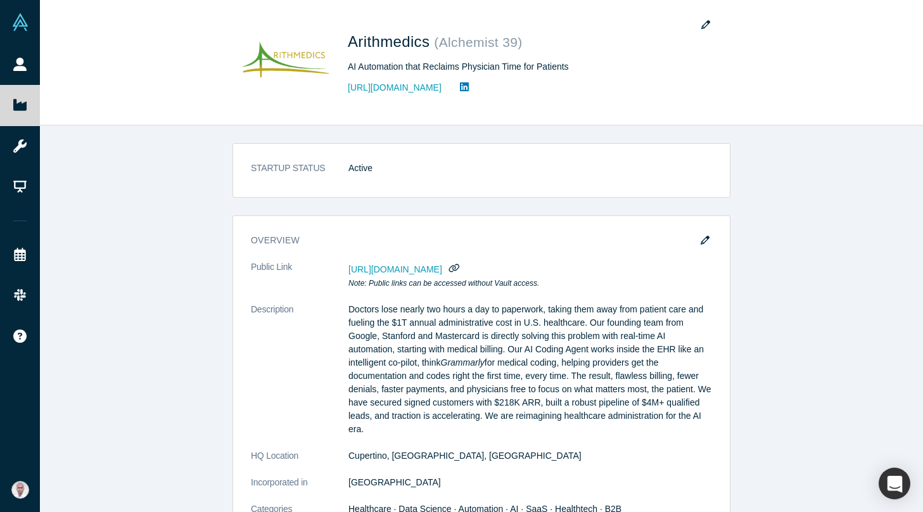
scroll to position [287, 0]
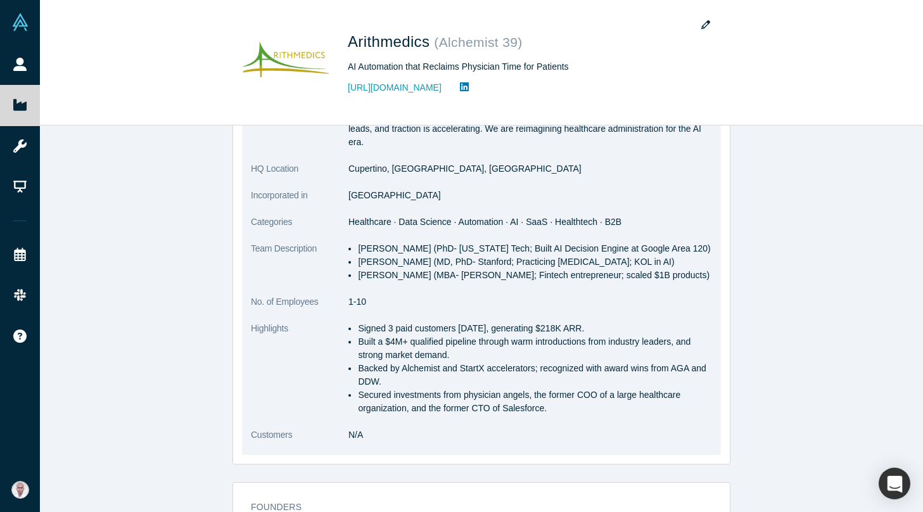
click at [413, 385] on li "Backed by Alchemist and StartX accelerators; recognized with award wins from AG…" at bounding box center [535, 375] width 354 height 27
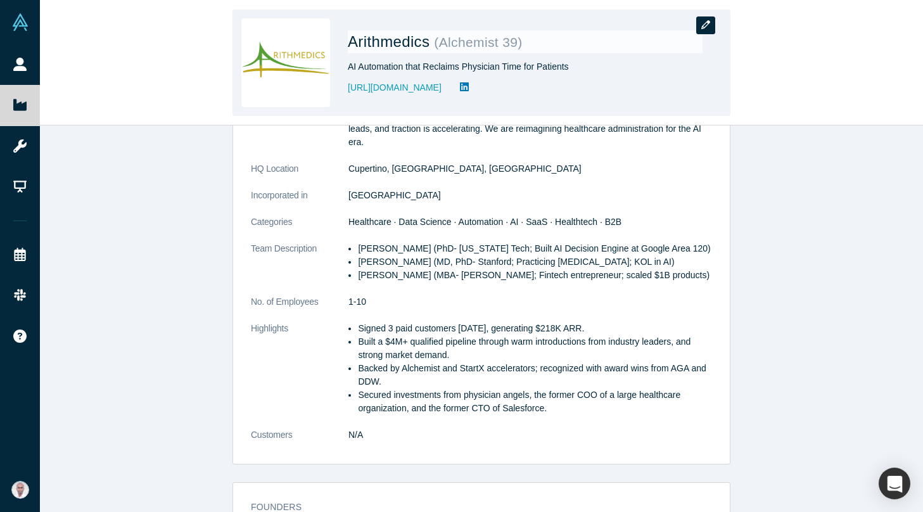
click at [700, 25] on button "button" at bounding box center [705, 25] width 19 height 18
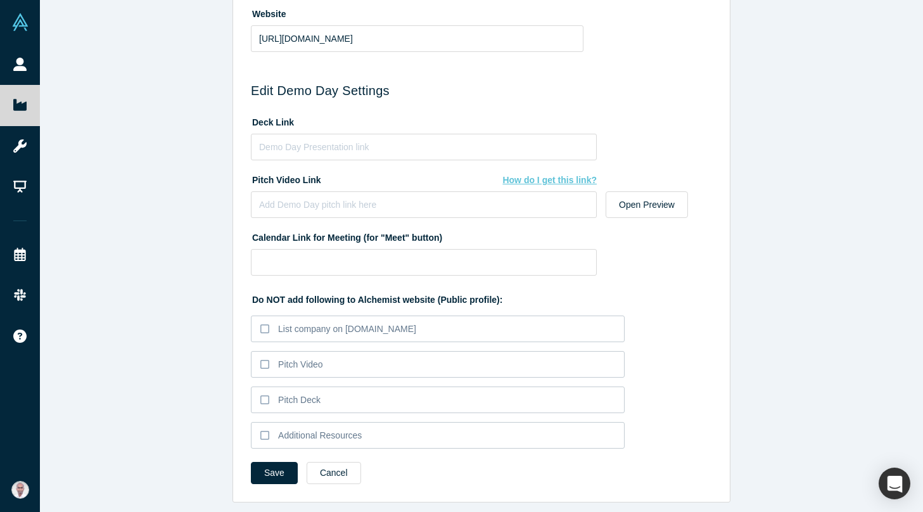
scroll to position [576, 0]
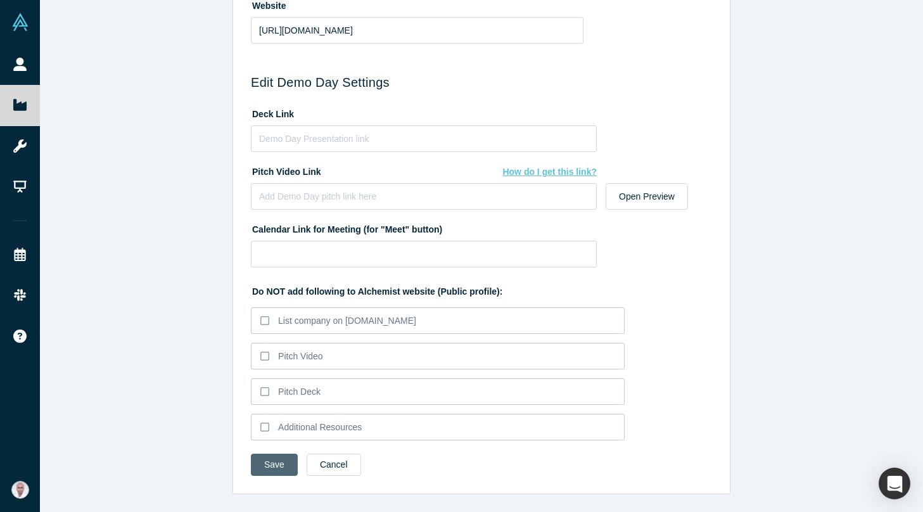
click at [277, 469] on button "Save" at bounding box center [274, 464] width 47 height 22
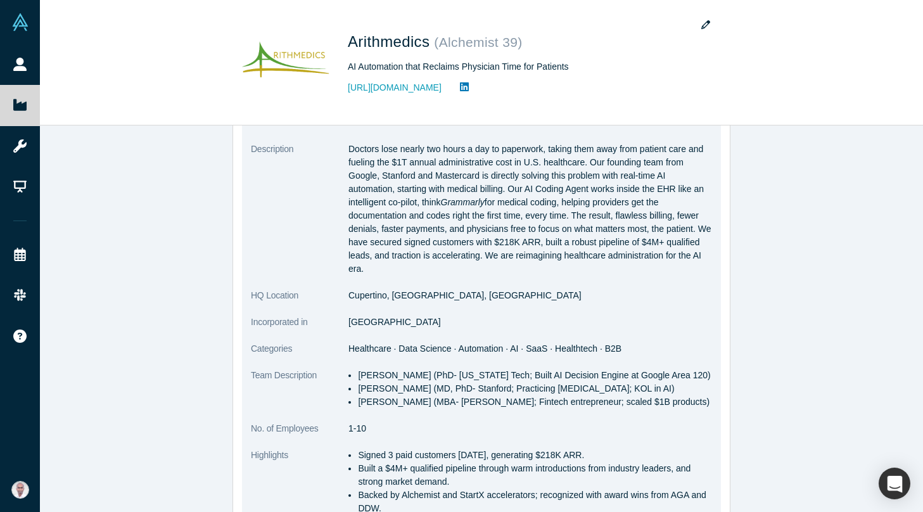
scroll to position [77, 0]
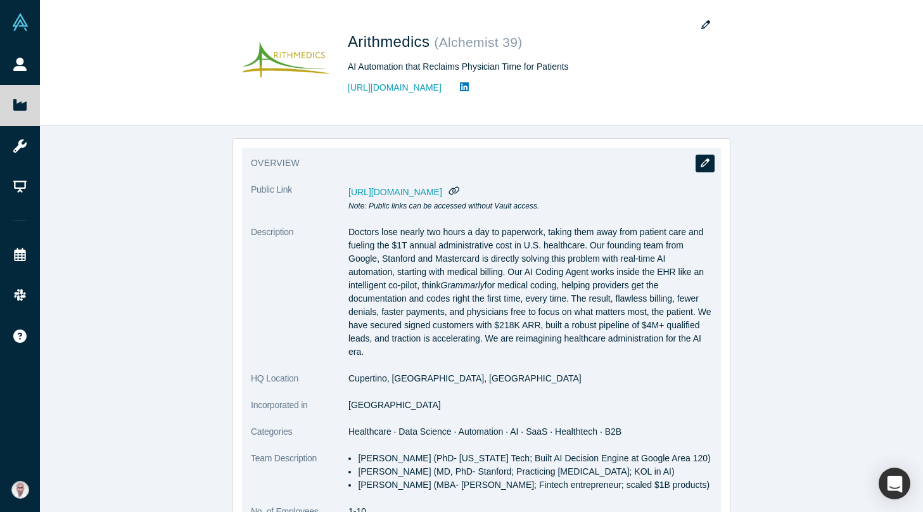
click at [699, 161] on button "button" at bounding box center [704, 164] width 19 height 18
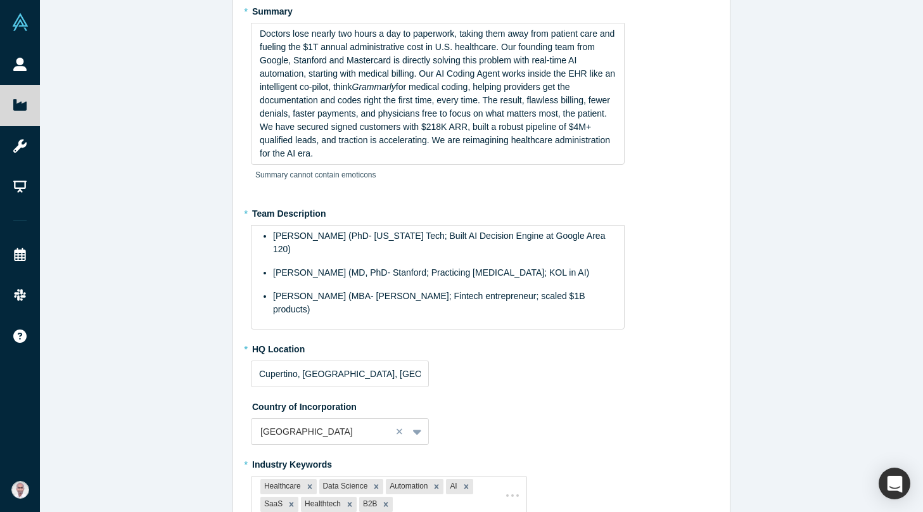
scroll to position [0, 0]
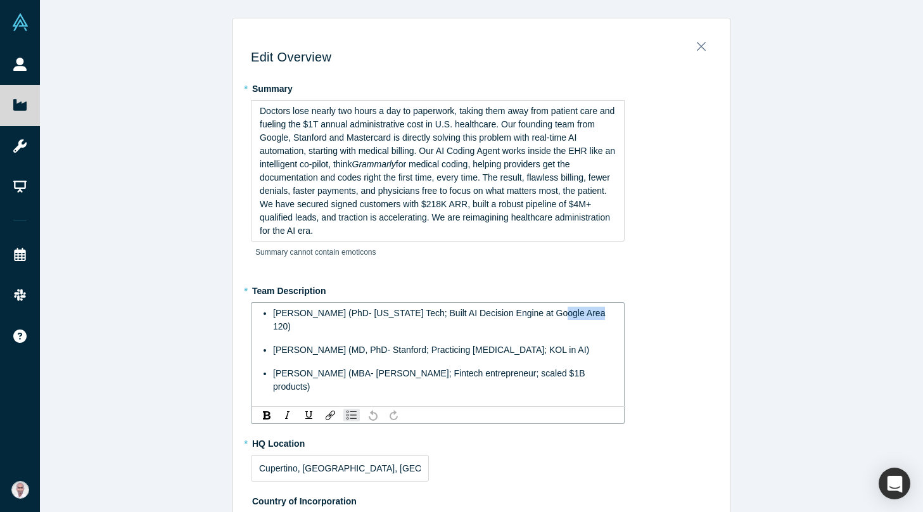
drag, startPoint x: 541, startPoint y: 313, endPoint x: 577, endPoint y: 315, distance: 36.1
click at [577, 315] on span "Vetri Elango (PhD- Georgia Tech; Built AI Decision Engine at Google Area 120)" at bounding box center [440, 319] width 334 height 23
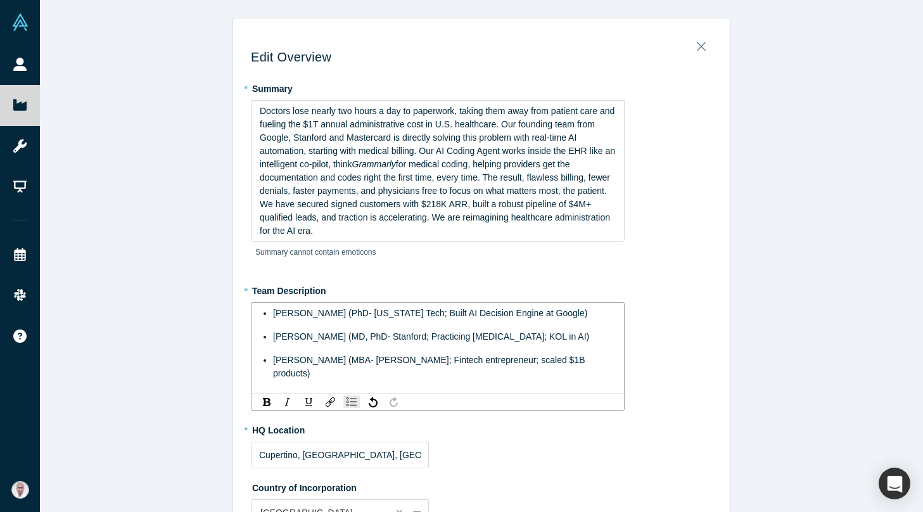
click at [565, 357] on span "Venu Appanna (MBA- Ross UMich; Fintech entrepreneur; scaled $1B products)" at bounding box center [430, 366] width 314 height 23
click at [714, 388] on div "Edit Overview * Summary Doctors lose nearly two hours a day to paperwork, takin…" at bounding box center [481, 484] width 496 height 914
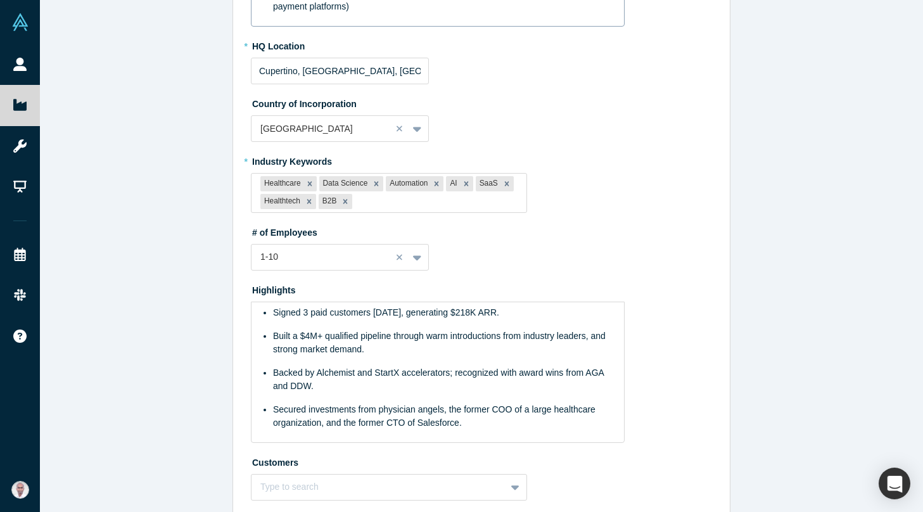
scroll to position [372, 0]
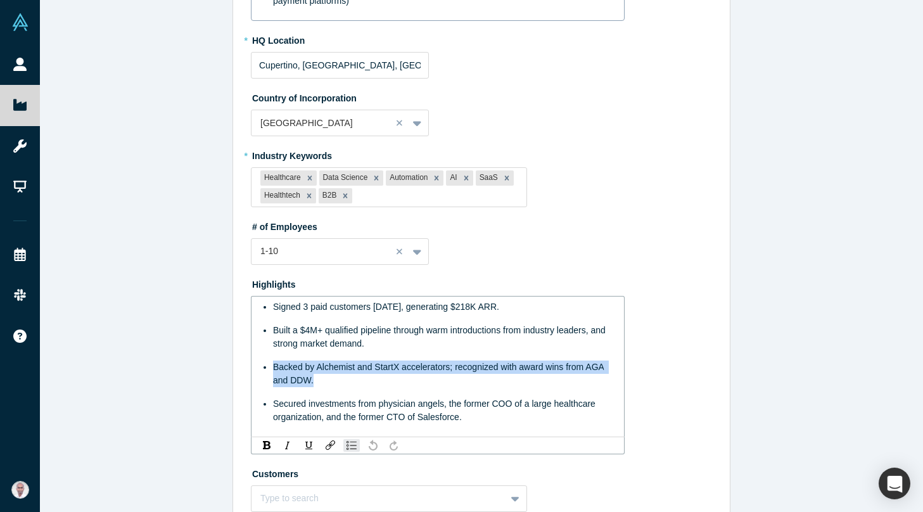
drag, startPoint x: 324, startPoint y: 381, endPoint x: 246, endPoint y: 353, distance: 82.7
click at [246, 353] on div "Edit Overview * Summary Doctors lose nearly two hours a day to paperwork, takin…" at bounding box center [481, 112] width 496 height 914
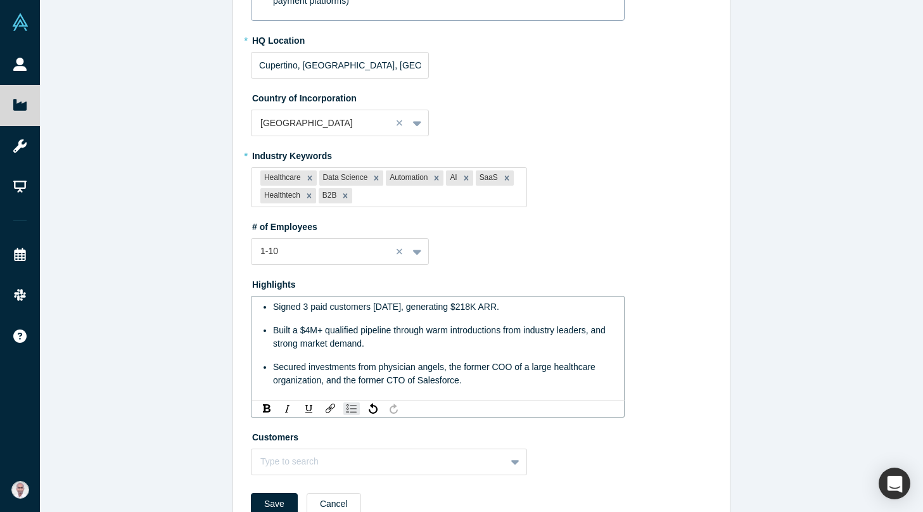
click at [312, 331] on span "Built a $4M+ qualified pipeline through warm introductions from industry leader…" at bounding box center [440, 336] width 335 height 23
click at [361, 331] on span "Built a $5M+ qualified pipeline through warm introductions from industry leader…" at bounding box center [440, 336] width 335 height 23
drag, startPoint x: 418, startPoint y: 327, endPoint x: 429, endPoint y: 340, distance: 16.6
click at [429, 340] on div "Built a $5M+ qualified leads pipeline through warm introductions from industry …" at bounding box center [444, 337] width 343 height 27
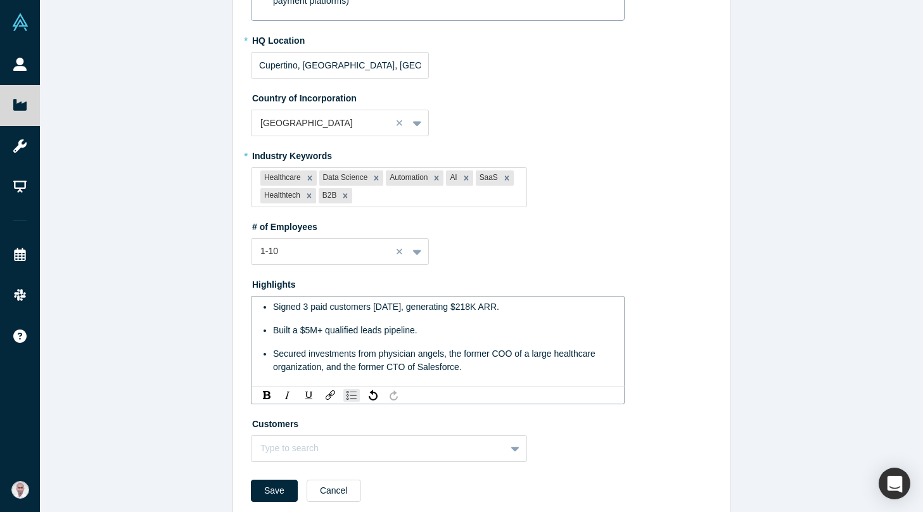
click at [567, 456] on form "* Summary Doctors lose nearly two hours a day to paperwork, taking them away fr…" at bounding box center [481, 108] width 461 height 805
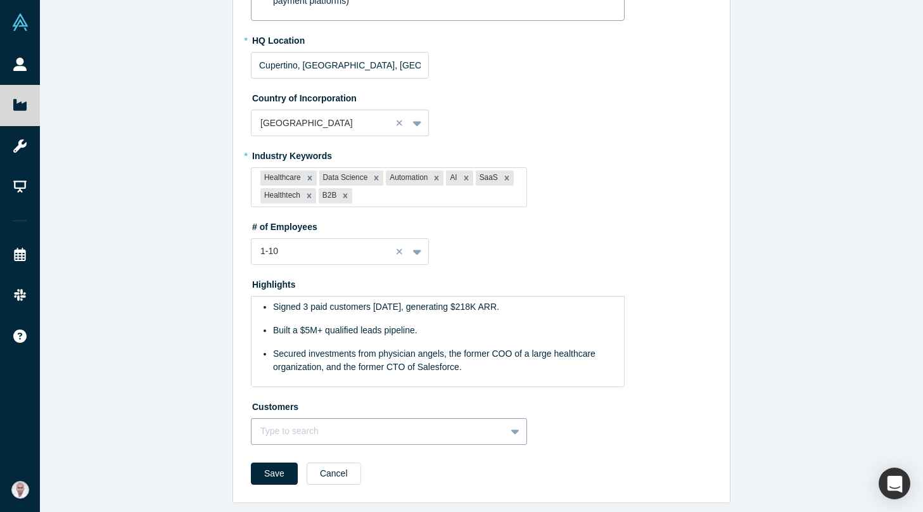
click at [493, 436] on div "Type to search" at bounding box center [389, 431] width 276 height 27
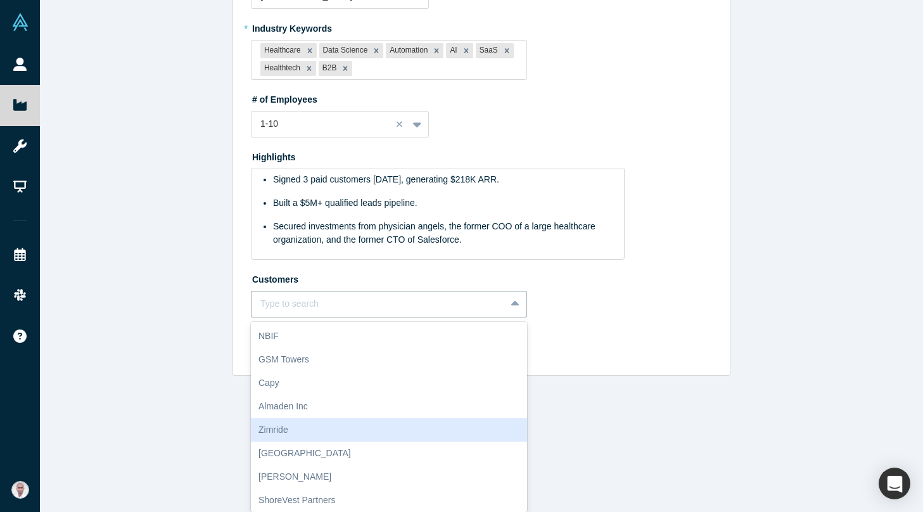
click at [622, 426] on div "Edit Overview * Summary Doctors lose nearly two hours a day to paperwork, takin…" at bounding box center [481, 256] width 883 height 512
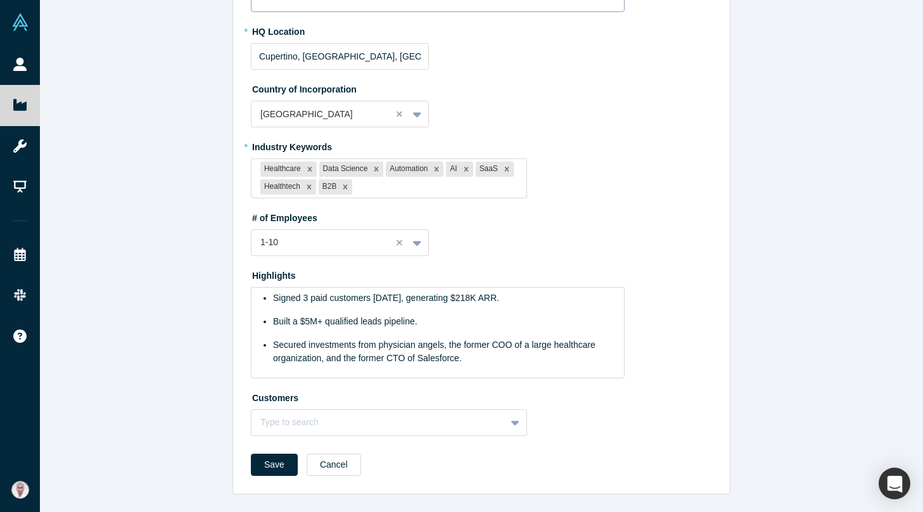
scroll to position [381, 0]
click at [279, 466] on button "Save" at bounding box center [274, 464] width 47 height 22
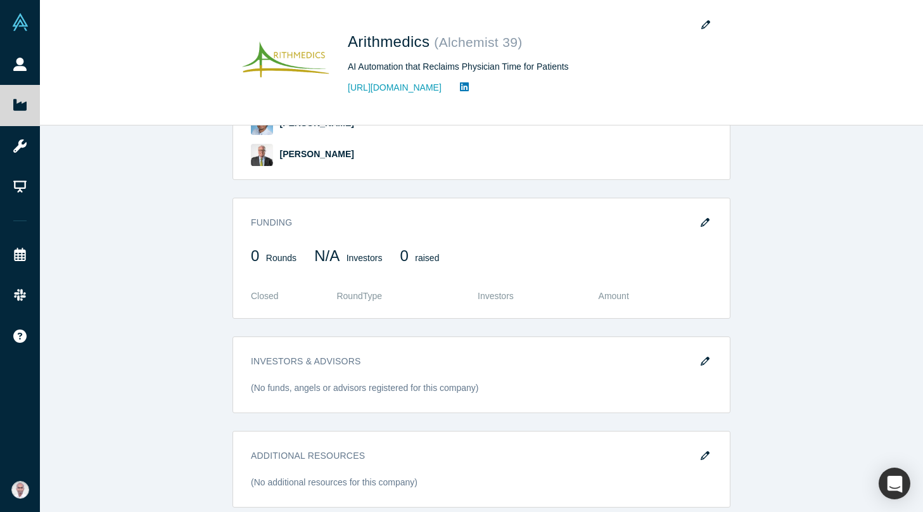
scroll to position [0, 0]
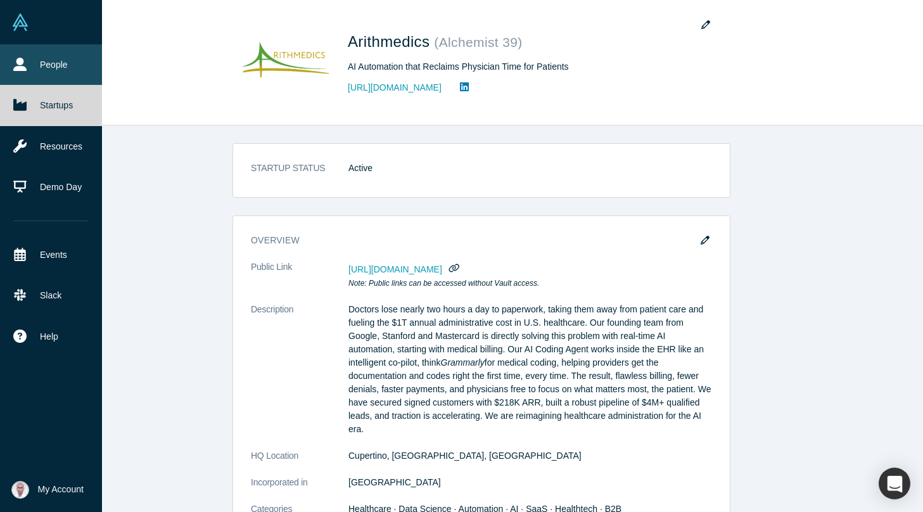
click at [37, 62] on link "People" at bounding box center [51, 64] width 102 height 41
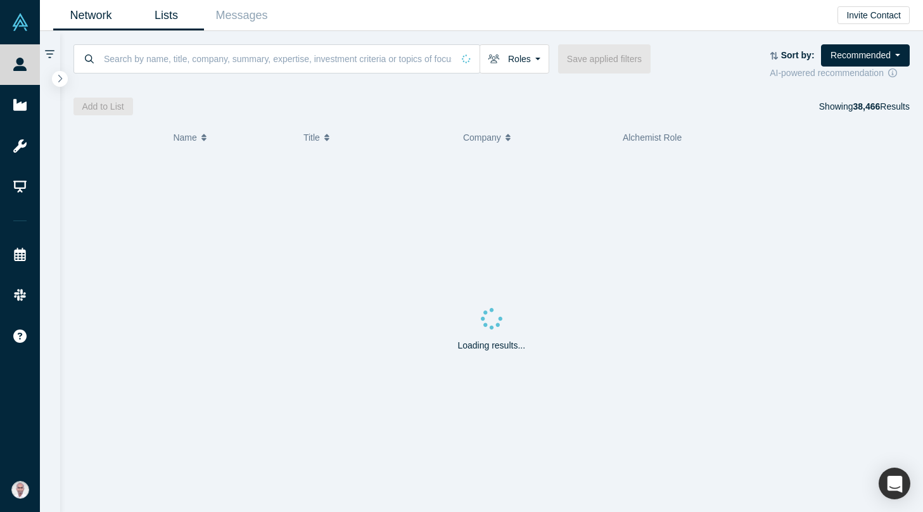
click at [172, 18] on link "Lists" at bounding box center [166, 16] width 75 height 30
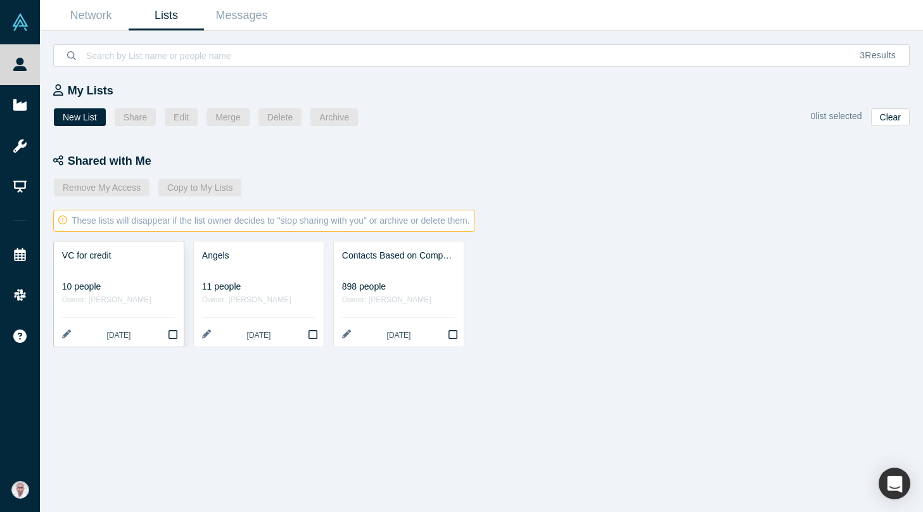
click at [126, 282] on div "10 people" at bounding box center [118, 286] width 113 height 13
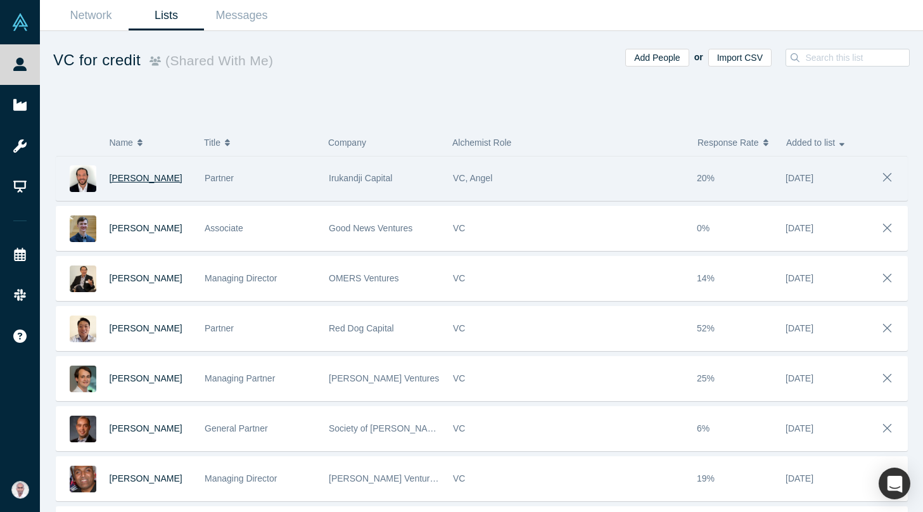
click at [149, 179] on span "[PERSON_NAME]" at bounding box center [146, 178] width 73 height 10
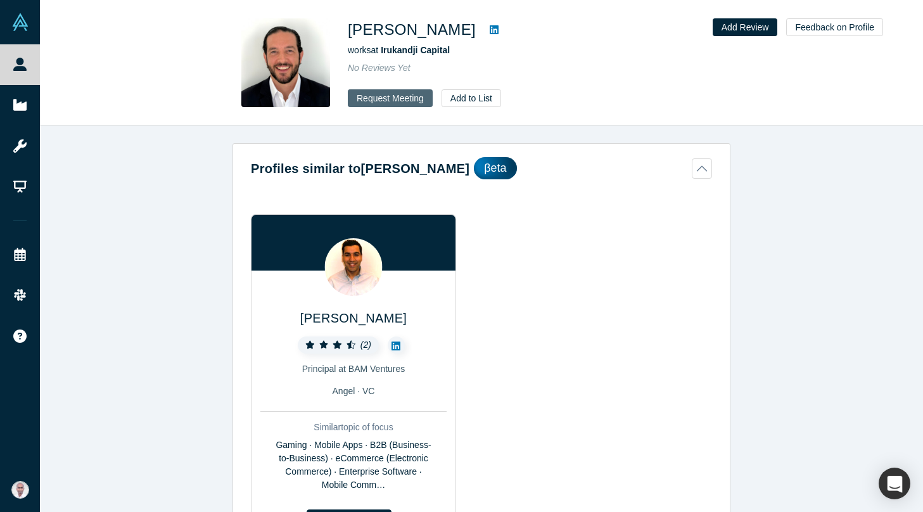
click at [389, 96] on button "Request Meeting" at bounding box center [390, 98] width 85 height 18
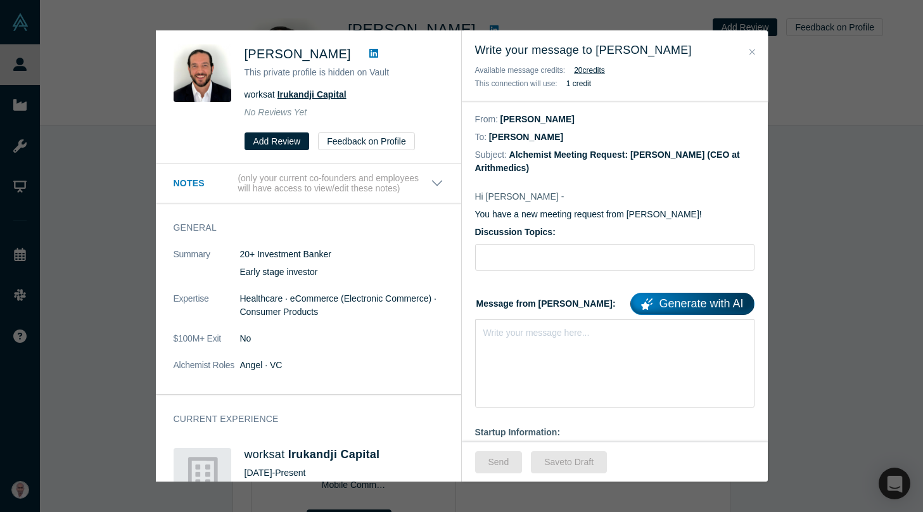
click at [299, 95] on span "Irukandji Capital" at bounding box center [311, 94] width 69 height 10
click at [639, 265] on input "Discussion Topics:" at bounding box center [614, 257] width 279 height 27
paste input "Advice before Our Alchemist Demo Day"
type input "Advice before Our Alchemist Demo Day"
click at [531, 372] on div "Write your message here..." at bounding box center [614, 363] width 279 height 89
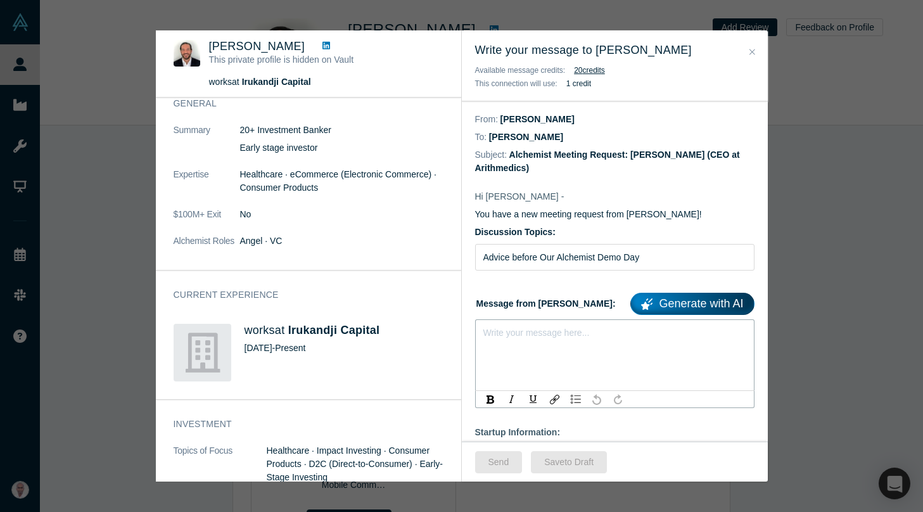
scroll to position [53, 0]
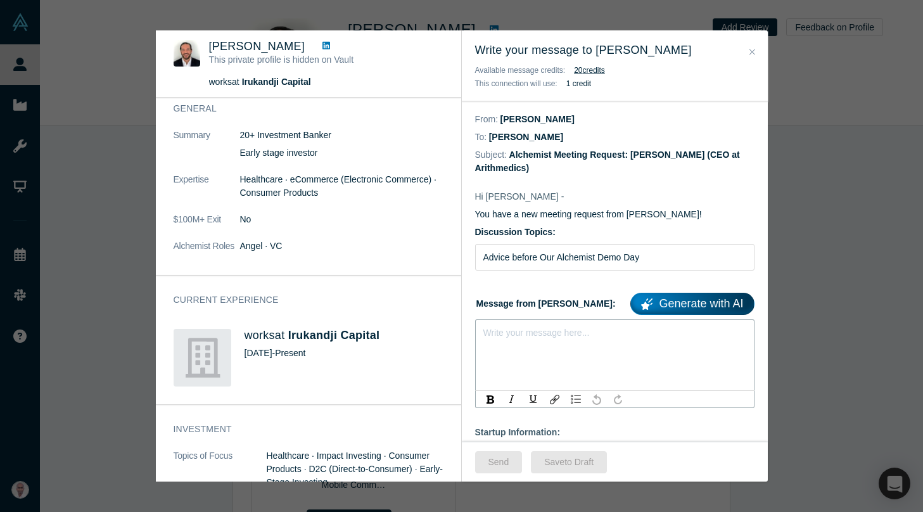
click at [526, 357] on div "Write your message here..." at bounding box center [614, 355] width 279 height 72
click at [558, 344] on span "Advice before Our Alchemist Demo Day" at bounding box center [562, 343] width 156 height 10
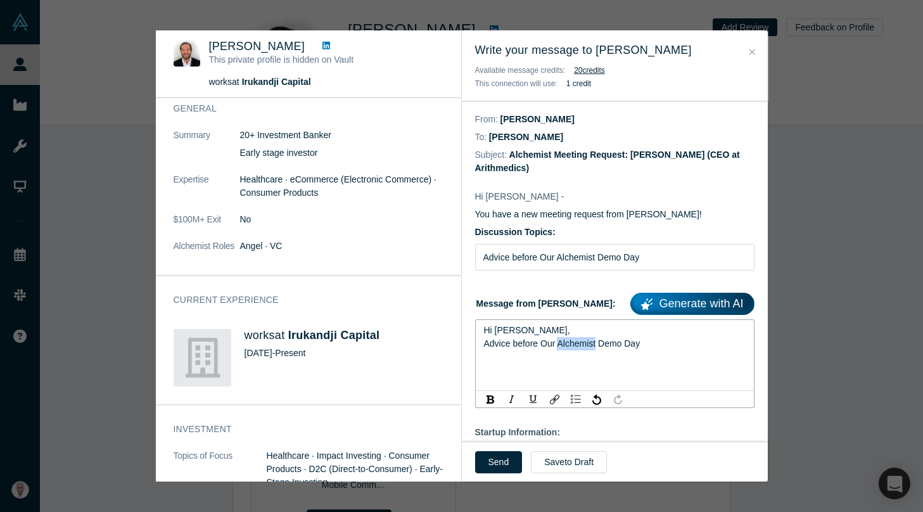
click at [558, 344] on span "Advice before Our Alchemist Demo Day" at bounding box center [562, 343] width 156 height 10
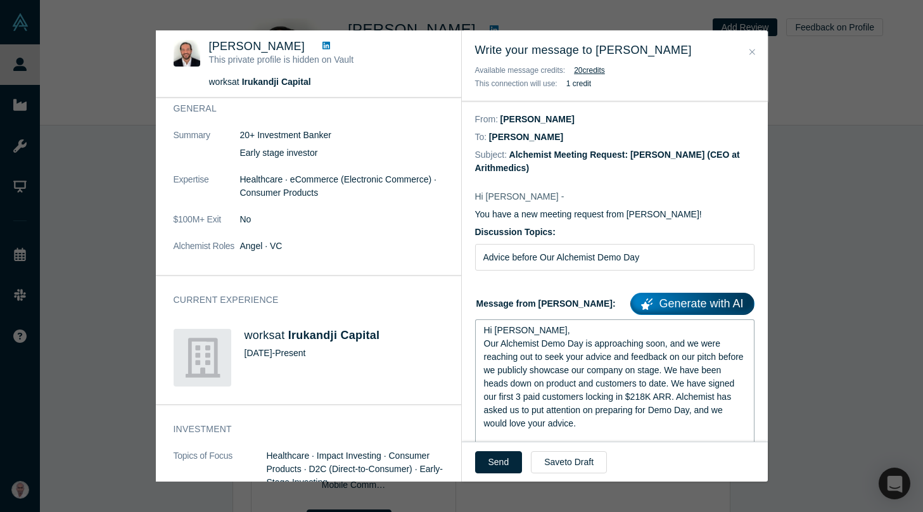
click at [641, 426] on div "Our Alchemist Demo Day is approaching soon, and we were reaching out to seek yo…" at bounding box center [615, 383] width 262 height 93
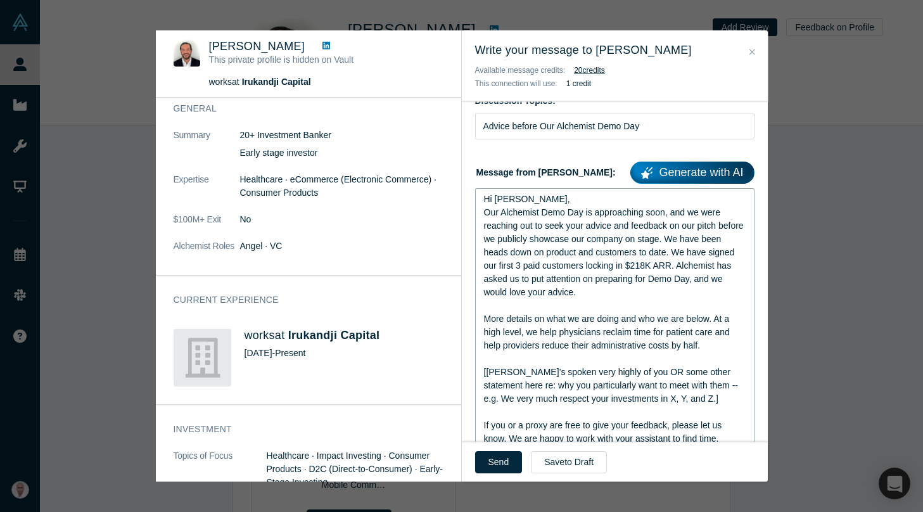
scroll to position [137, 0]
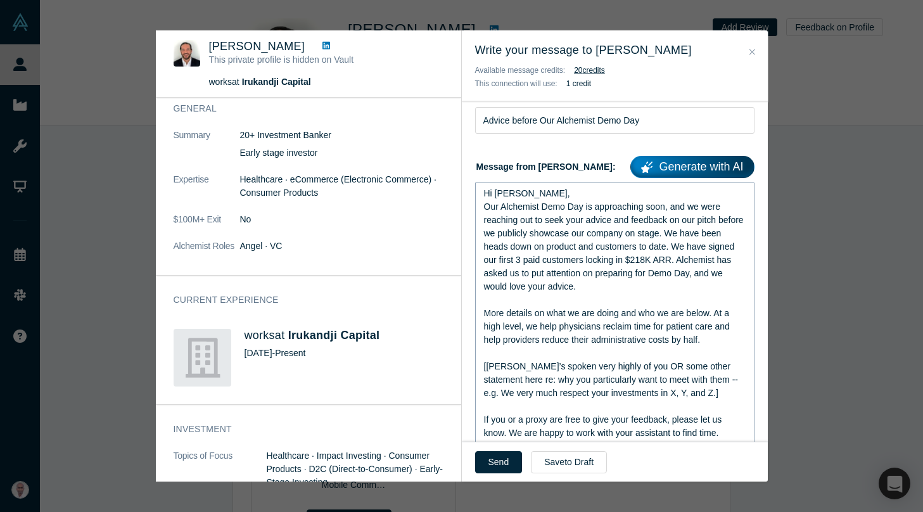
drag, startPoint x: 483, startPoint y: 364, endPoint x: 692, endPoint y: 392, distance: 211.4
click at [692, 392] on div "Hi Enrico, Our Alchemist Demo Day is approaching soon, and we were reaching out…" at bounding box center [614, 333] width 263 height 293
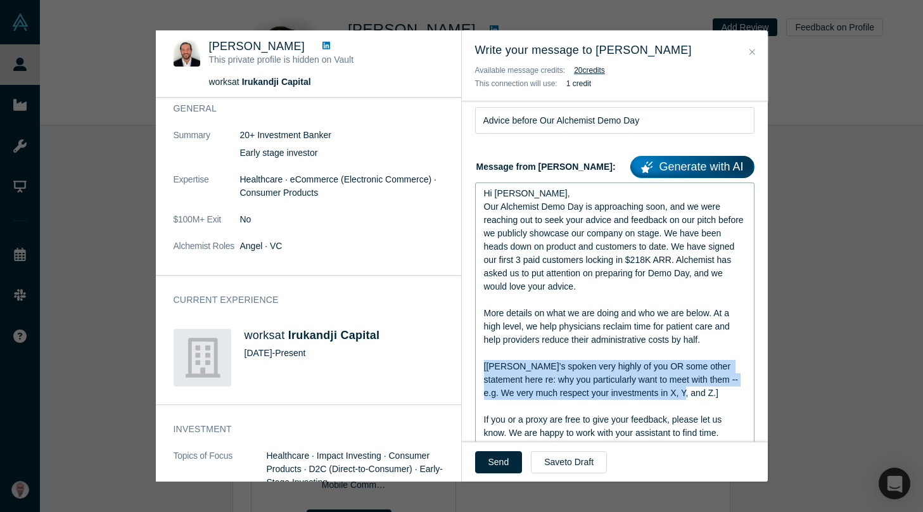
drag, startPoint x: 692, startPoint y: 392, endPoint x: 479, endPoint y: 366, distance: 215.0
click at [479, 366] on div "Hi Enrico, Our Alchemist Demo Day is approaching soon, and we were reaching out…" at bounding box center [614, 332] width 279 height 301
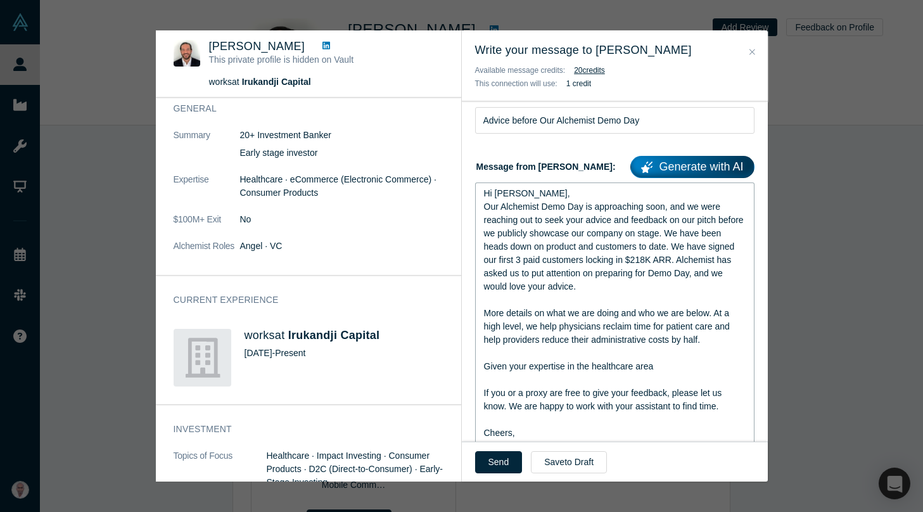
click at [659, 372] on div "Given your expertise in the healthcare area" at bounding box center [615, 366] width 262 height 13
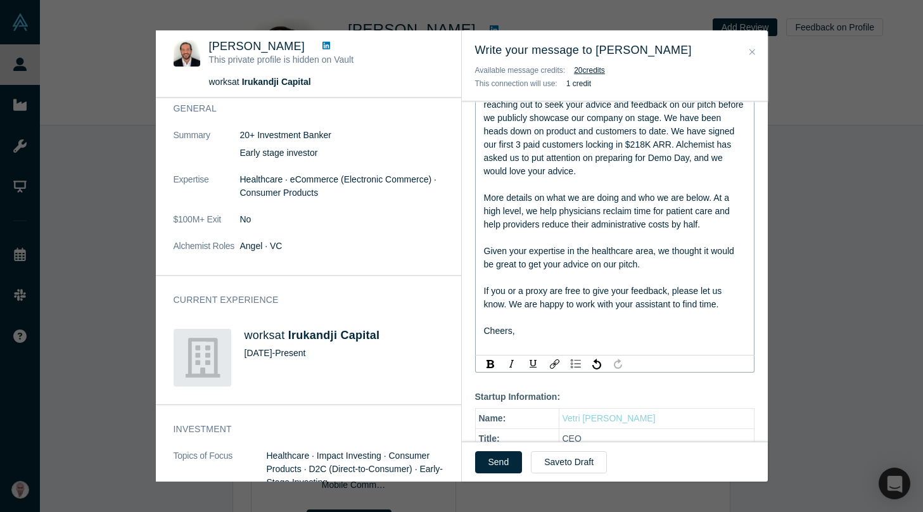
scroll to position [262, 0]
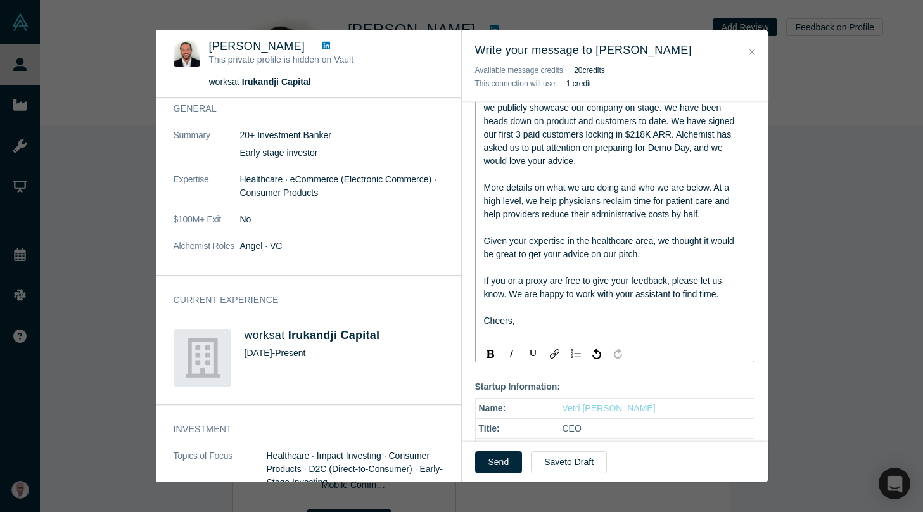
click at [523, 323] on div "Cheers," at bounding box center [615, 320] width 262 height 13
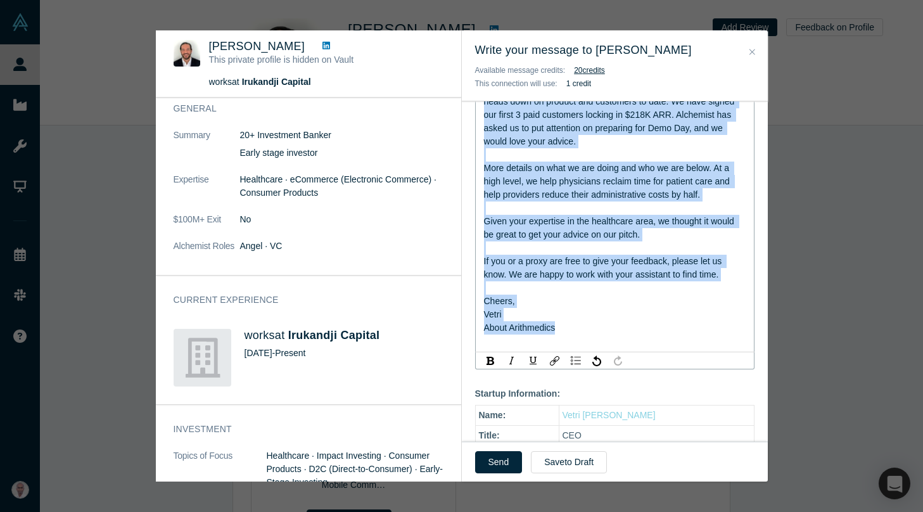
scroll to position [406, 0]
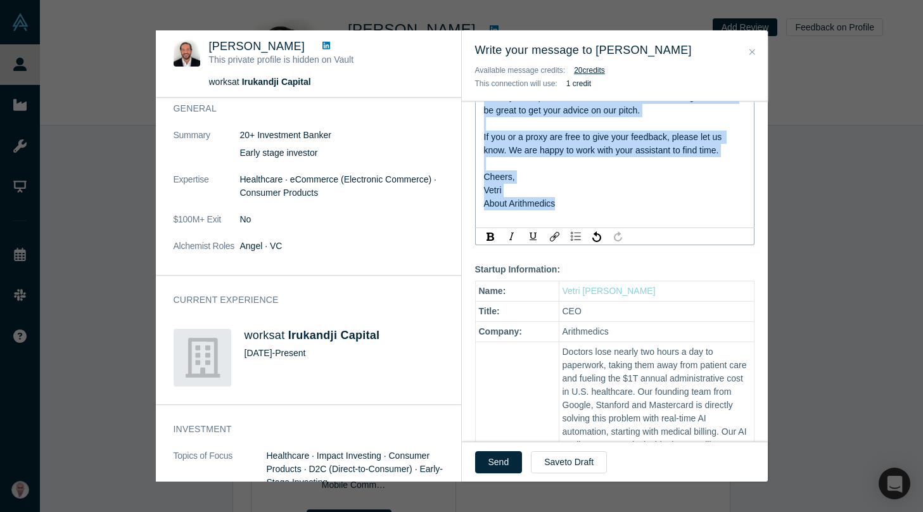
click at [519, 200] on span "About Arithmedics" at bounding box center [520, 203] width 72 height 10
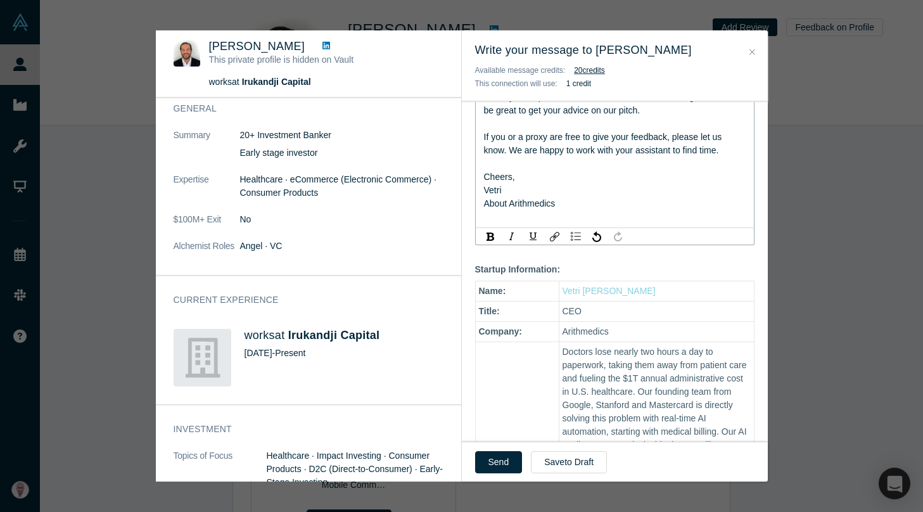
click at [512, 194] on div "Vetri" at bounding box center [615, 190] width 262 height 13
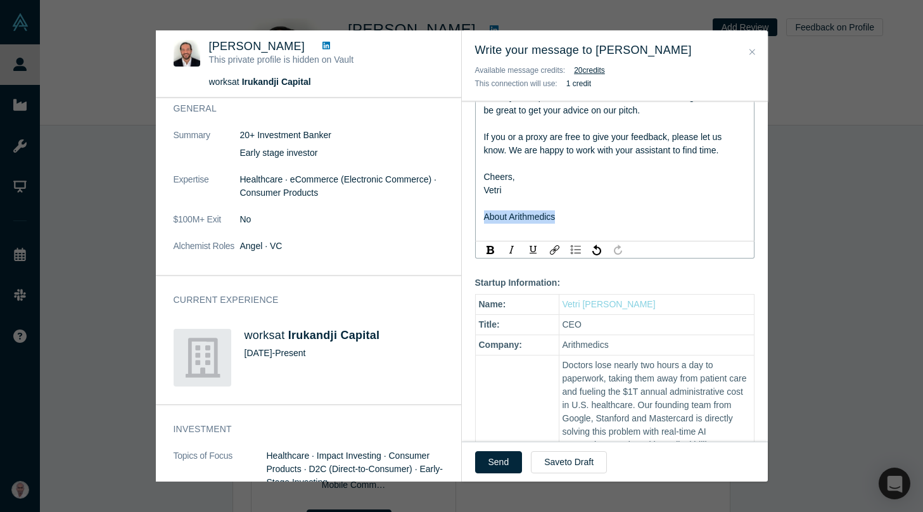
drag, startPoint x: 581, startPoint y: 216, endPoint x: 439, endPoint y: 216, distance: 141.2
click at [439, 216] on div "Was the recommendation useful? Enrico Carbone This private profile is hidden on…" at bounding box center [462, 255] width 612 height 451
click at [489, 247] on img "rdw-inline-control" at bounding box center [490, 250] width 8 height 8
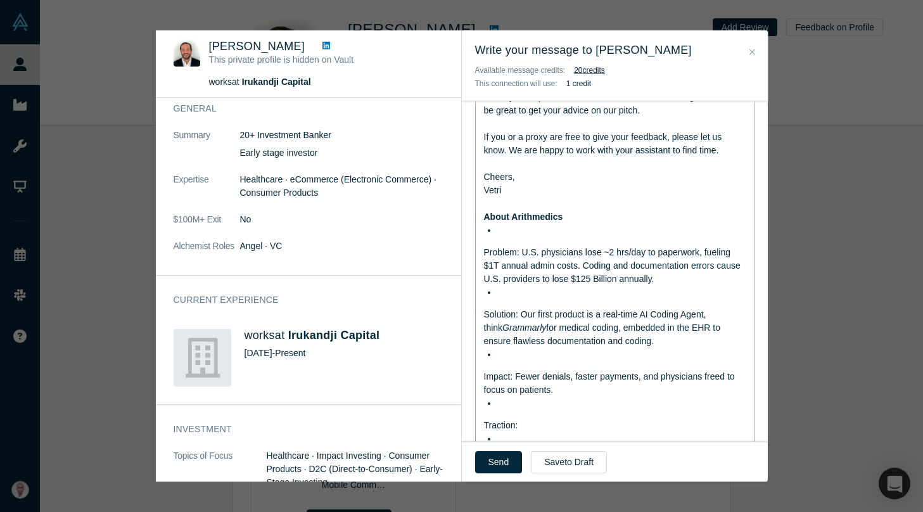
click at [501, 229] on div "rdw-editor" at bounding box center [621, 230] width 249 height 13
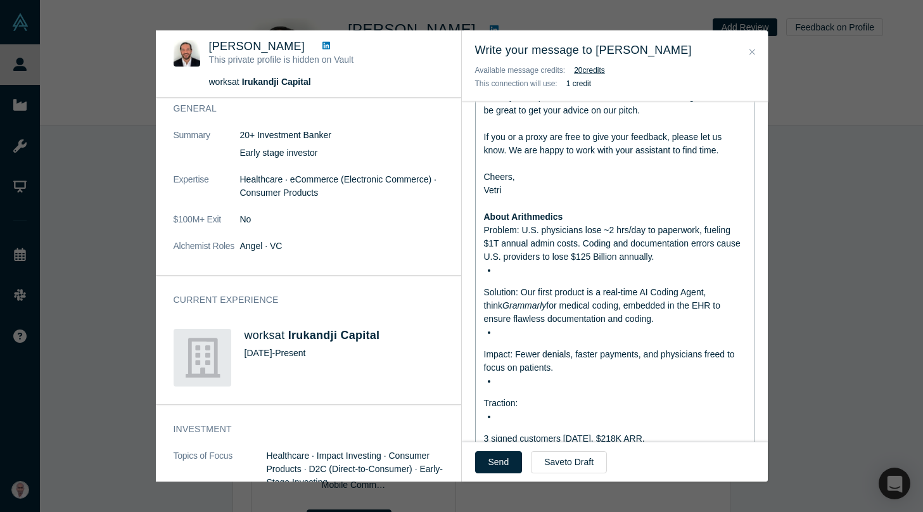
click at [504, 282] on div "Hi Enrico, Our Alchemist Demo Day is approaching soon, and we were reaching out…" at bounding box center [615, 314] width 262 height 793
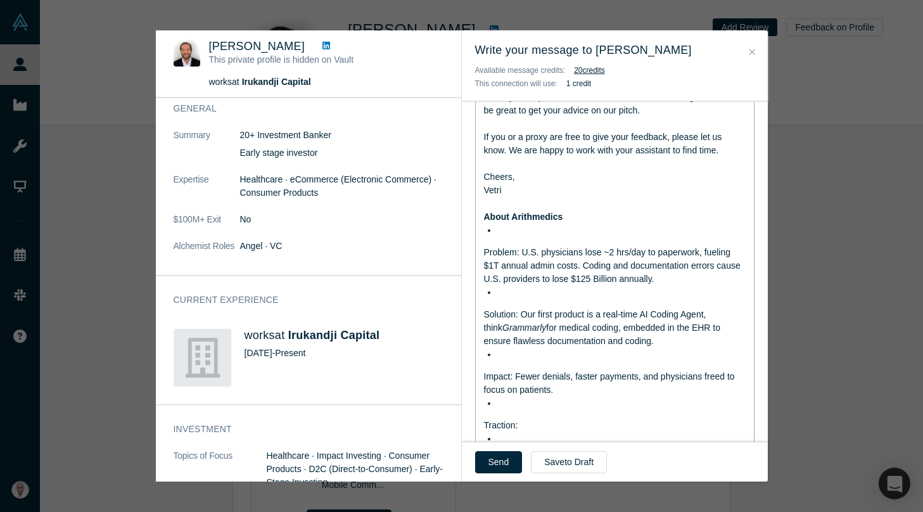
click at [484, 251] on span "Problem: U.S. physicians lose ~2 hrs/day to paperwork, fueling $1T annual admin…" at bounding box center [613, 265] width 259 height 37
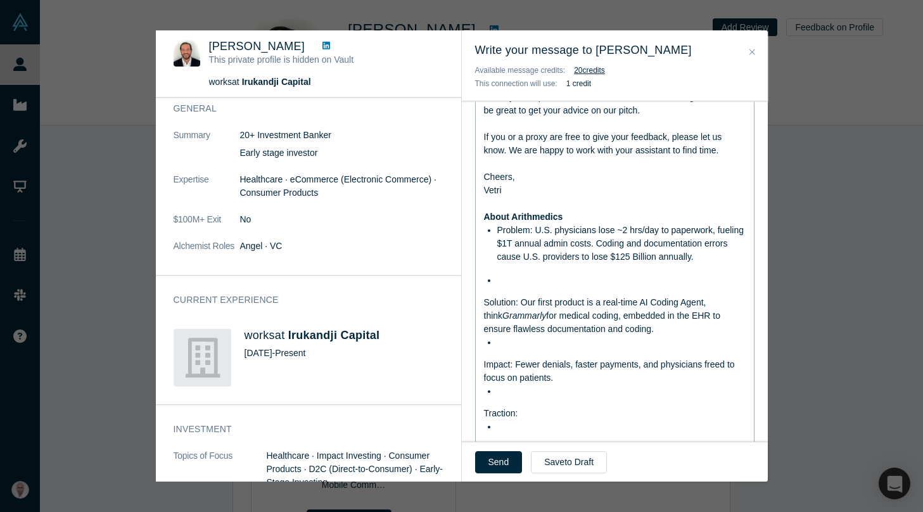
click at [482, 303] on div "Hi Enrico, Our Alchemist Demo Day is approaching soon, and we were reaching out…" at bounding box center [614, 319] width 279 height 812
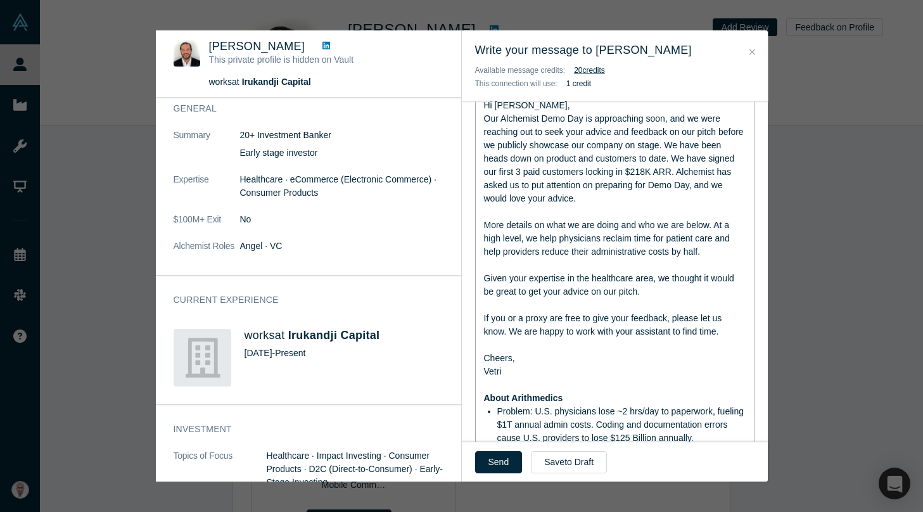
scroll to position [296, 0]
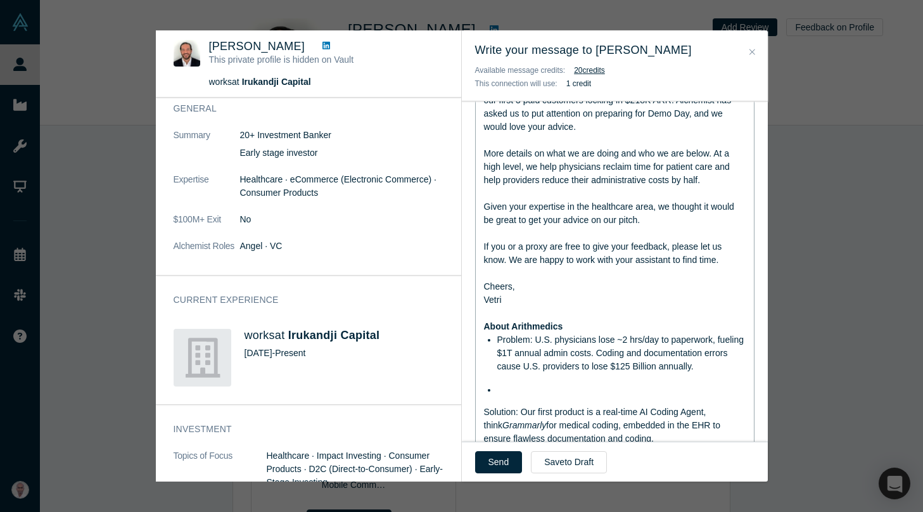
click at [484, 409] on span "Solution: Our first product is a real-time AI Coding Agent, think" at bounding box center [596, 418] width 225 height 23
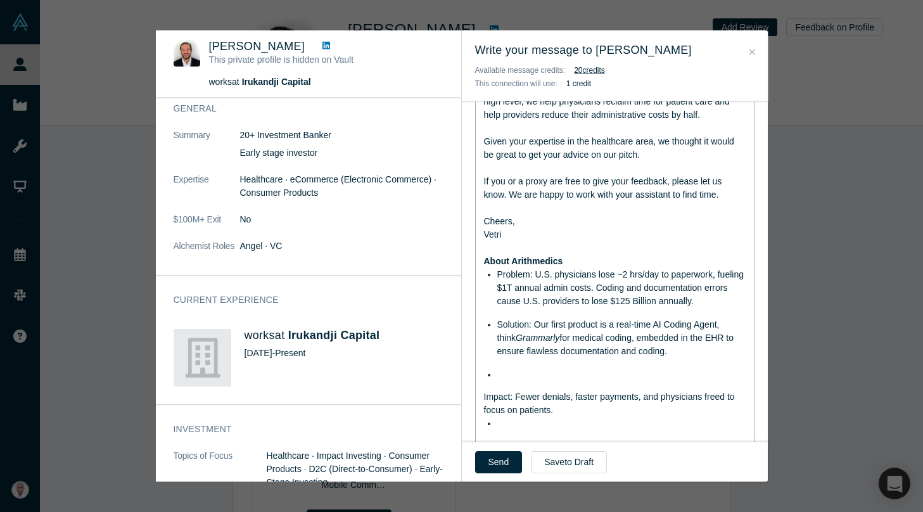
scroll to position [368, 0]
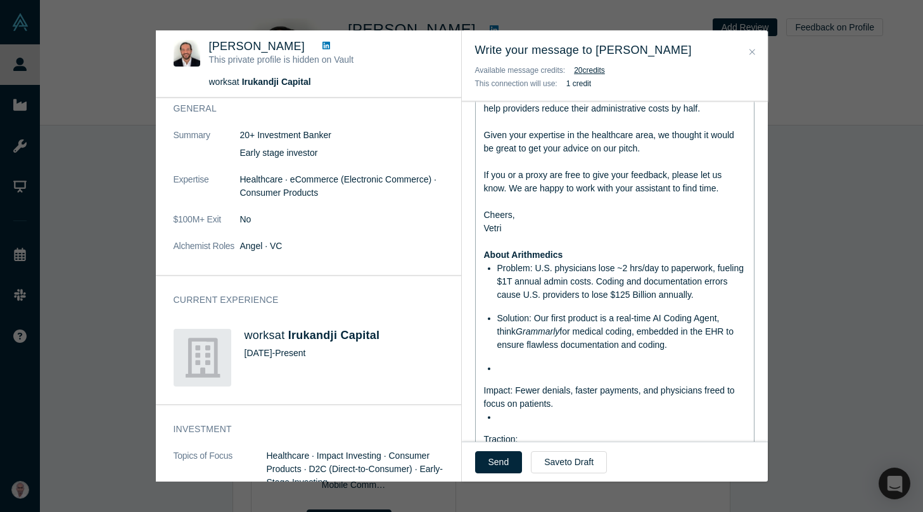
click at [484, 391] on span "Impact: Fewer denials, faster payments, and physicians freed to focus on patien…" at bounding box center [610, 396] width 253 height 23
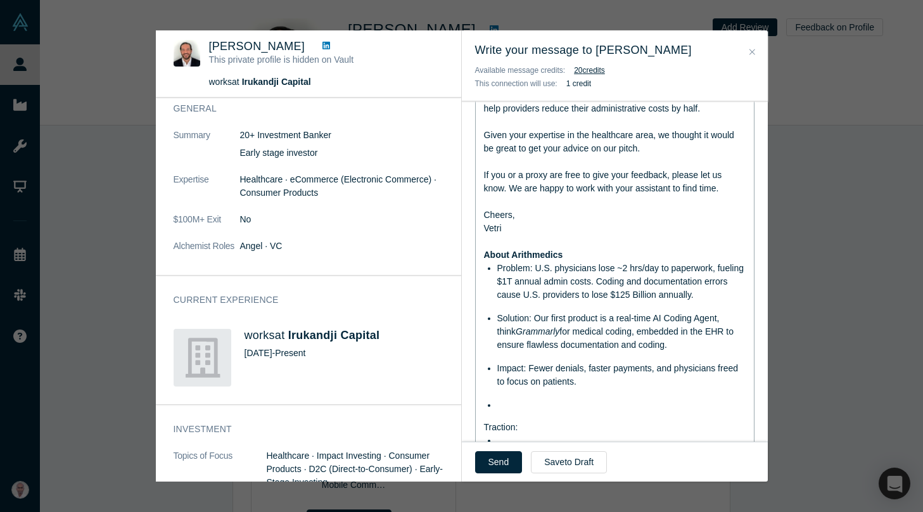
click at [482, 429] on div "Hi Enrico, Our Alchemist Demo Day is approaching soon, and we were reaching out…" at bounding box center [614, 345] width 279 height 788
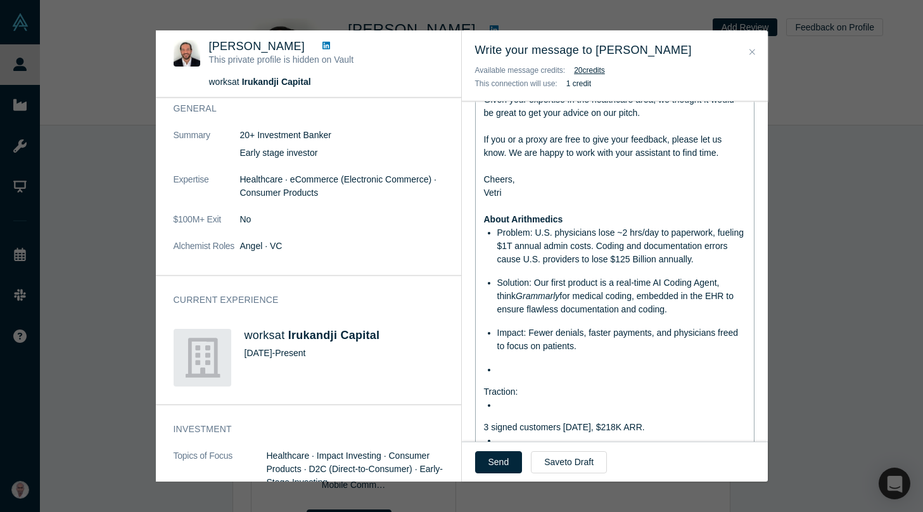
scroll to position [451, 0]
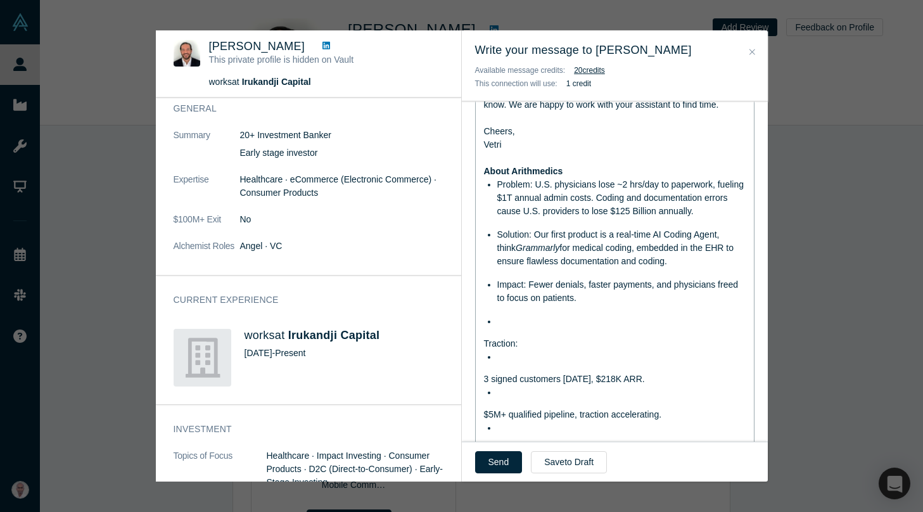
click at [484, 346] on span "Traction:" at bounding box center [501, 343] width 34 height 10
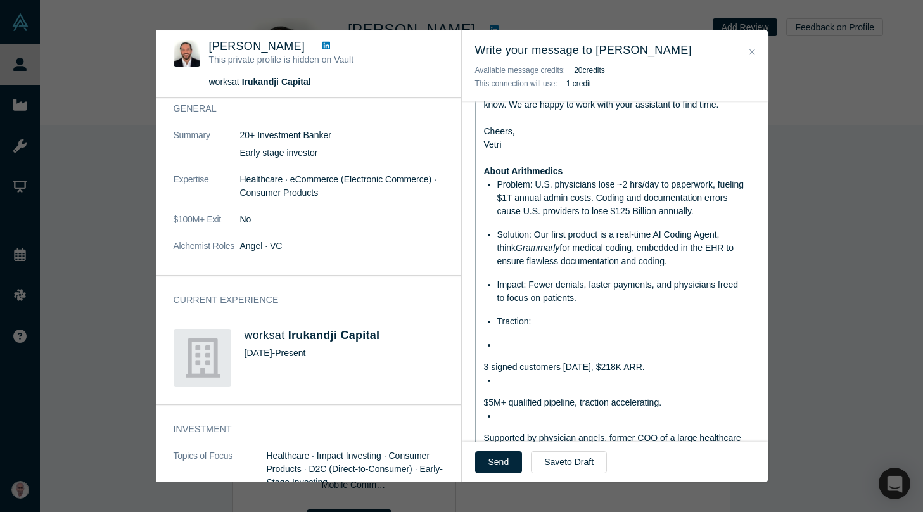
click at [481, 366] on div "Hi Enrico, Our Alchemist Demo Day is approaching soon, and we were reaching out…" at bounding box center [614, 256] width 279 height 776
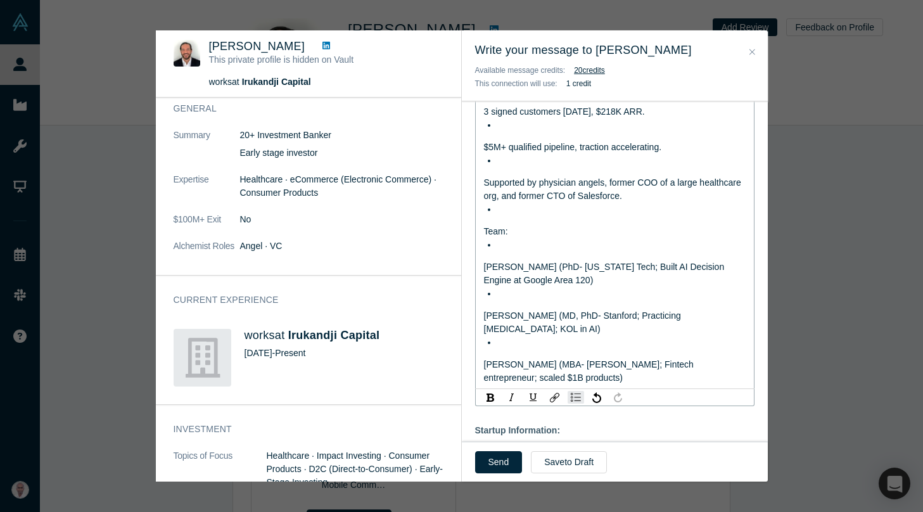
scroll to position [705, 0]
click at [484, 115] on span "3 signed customers within 3 months, $218K ARR." at bounding box center [564, 113] width 161 height 10
click at [488, 146] on span "$5M+ qualified pipeline, traction accelerating." at bounding box center [573, 148] width 178 height 10
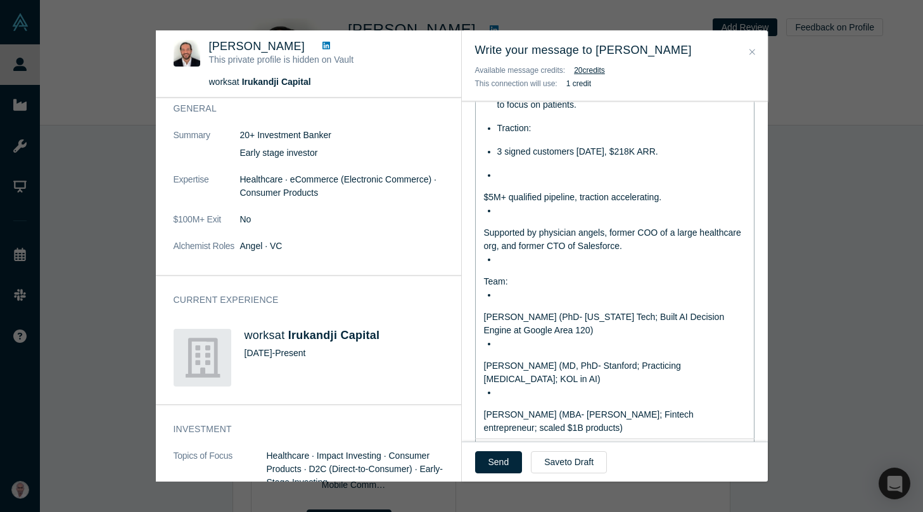
scroll to position [629, 0]
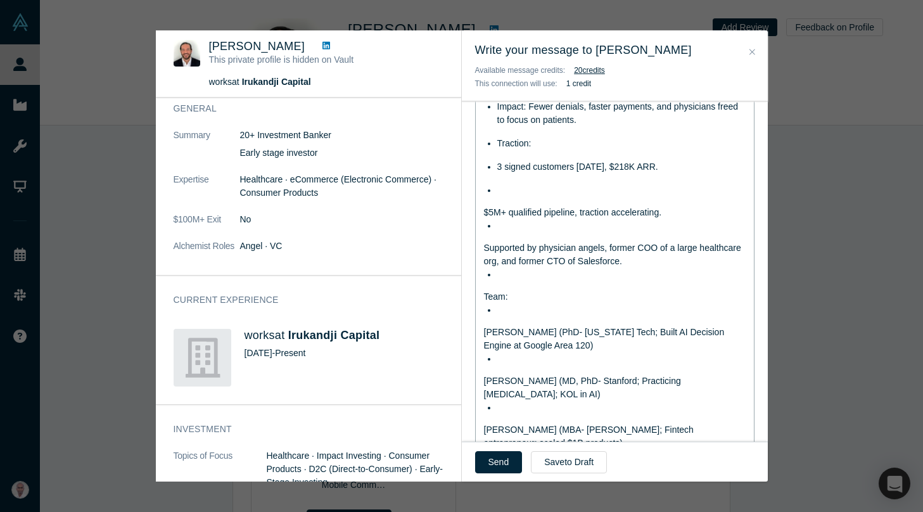
click at [484, 211] on span "$5M+ qualified pipeline, traction accelerating." at bounding box center [573, 212] width 178 height 10
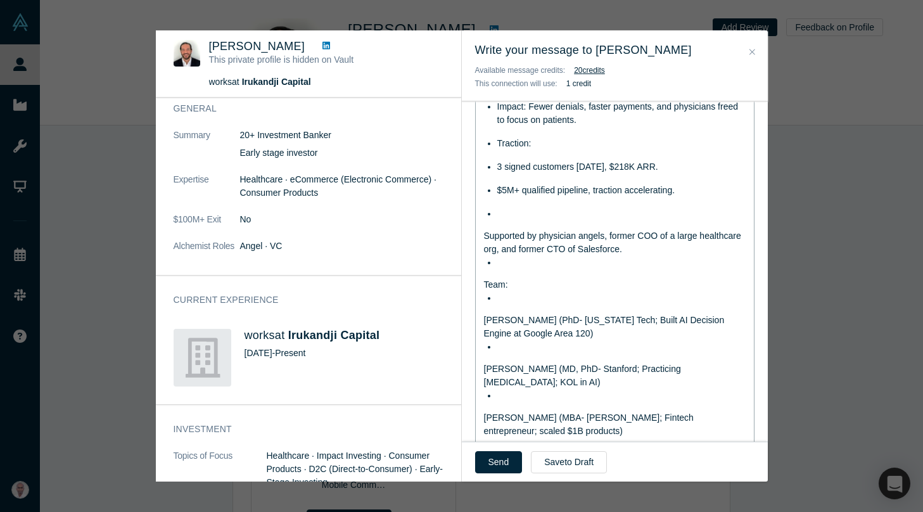
click at [484, 235] on span "Supported by physician angels, former COO of a large healthcare org, and former…" at bounding box center [614, 241] width 260 height 23
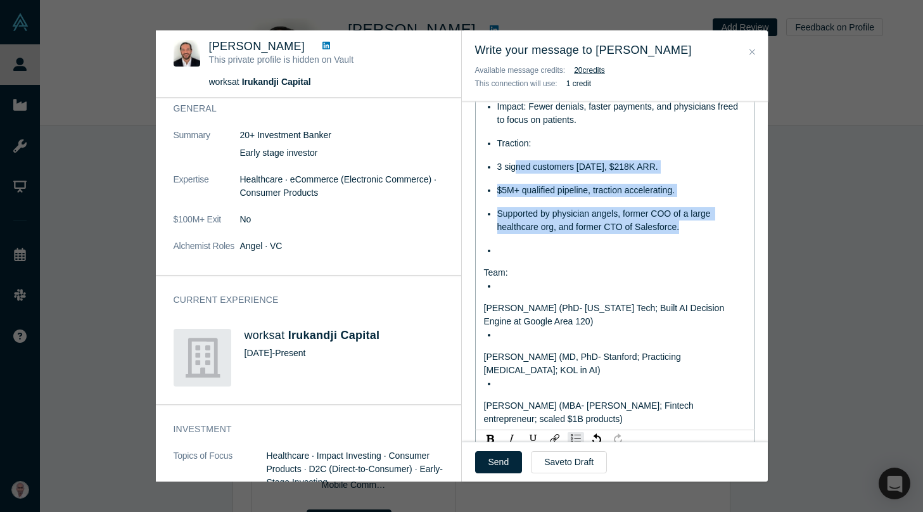
drag, startPoint x: 514, startPoint y: 165, endPoint x: 578, endPoint y: 243, distance: 101.3
click at [578, 243] on ul "Problem: U.S. physicians lose ~2 hrs/day to paperwork, fueling $1T annual admin…" at bounding box center [615, 128] width 262 height 257
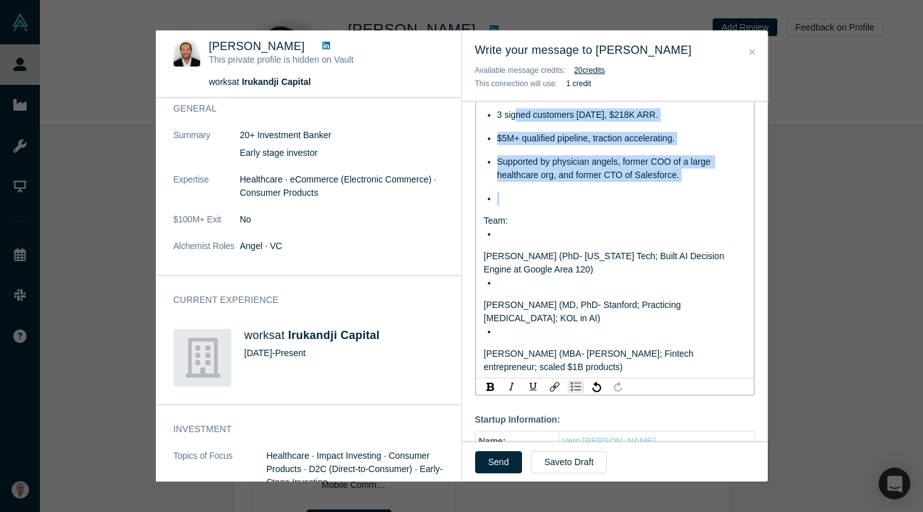
scroll to position [683, 0]
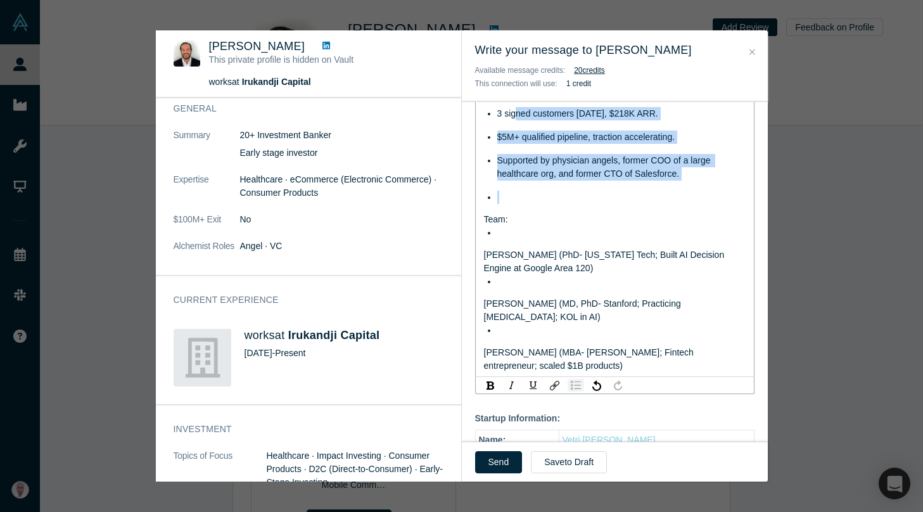
click at [576, 388] on img "rdw-list-control" at bounding box center [576, 385] width 10 height 9
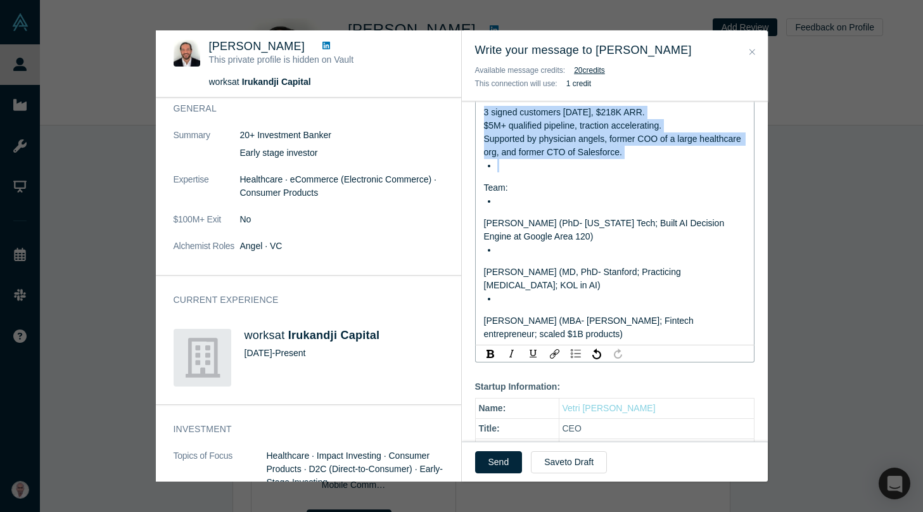
scroll to position [611, 0]
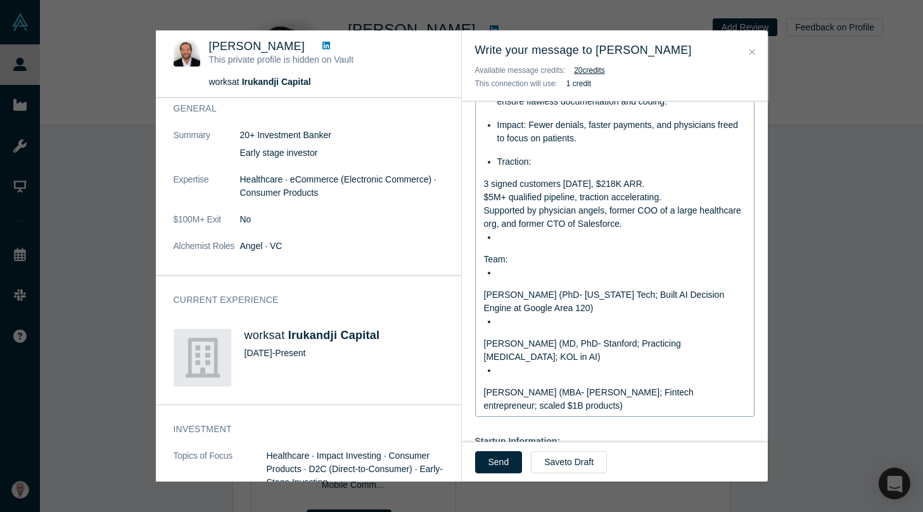
click at [481, 181] on div "Hi Enrico, Our Alchemist Demo Day is approaching soon, and we were reaching out…" at bounding box center [614, 62] width 279 height 709
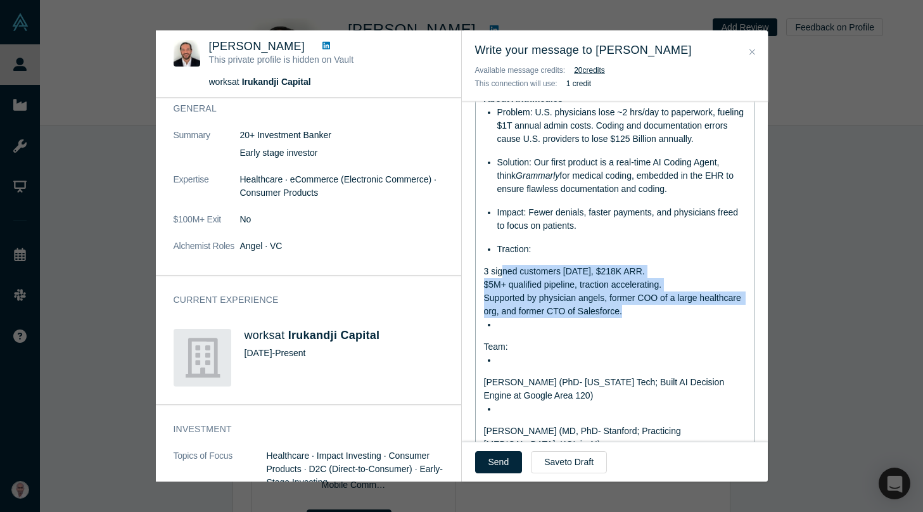
scroll to position [524, 0]
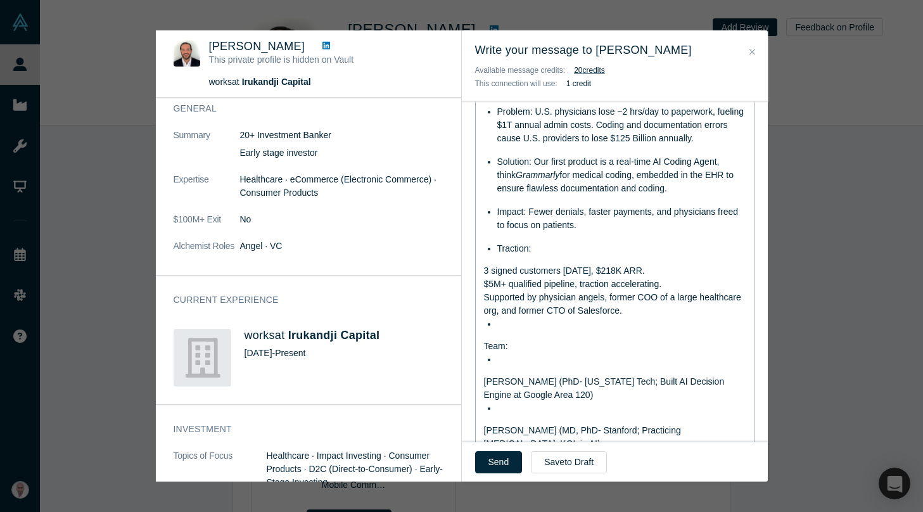
click at [488, 274] on span "3 signed customers within 3 months, $218K ARR." at bounding box center [564, 270] width 161 height 10
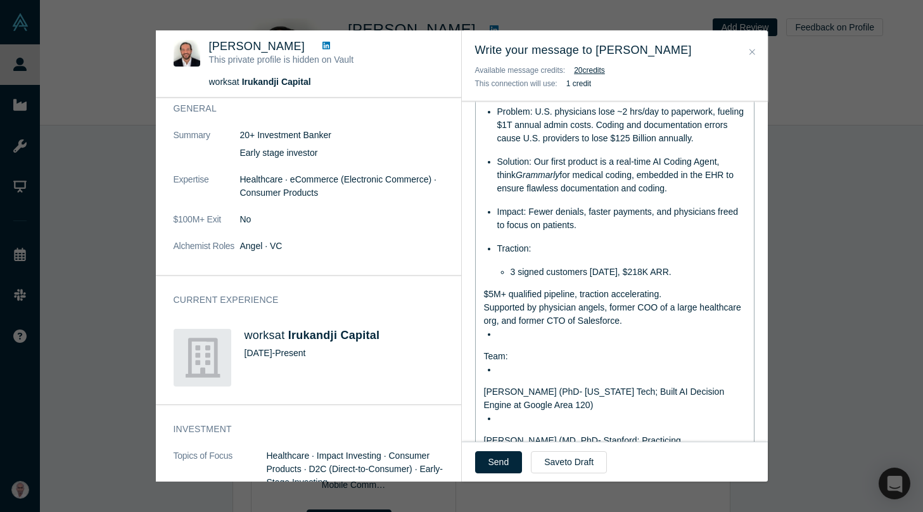
click at [485, 293] on span "$5M+ qualified pipeline, traction accelerating." at bounding box center [573, 294] width 178 height 10
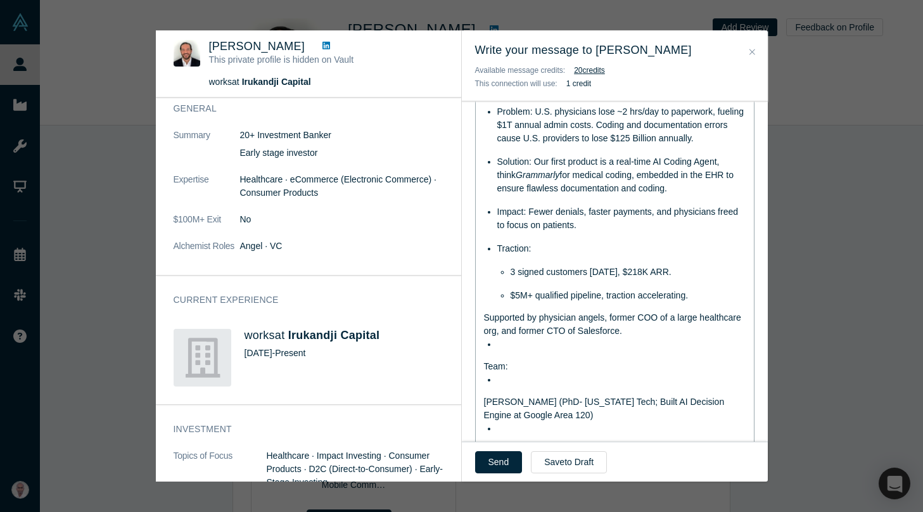
click at [484, 320] on span "Supported by physician angels, former COO of a large healthcare org, and former…" at bounding box center [614, 323] width 260 height 23
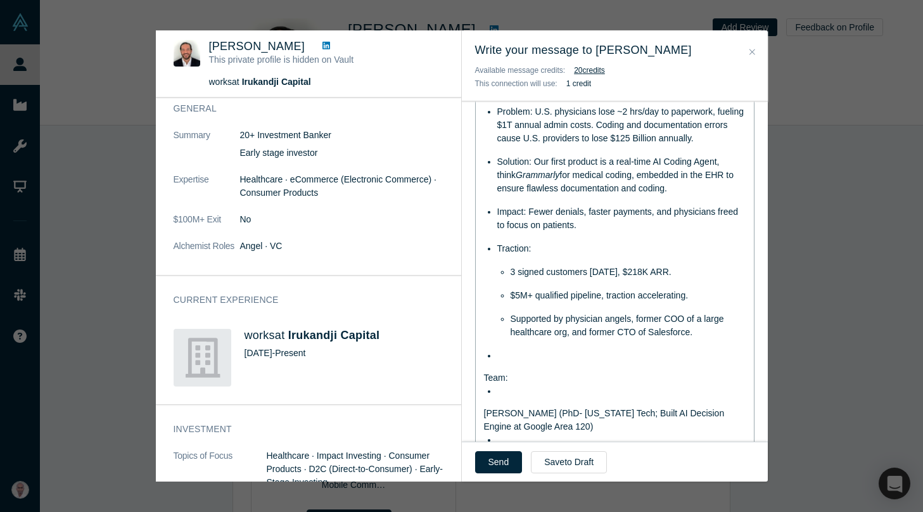
click at [484, 375] on span "Team:" at bounding box center [496, 377] width 24 height 10
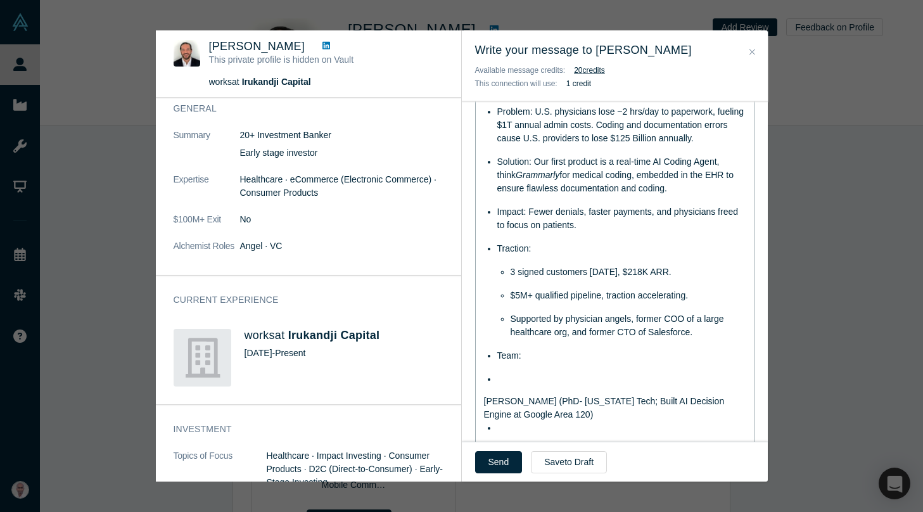
click at [484, 403] on span "Vetri Elango (PhD- Georgia Tech; Built AI Decision Engine at Google Area 120)" at bounding box center [605, 407] width 243 height 23
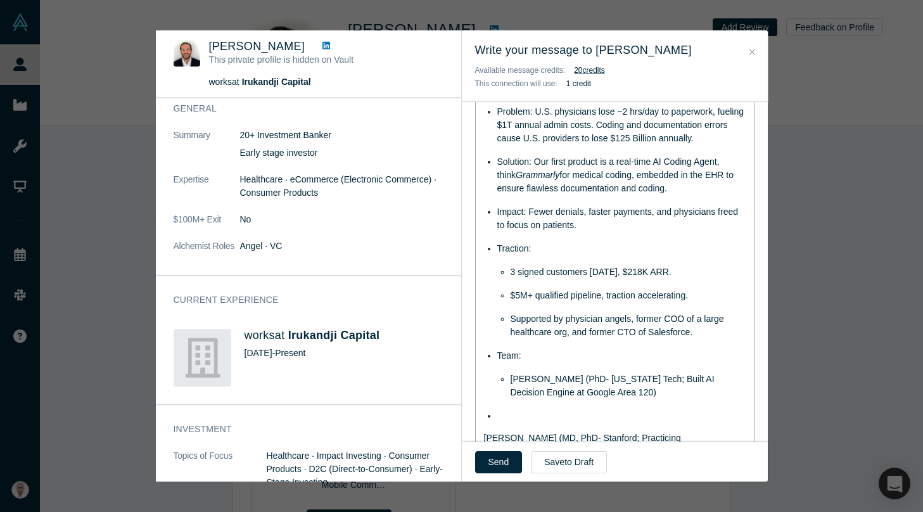
click at [497, 421] on div "rdw-editor" at bounding box center [621, 415] width 249 height 13
click at [484, 437] on span "Renu Dhanasekaran (MD, PhD- Stanford; Practicing Gastroenterologist; KOL in AI)" at bounding box center [583, 443] width 199 height 23
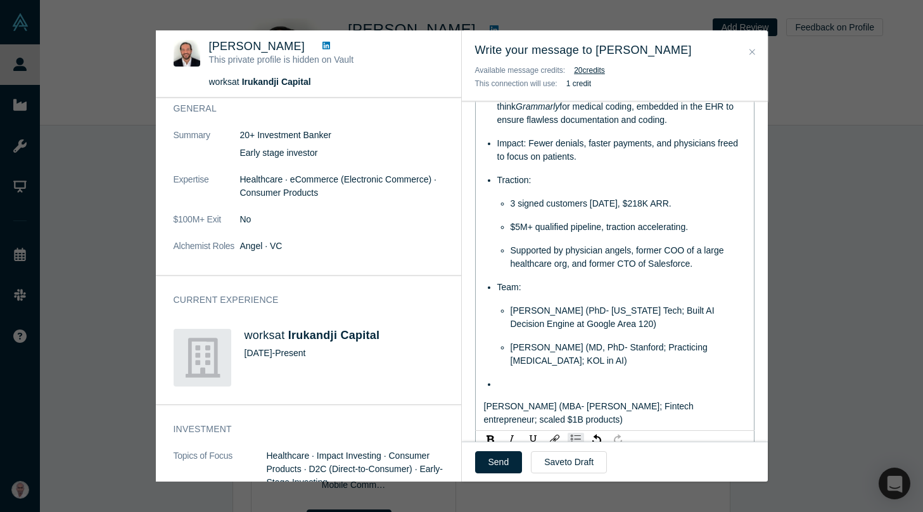
scroll to position [626, 0]
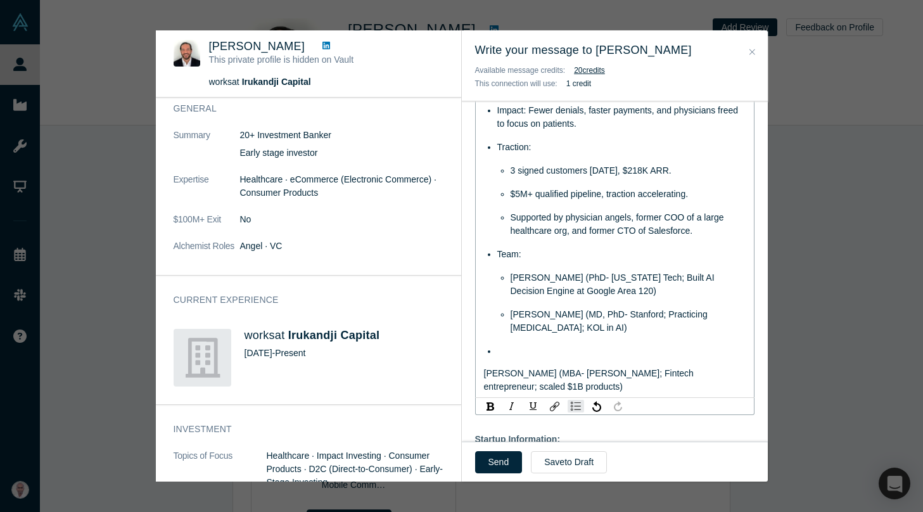
click at [484, 374] on span "Venu Appanna (MBA- Ross UMich; Fintech entrepreneur; scaled $1B products)" at bounding box center [590, 379] width 212 height 23
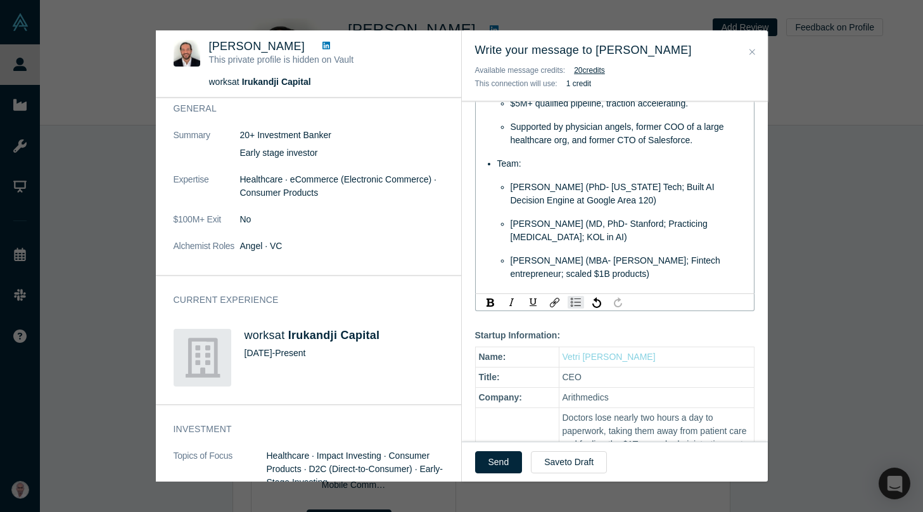
scroll to position [722, 0]
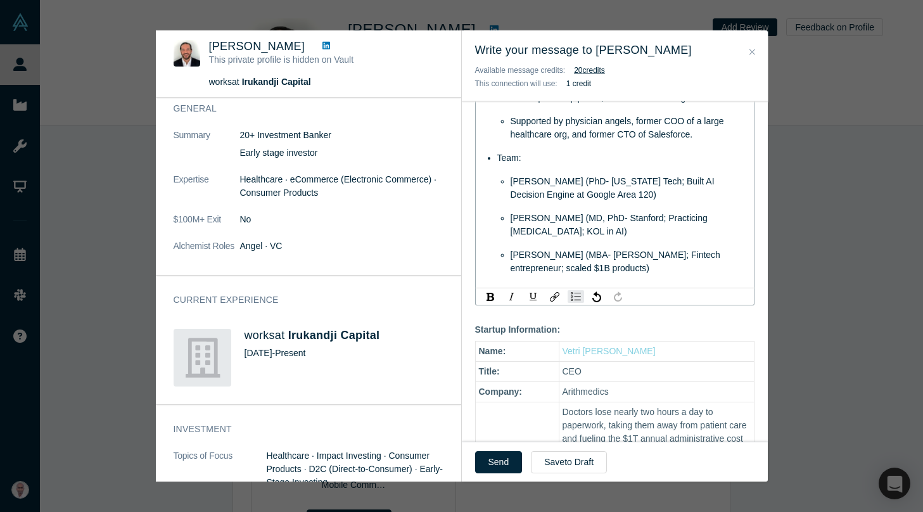
click at [613, 270] on div "Venu Appanna (MBA- Ross UMich; Fintech entrepreneur; scaled $1B products)" at bounding box center [628, 261] width 236 height 27
click at [593, 265] on span "Venu Appanna (MBA- Ross UMich; Fintech entrepreneur; scaled $1B products)" at bounding box center [616, 260] width 212 height 23
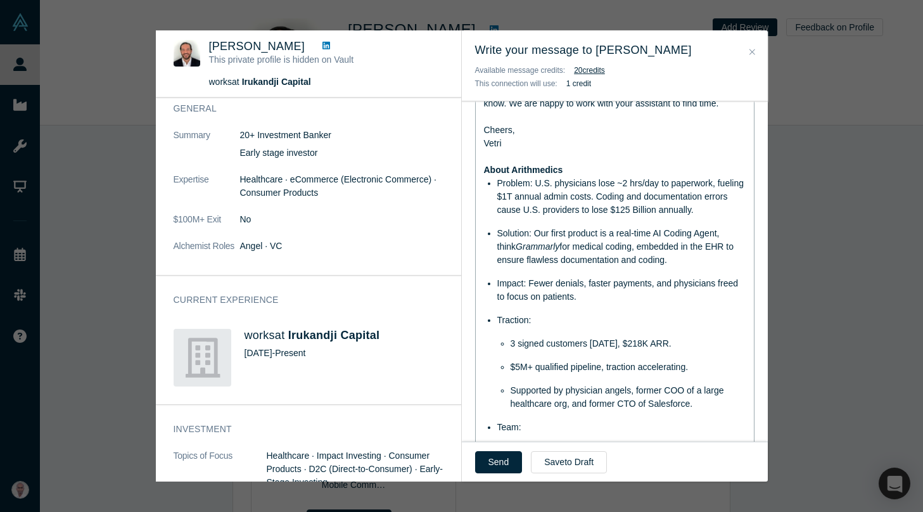
scroll to position [453, 0]
click at [513, 180] on span "Problem: U.S. physicians lose ~2 hrs/day to paperwork, fueling $1T annual admin…" at bounding box center [621, 195] width 249 height 37
click at [505, 232] on span "Solution: Our first product is a real-time AI Coding Agent, think" at bounding box center [609, 238] width 225 height 23
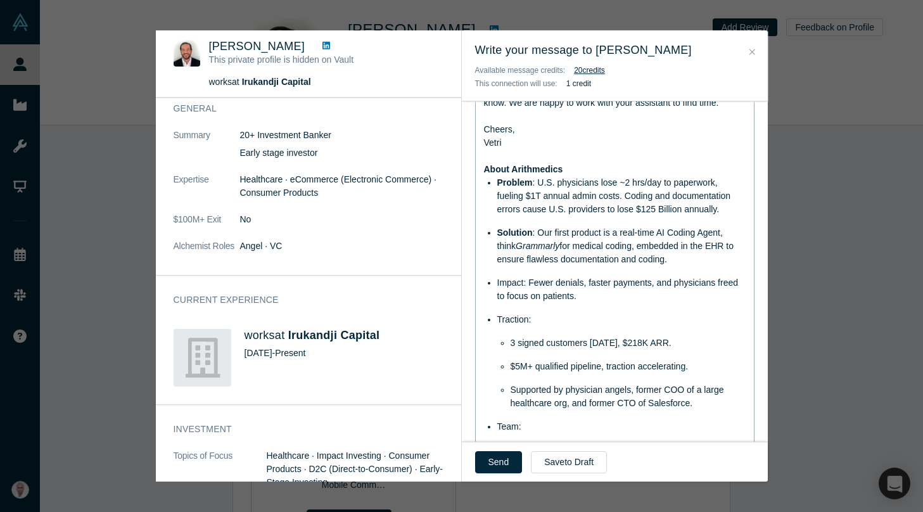
click at [501, 288] on div "Impact: Fewer denials, faster payments, and physicians freed to focus on patien…" at bounding box center [621, 289] width 249 height 27
click at [503, 319] on span "Traction:" at bounding box center [514, 319] width 34 height 10
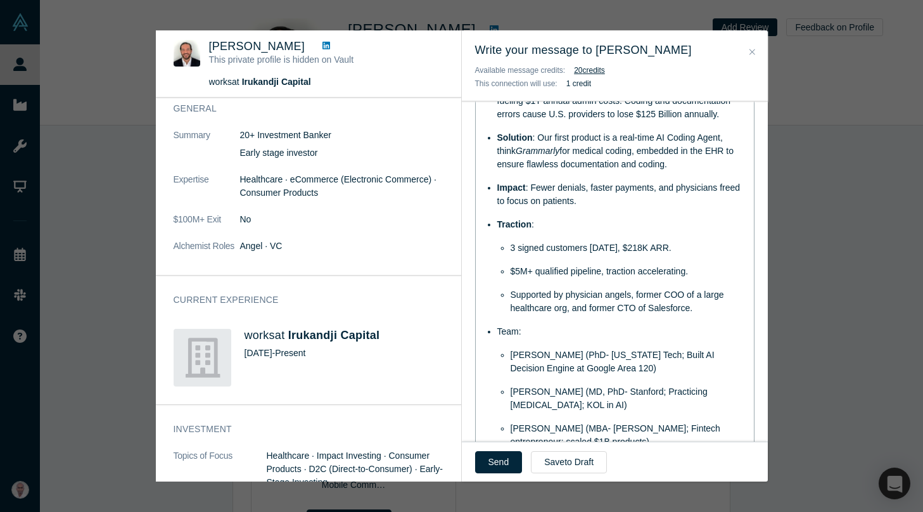
scroll to position [555, 0]
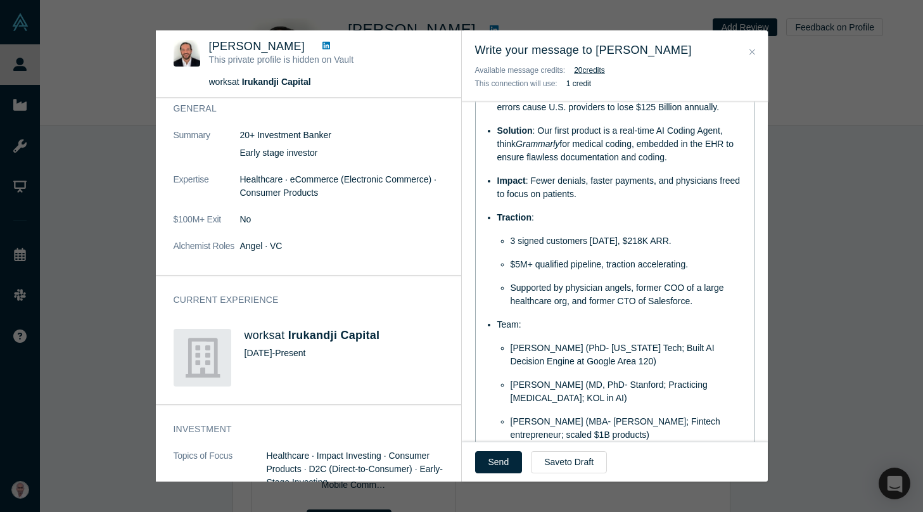
click at [506, 325] on span "Team:" at bounding box center [509, 324] width 24 height 10
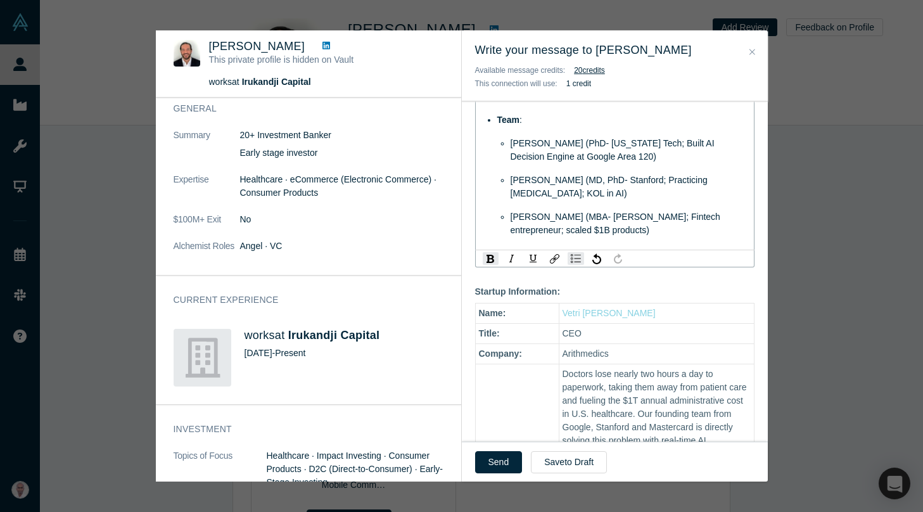
scroll to position [762, 0]
click at [605, 233] on div "Venu Appanna (MBA- Ross UMich; Fintech entrepreneur; scaled $1B products)" at bounding box center [628, 221] width 236 height 27
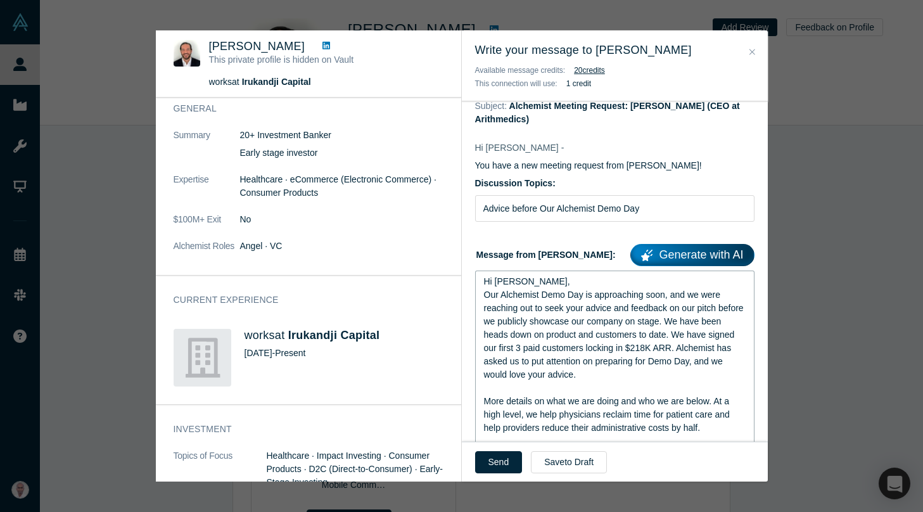
scroll to position [34, 0]
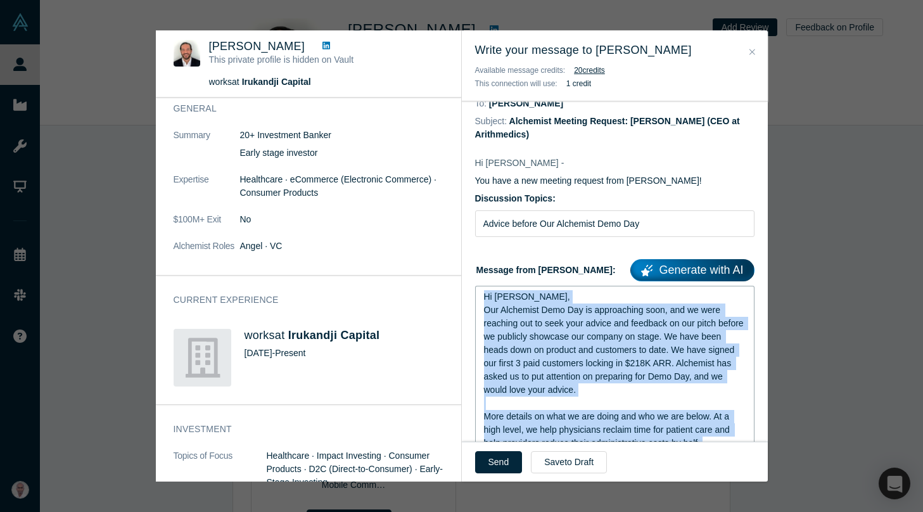
click at [484, 296] on span "Hi Enrico," at bounding box center [527, 296] width 86 height 10
copy div "Hi Enrico, Our Alchemist Demo Day is approaching soon, and we were reaching out…"
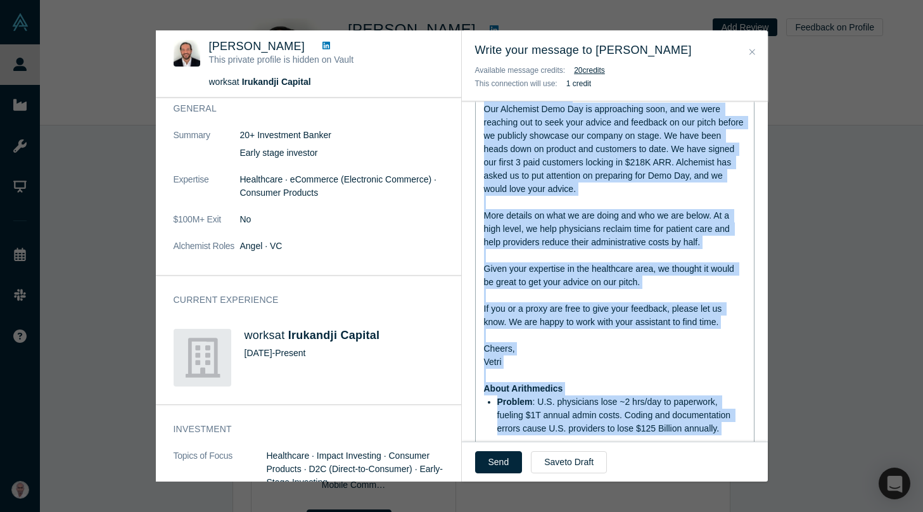
scroll to position [236, 0]
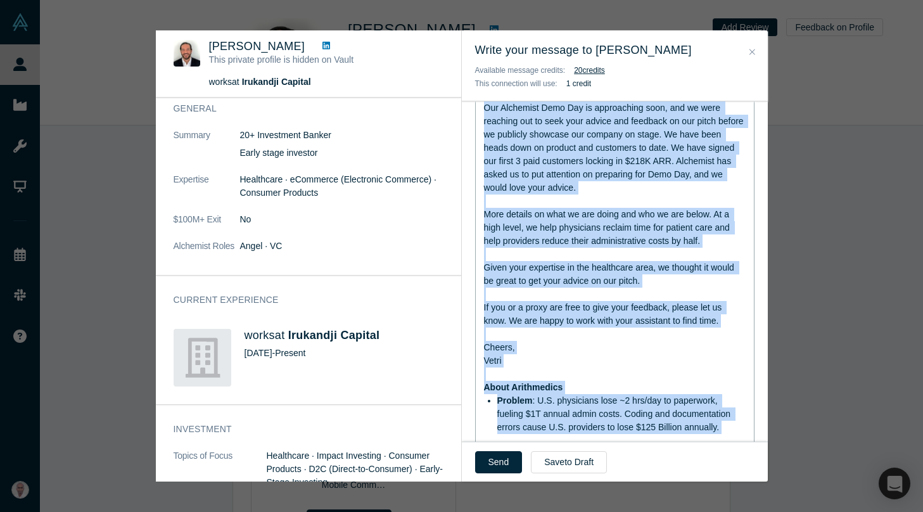
click at [653, 282] on div "Given your expertise in the healthcare area, we thought it would be great to ge…" at bounding box center [615, 274] width 262 height 27
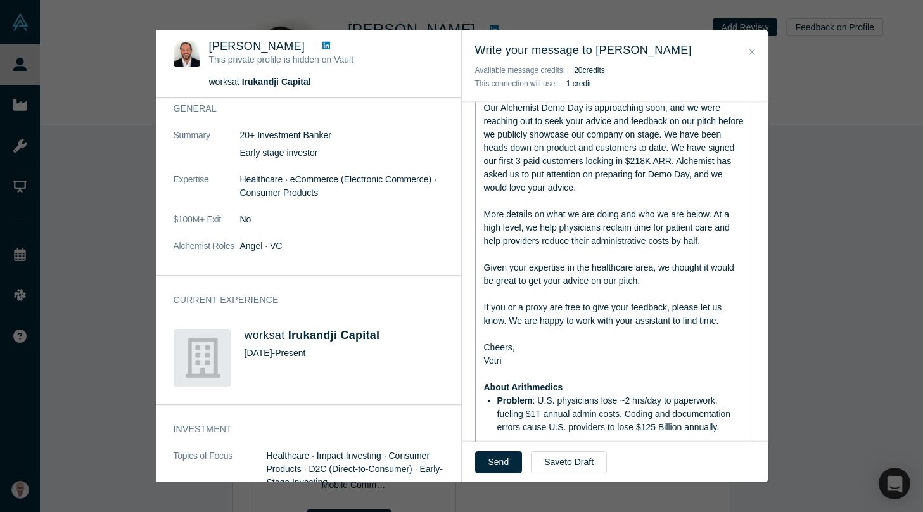
click at [706, 267] on span "Given your expertise in the healthcare area, we thought it would be great to ge…" at bounding box center [610, 273] width 253 height 23
click at [496, 285] on span "Given your expertise in the healthcare area, we thought you would be great to g…" at bounding box center [615, 273] width 263 height 23
click at [525, 281] on span "Given your expertise in the healthcare area, we thought you would be a great to…" at bounding box center [615, 273] width 263 height 23
click at [574, 282] on span "Given your expertise in the healthcare area, we thought you would be a great fi…" at bounding box center [615, 273] width 263 height 23
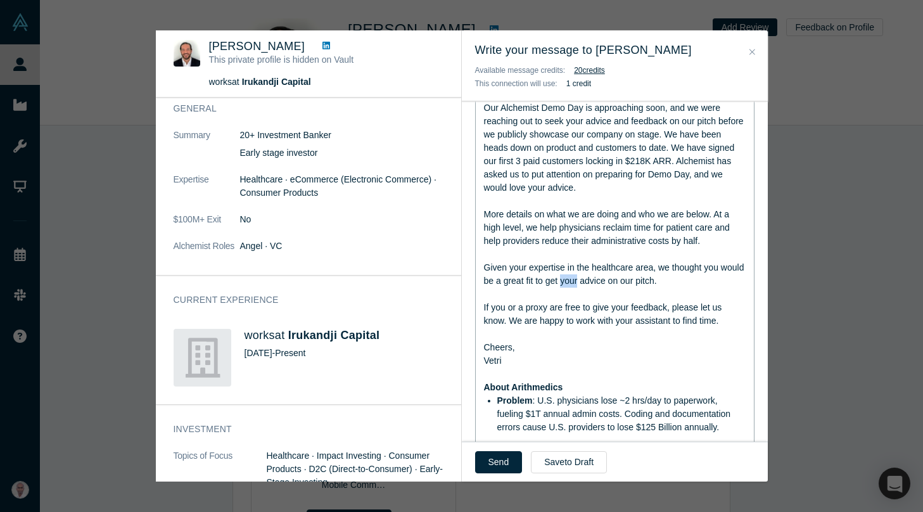
click at [574, 282] on span "Given your expertise in the healthcare area, we thought you would be a great fi…" at bounding box center [615, 273] width 263 height 23
click at [650, 276] on div "Given your expertise in the healthcare area, we thought you would be a great fi…" at bounding box center [615, 274] width 262 height 27
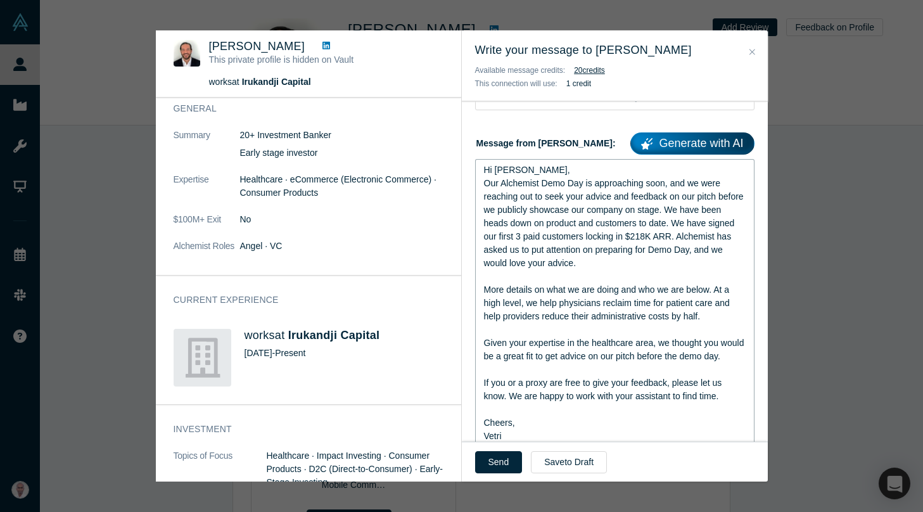
scroll to position [158, 0]
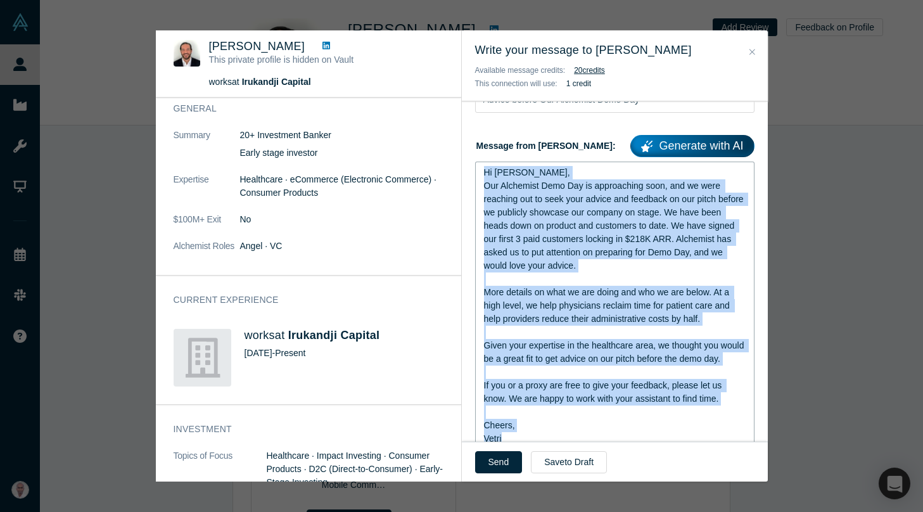
drag, startPoint x: 483, startPoint y: 172, endPoint x: 599, endPoint y: 436, distance: 287.8
click at [599, 436] on div "Hi Enrico, Our Alchemist Demo Day is approaching soon, and we were reaching out…" at bounding box center [615, 502] width 262 height 673
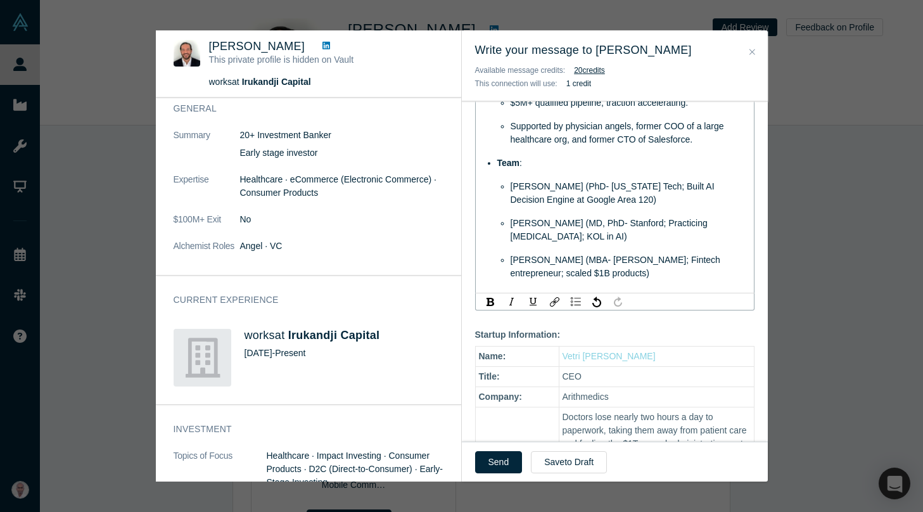
scroll to position [785, 0]
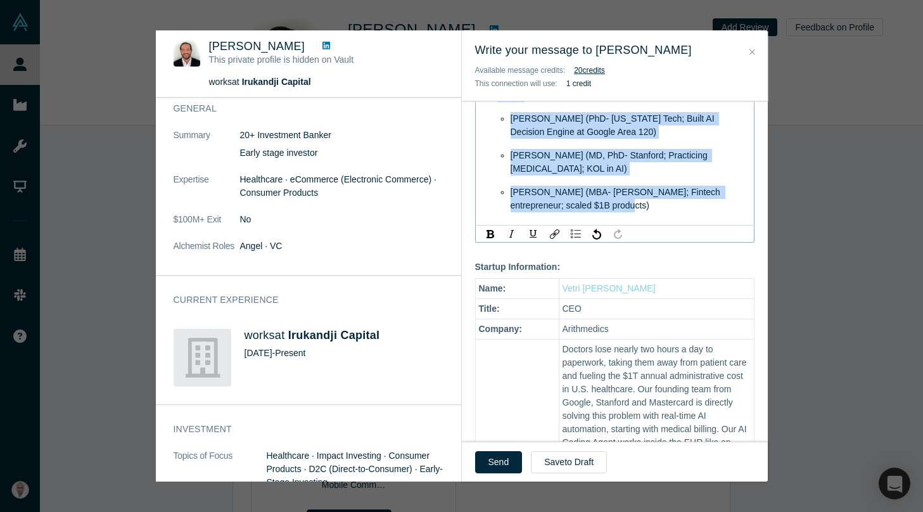
click at [613, 206] on div "Venu Appanna (MBA- Ross UMich; Fintech entrepreneur; scaled $1B products)" at bounding box center [628, 199] width 236 height 27
copy div "Hi Enrico, Our Alchemist Demo Day is approaching soon, and we were reaching out…"
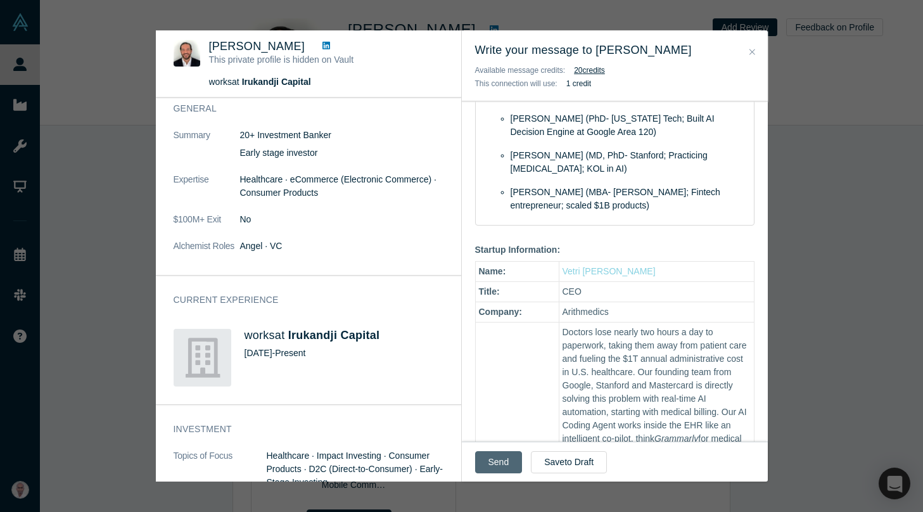
click at [499, 456] on button "Send" at bounding box center [498, 462] width 47 height 22
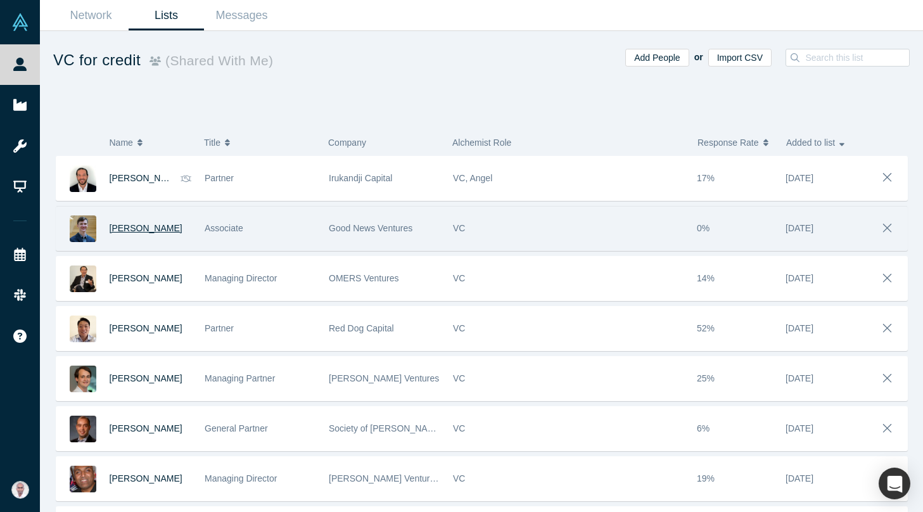
click at [148, 227] on span "Brent Matterson" at bounding box center [146, 228] width 73 height 10
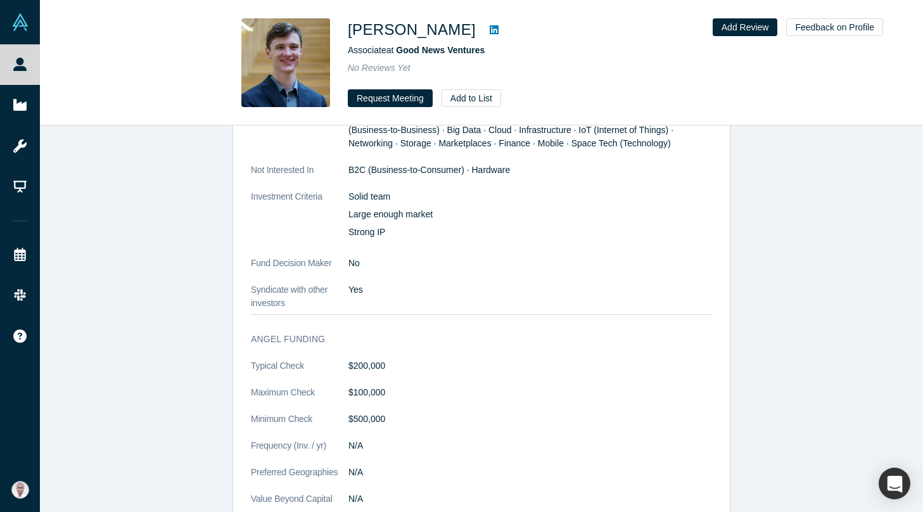
scroll to position [989, 0]
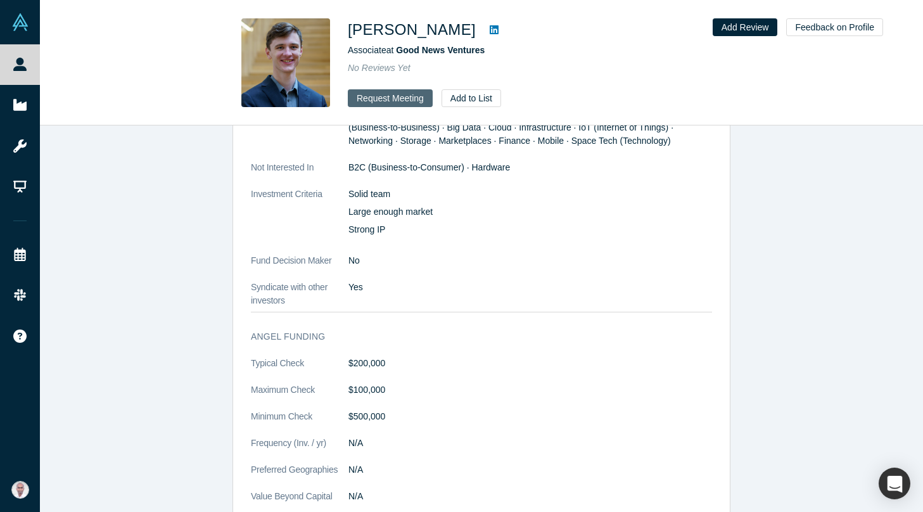
click at [376, 99] on button "Request Meeting" at bounding box center [390, 98] width 85 height 18
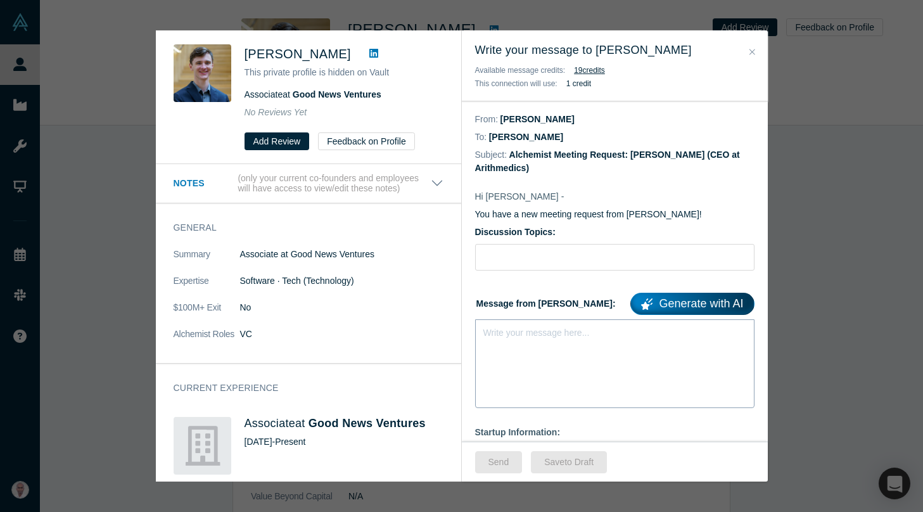
click at [499, 344] on div "Write your message here..." at bounding box center [614, 363] width 279 height 89
paste div "rdw-editor"
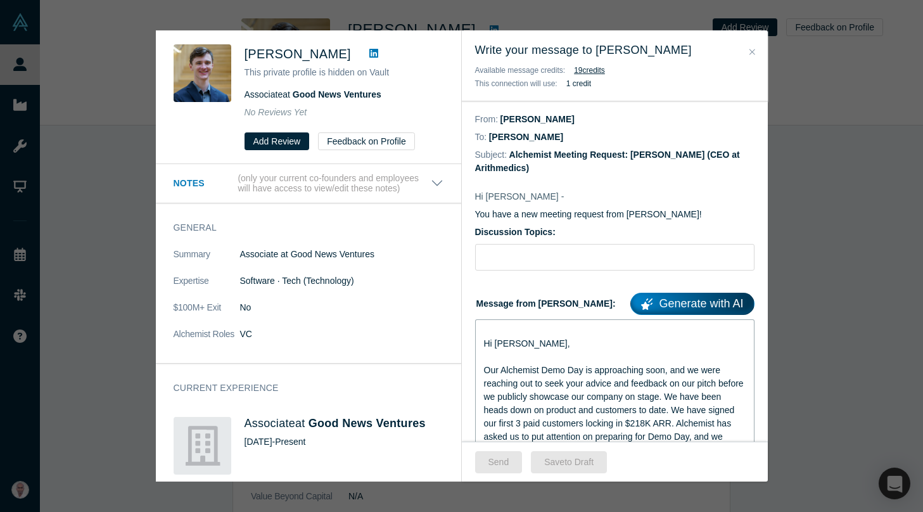
click at [503, 344] on span "Hi Enrico," at bounding box center [527, 343] width 86 height 10
click at [641, 248] on input "Discussion Topics:" at bounding box center [614, 257] width 279 height 27
type input "Advice before Our Alchemist Demo Day"
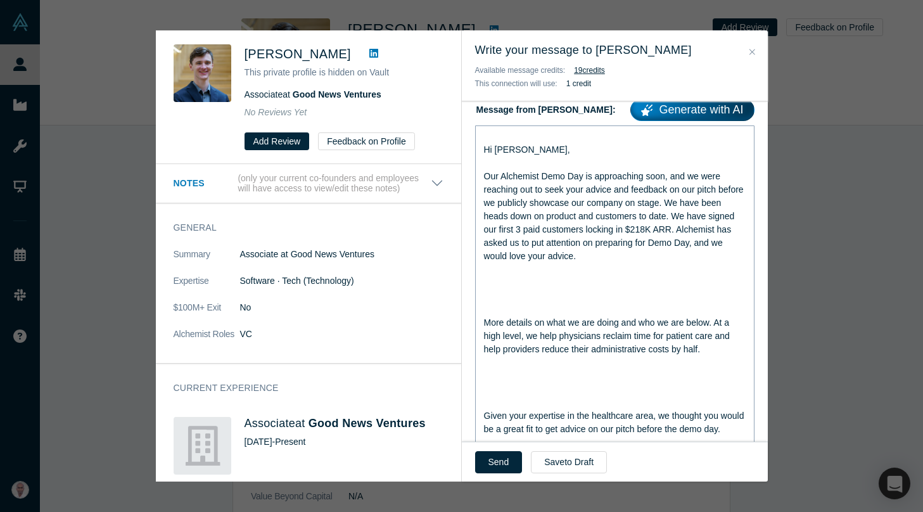
scroll to position [198, 0]
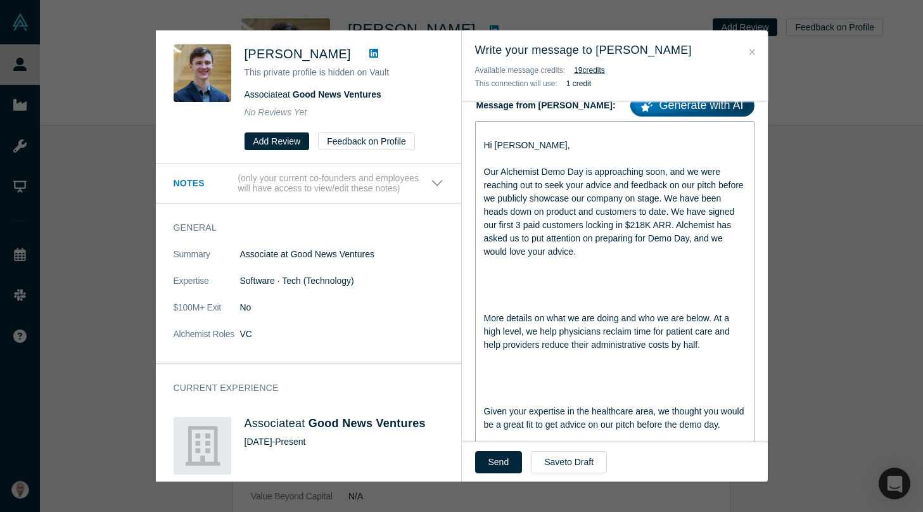
click at [512, 301] on div "rdw-editor" at bounding box center [615, 304] width 262 height 13
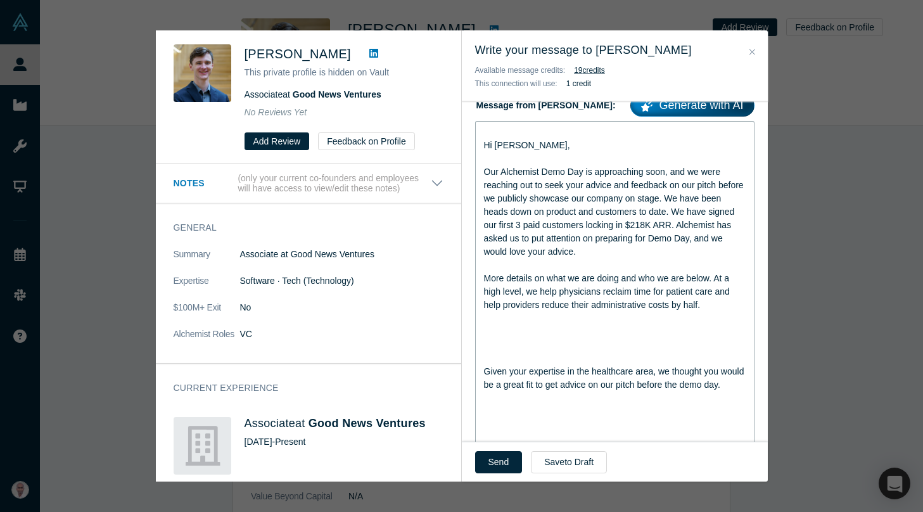
click at [487, 353] on div "rdw-editor" at bounding box center [615, 357] width 262 height 13
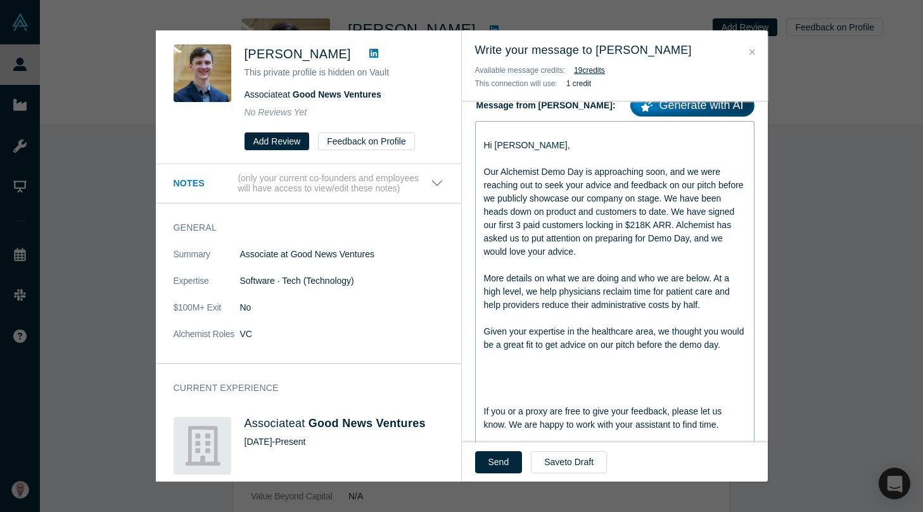
click at [498, 396] on div "rdw-editor" at bounding box center [615, 397] width 262 height 13
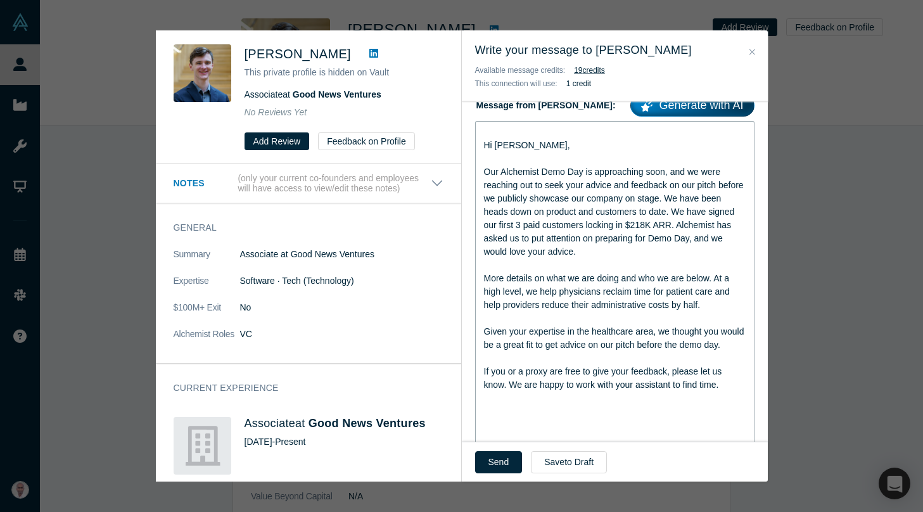
click at [539, 425] on div "rdw-editor" at bounding box center [615, 424] width 262 height 13
click at [521, 424] on div "rdw-editor" at bounding box center [615, 424] width 262 height 13
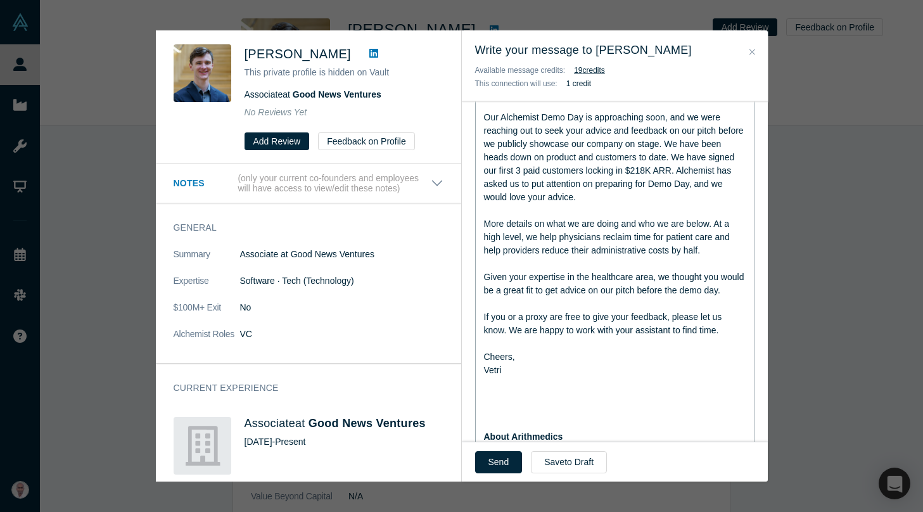
scroll to position [255, 0]
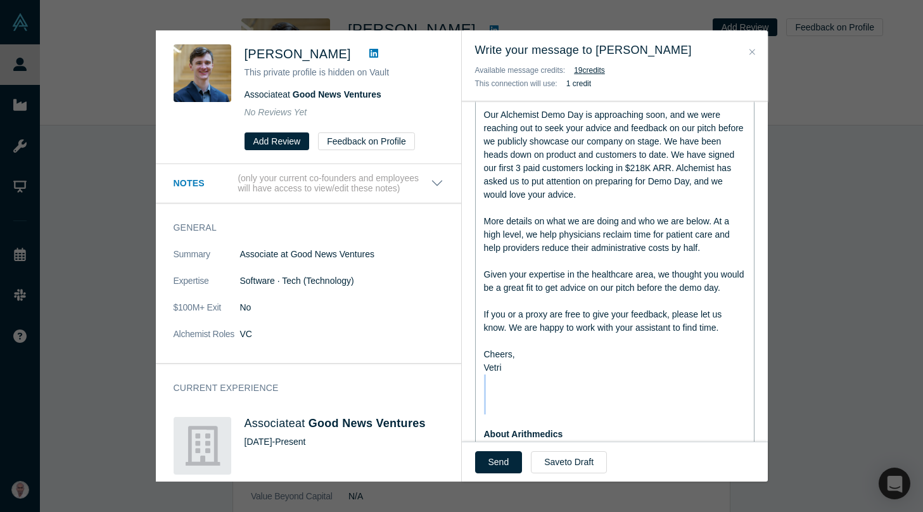
drag, startPoint x: 502, startPoint y: 419, endPoint x: 483, endPoint y: 382, distance: 41.6
click at [484, 382] on div "Hi Brent, Our Alchemist Demo Day is approaching soon, and we were reaching out …" at bounding box center [615, 509] width 262 height 882
click at [484, 426] on span "Problem" at bounding box center [501, 429] width 35 height 10
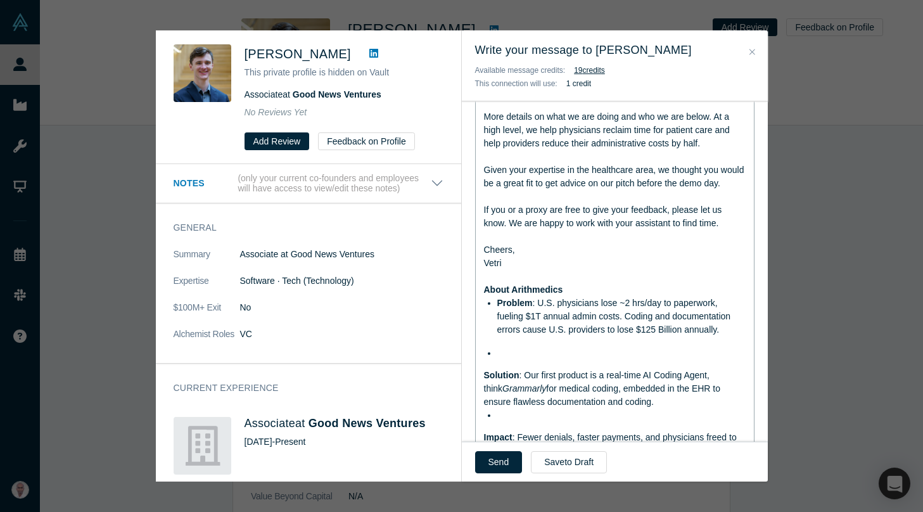
scroll to position [369, 0]
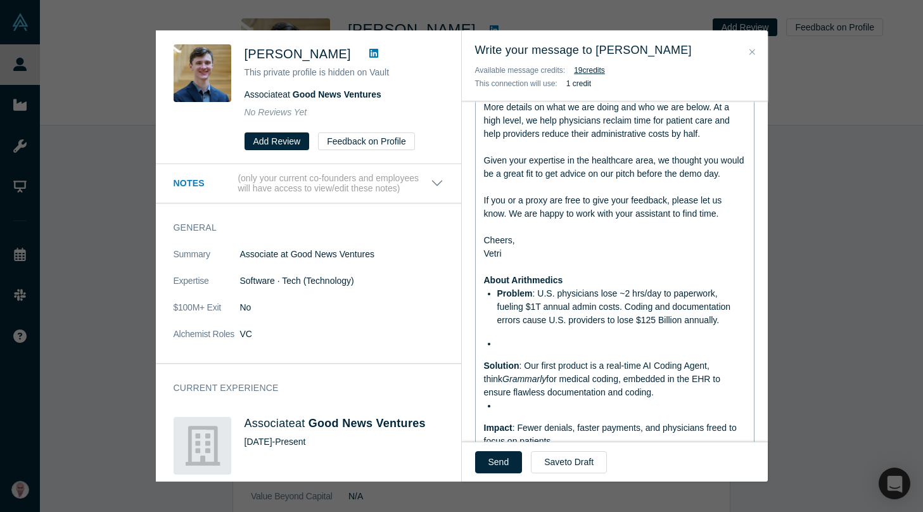
click at [481, 363] on div "Hi Brent, Our Alchemist Demo Day is approaching soon, and we were reaching out …" at bounding box center [614, 369] width 279 height 839
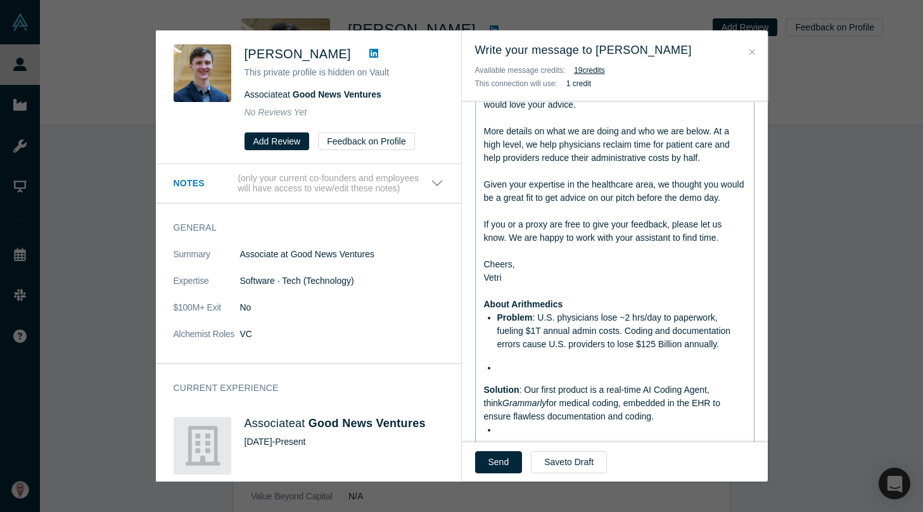
scroll to position [347, 0]
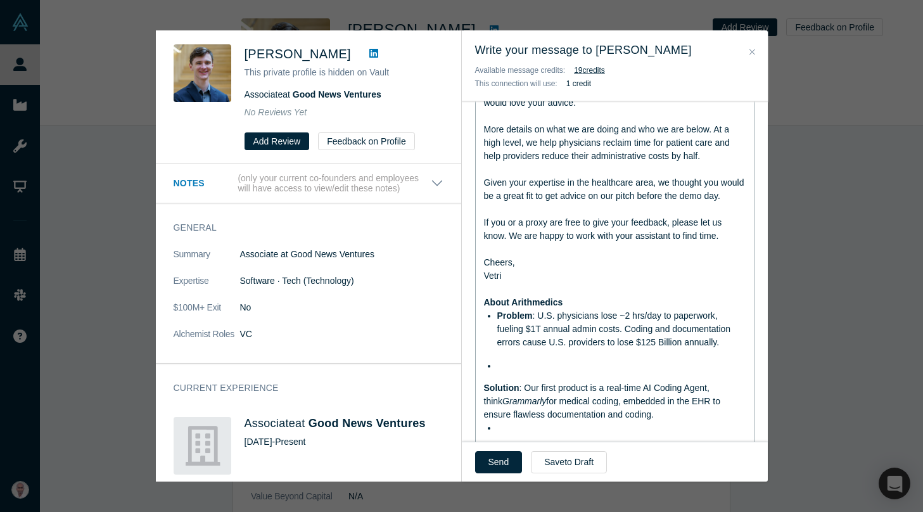
click at [485, 388] on span "Solution" at bounding box center [501, 387] width 35 height 10
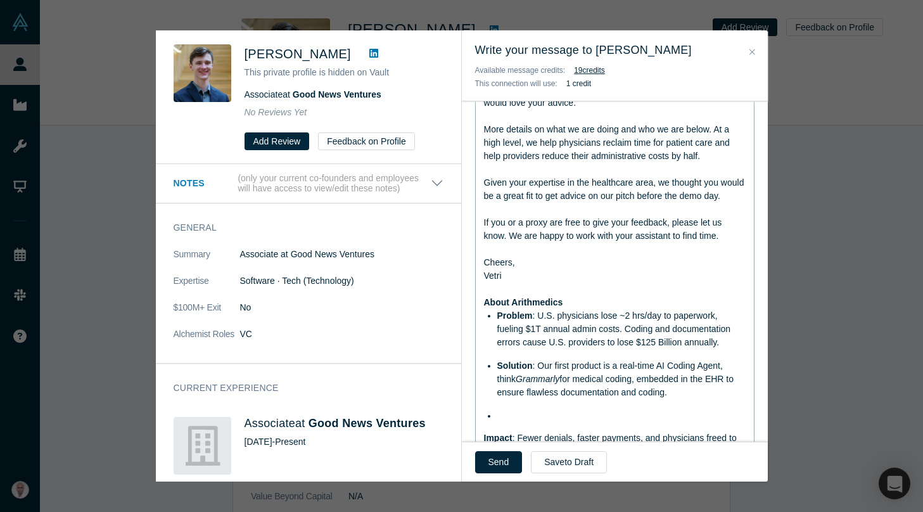
click at [486, 436] on span "Impact" at bounding box center [498, 437] width 28 height 10
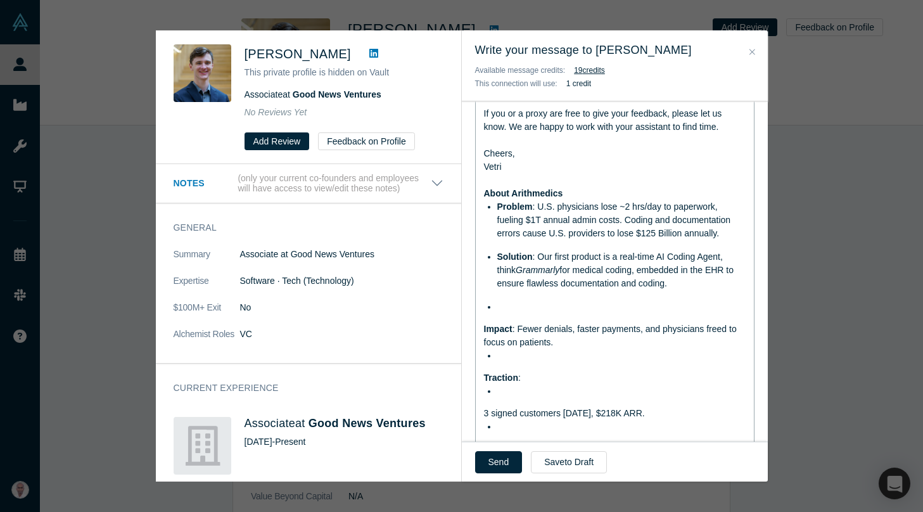
scroll to position [458, 0]
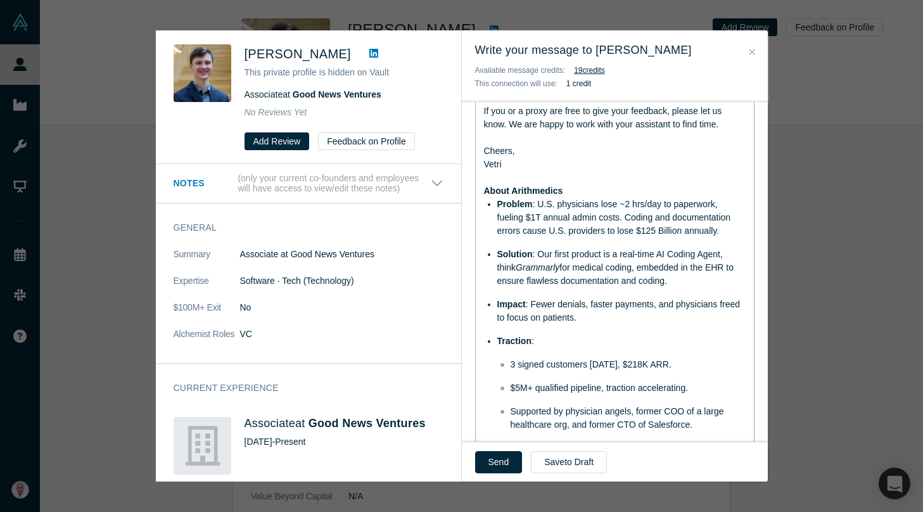
click at [537, 410] on span "Supported by physician angels, former COO of a large healthcare org, and former…" at bounding box center [618, 417] width 216 height 23
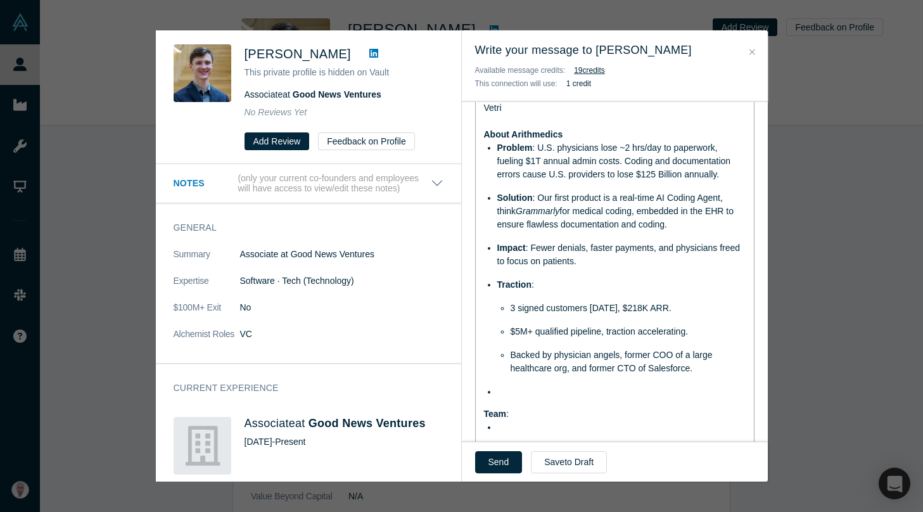
scroll to position [517, 0]
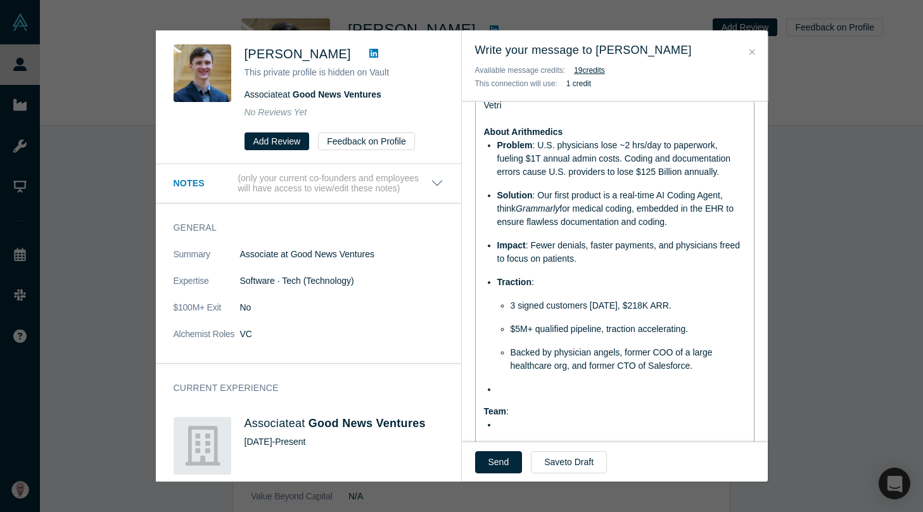
click at [485, 408] on span "Team" at bounding box center [495, 411] width 23 height 10
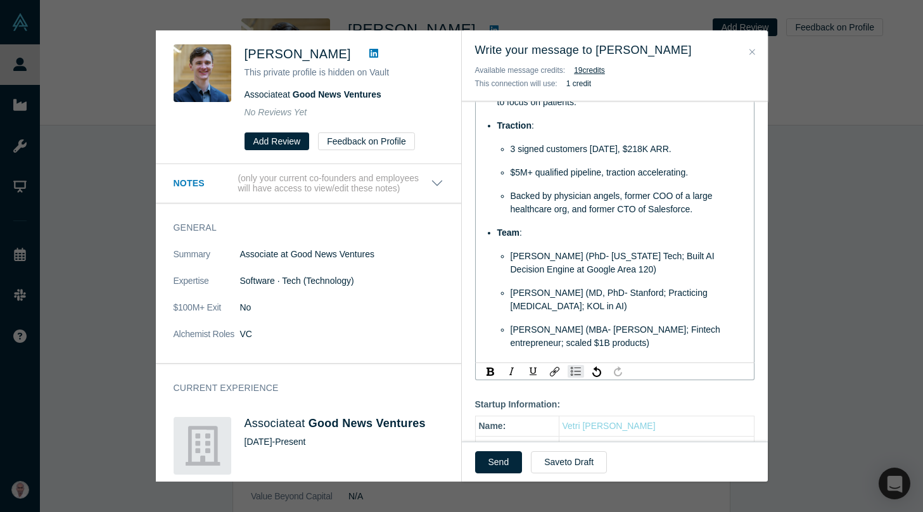
scroll to position [665, 0]
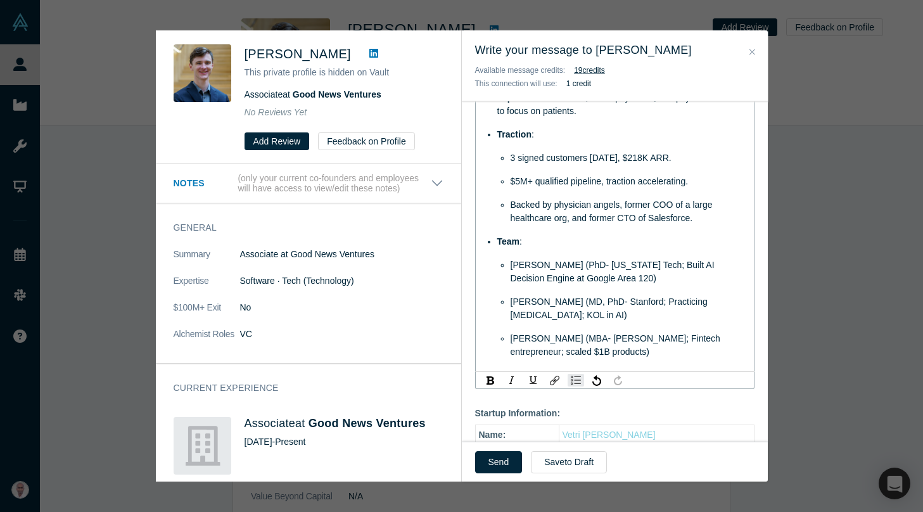
click at [596, 355] on div "Venu Appanna (MBA- Ross UMich; Fintech entrepreneur; scaled $1B products)" at bounding box center [628, 345] width 236 height 27
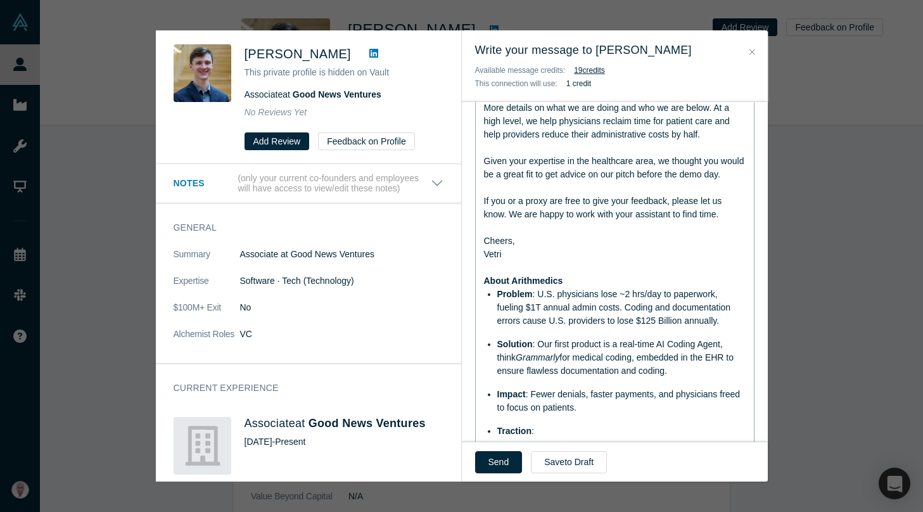
scroll to position [361, 0]
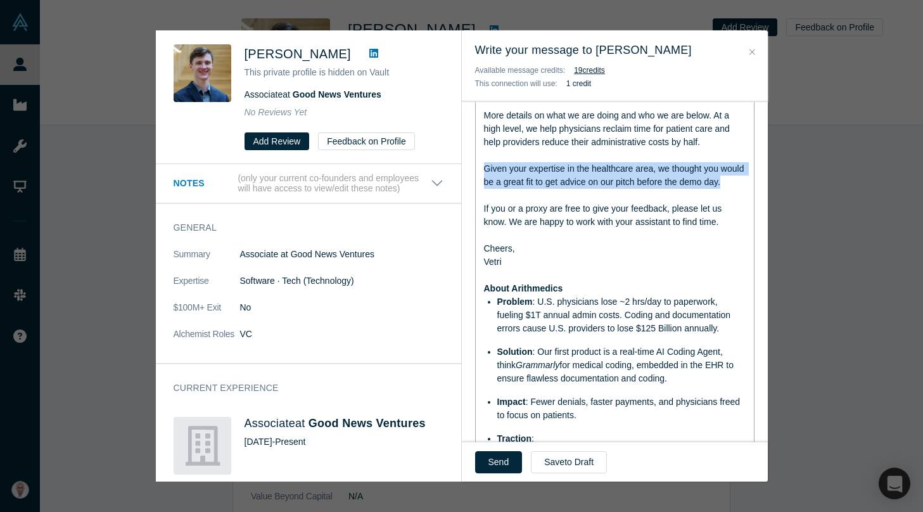
drag, startPoint x: 728, startPoint y: 184, endPoint x: 483, endPoint y: 163, distance: 245.9
click at [484, 163] on div "Given your expertise in the healthcare area, we thought you would be a great fi…" at bounding box center [615, 175] width 262 height 27
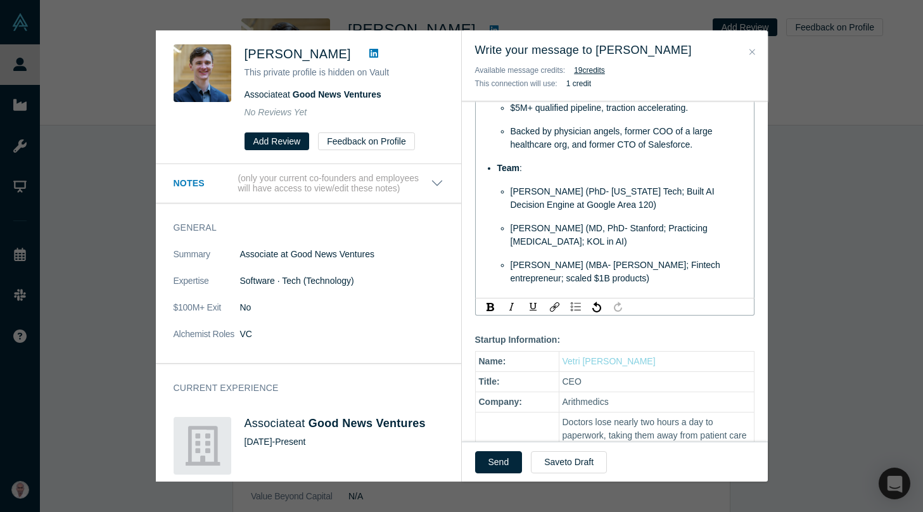
scroll to position [701, 0]
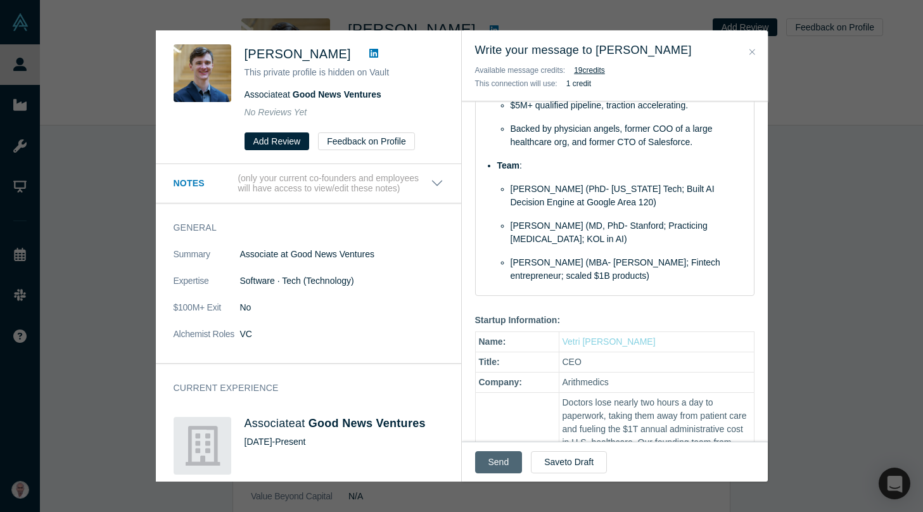
click at [491, 455] on button "Send" at bounding box center [498, 462] width 47 height 22
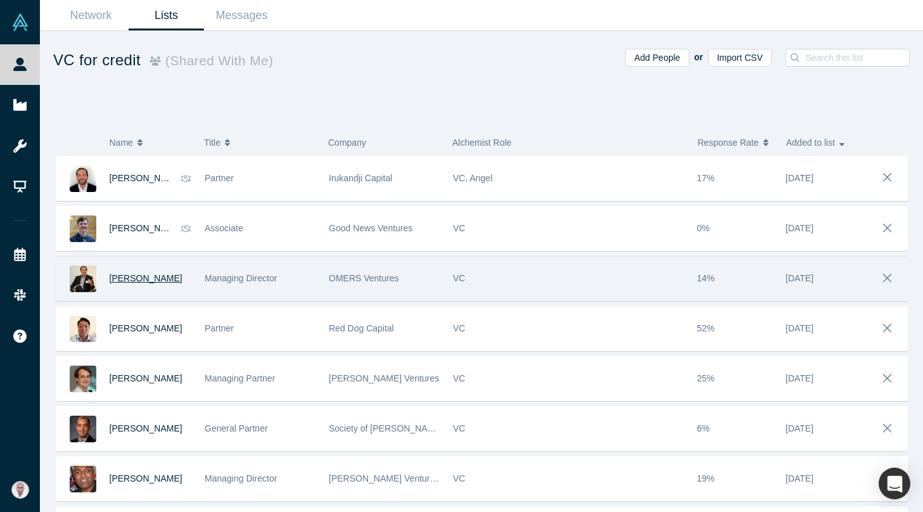
click at [150, 280] on span "Michael Yang" at bounding box center [146, 278] width 73 height 10
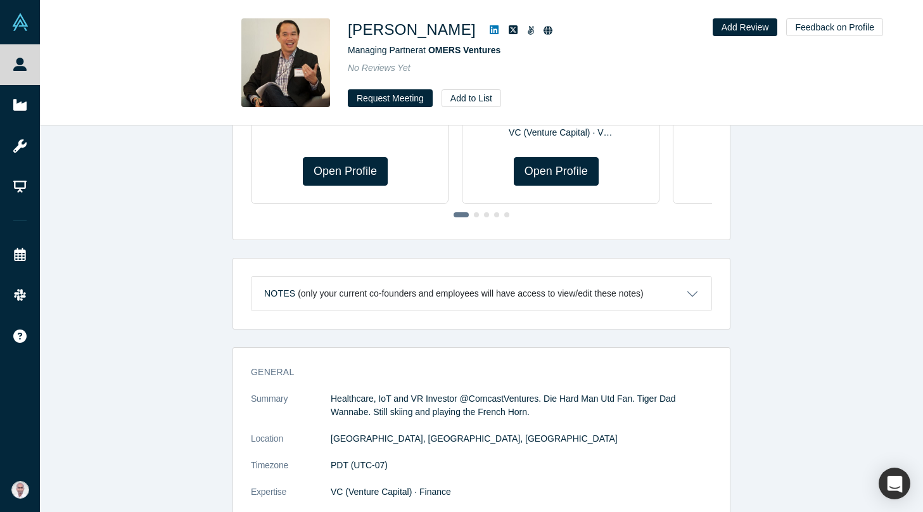
scroll to position [353, 0]
click at [412, 95] on button "Request Meeting" at bounding box center [390, 98] width 85 height 18
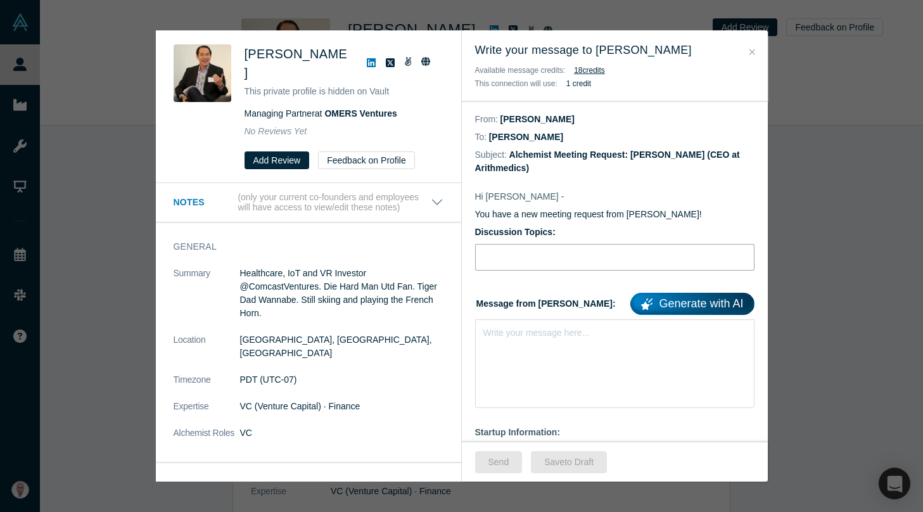
click at [552, 261] on input "Discussion Topics:" at bounding box center [614, 257] width 279 height 27
type input "Advice before Our Alchemist Demo Day"
click at [514, 352] on div "Write your message here..." at bounding box center [614, 363] width 279 height 89
paste div "rdw-editor"
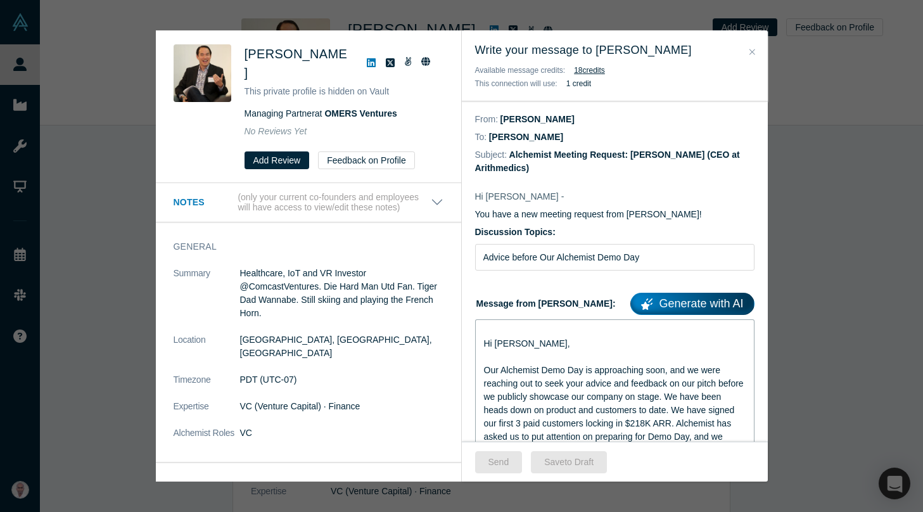
click at [506, 343] on span "Hi Enrico," at bounding box center [527, 343] width 86 height 10
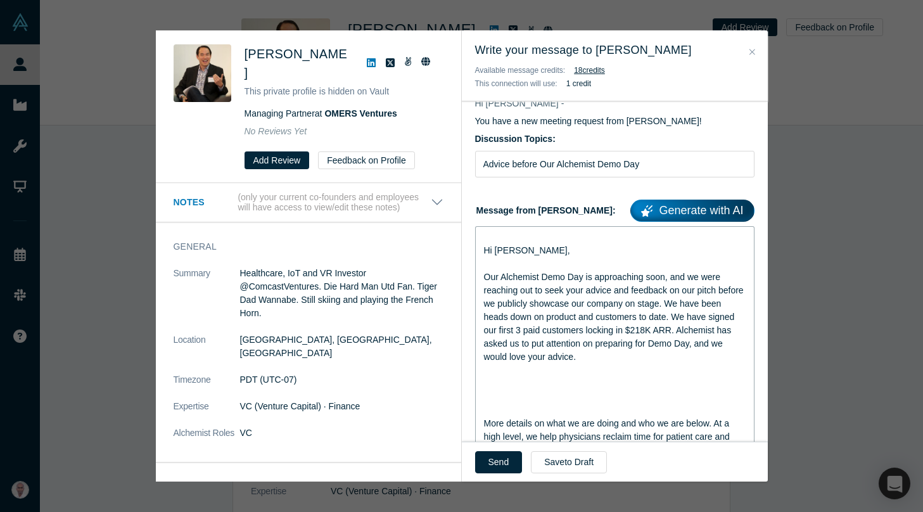
scroll to position [94, 0]
drag, startPoint x: 497, startPoint y: 373, endPoint x: 501, endPoint y: 413, distance: 40.1
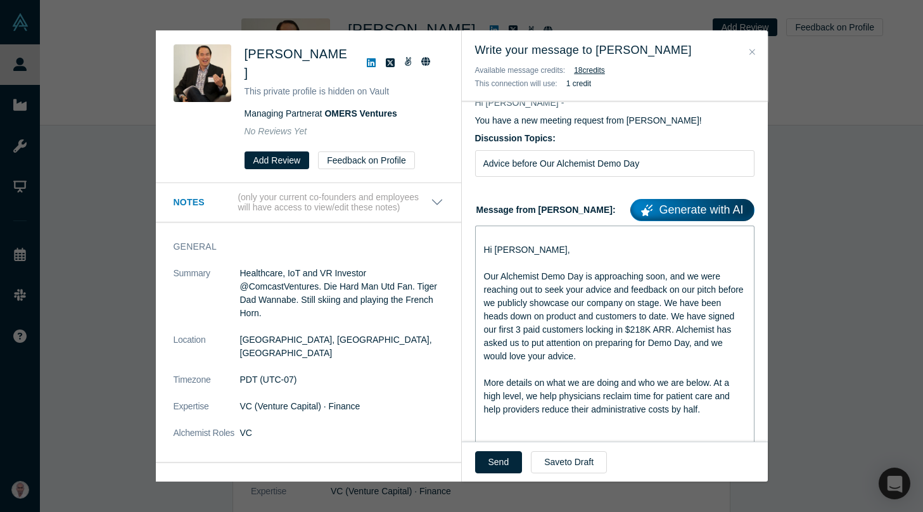
click at [493, 423] on div "rdw-editor" at bounding box center [615, 422] width 262 height 13
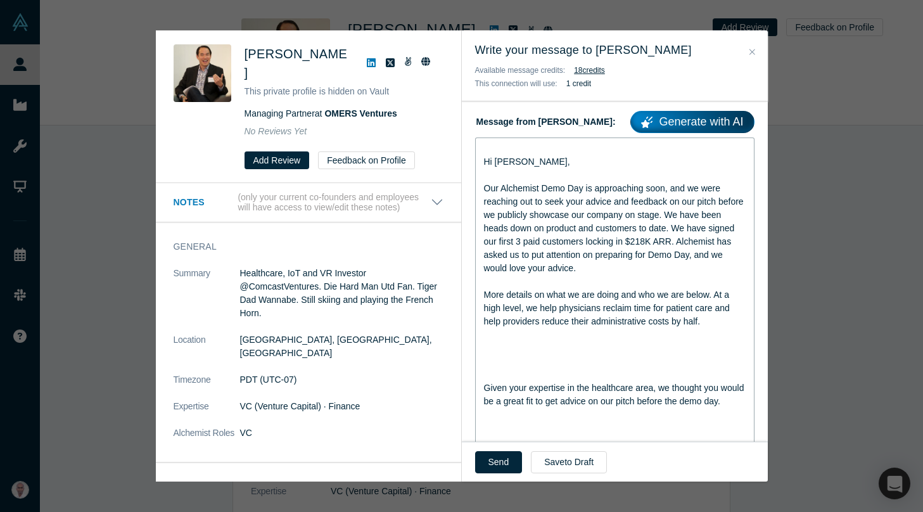
scroll to position [190, 0]
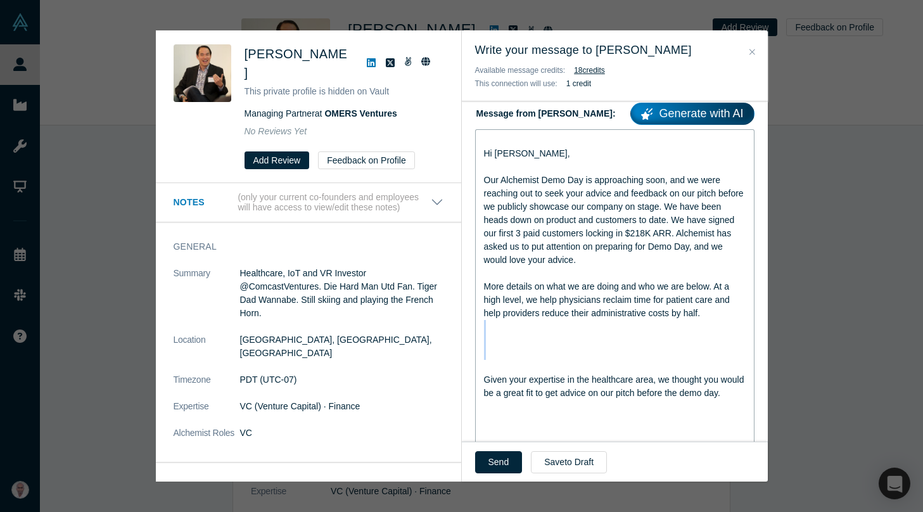
drag, startPoint x: 491, startPoint y: 328, endPoint x: 521, endPoint y: 371, distance: 52.7
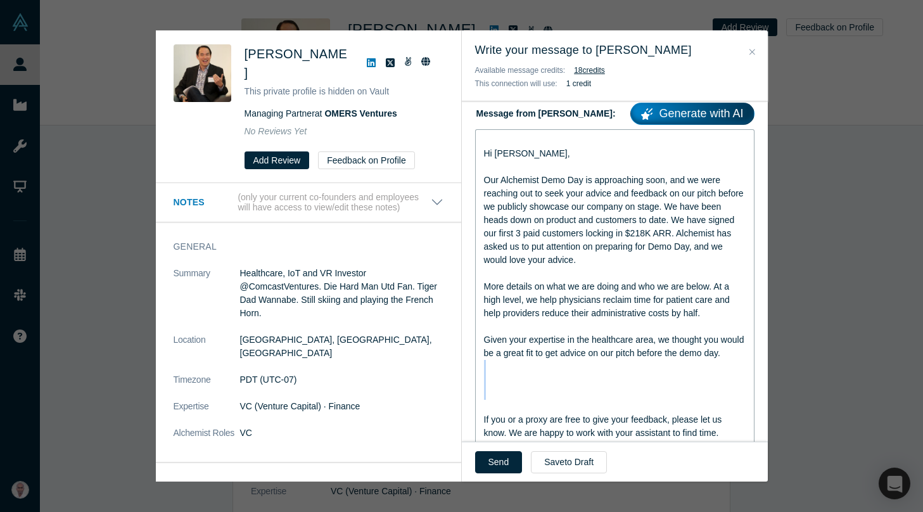
drag, startPoint x: 491, startPoint y: 367, endPoint x: 492, endPoint y: 409, distance: 42.4
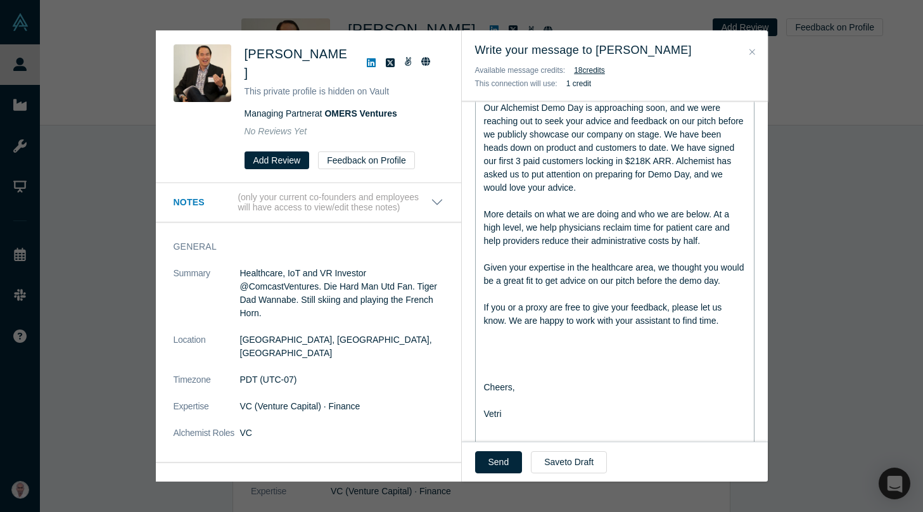
scroll to position [270, 0]
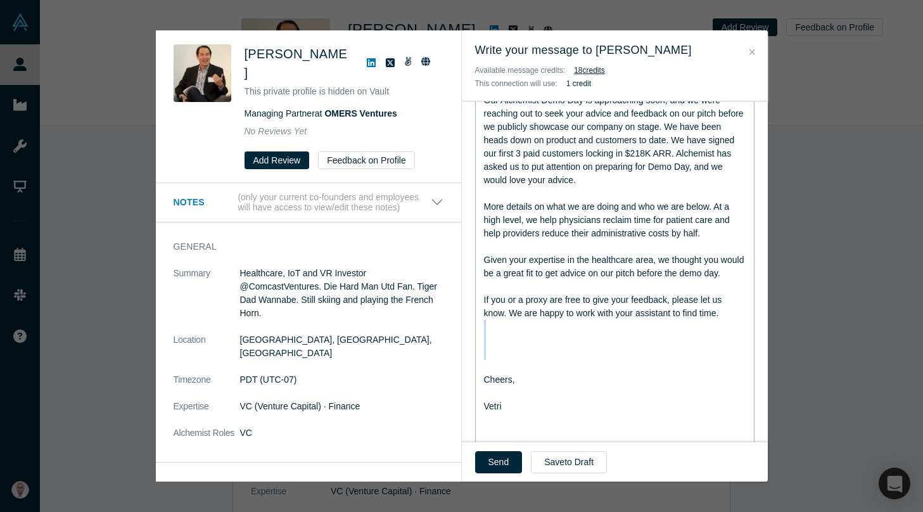
drag, startPoint x: 486, startPoint y: 326, endPoint x: 491, endPoint y: 368, distance: 42.0
click at [491, 368] on div "Hi Michael, Our Alchemist Demo Day is approaching soon, and we were reaching ou…" at bounding box center [615, 521] width 262 height 935
drag, startPoint x: 496, startPoint y: 362, endPoint x: 496, endPoint y: 407, distance: 45.0
click at [496, 407] on div "Hi Michael, Our Alchemist Demo Day is approaching soon, and we were reaching ou…" at bounding box center [615, 495] width 262 height 882
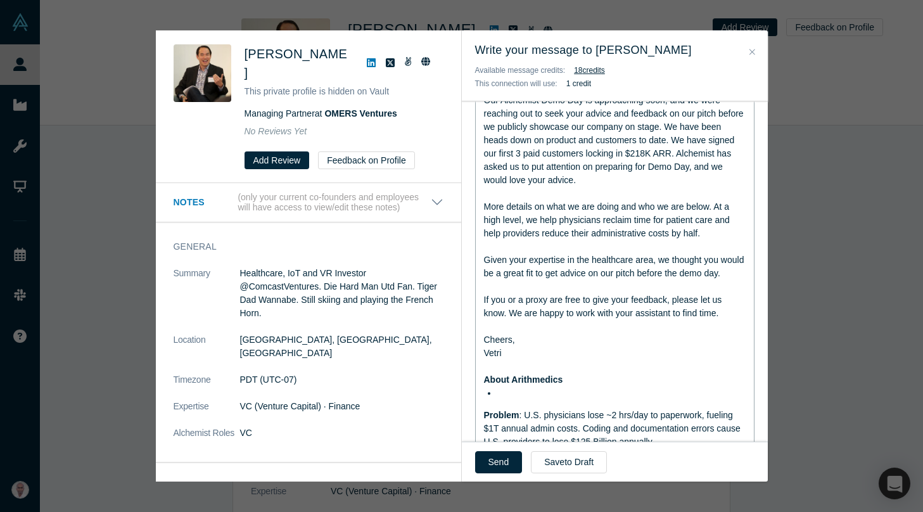
click at [484, 417] on span "Problem" at bounding box center [501, 415] width 35 height 10
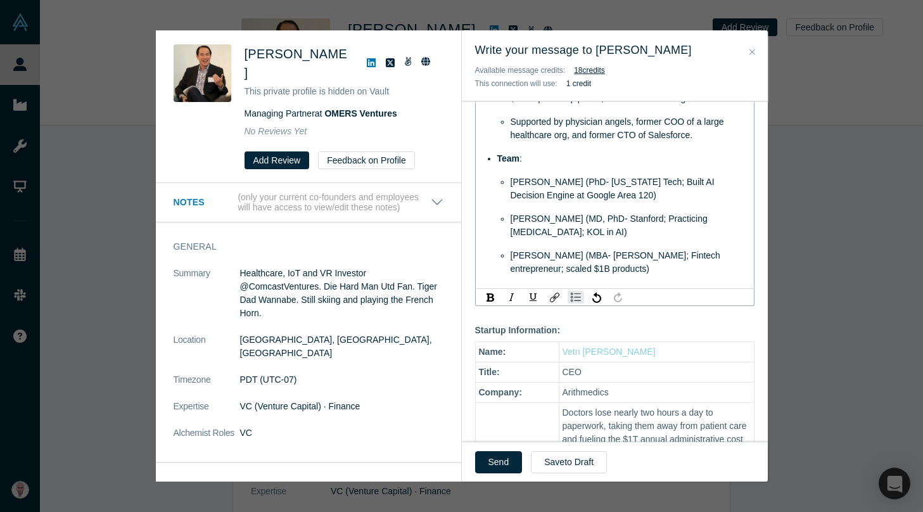
scroll to position [750, 0]
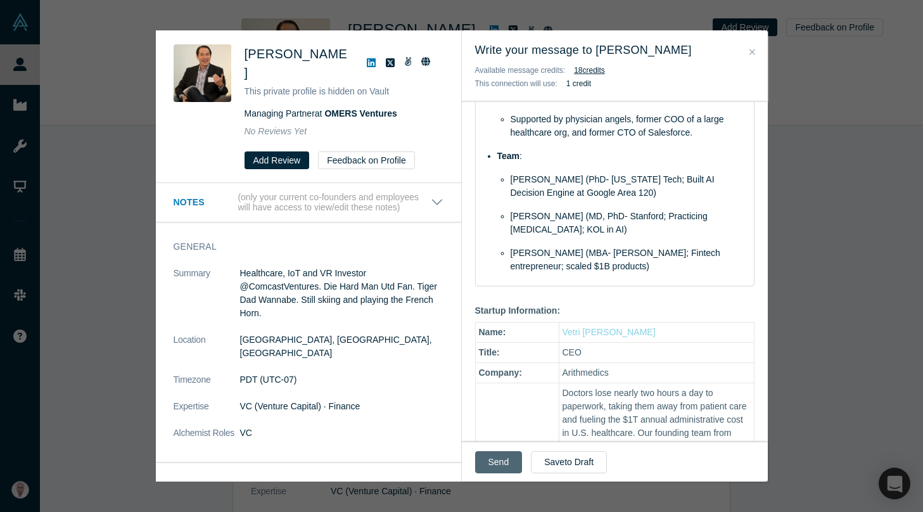
click at [491, 458] on button "Send" at bounding box center [498, 462] width 47 height 22
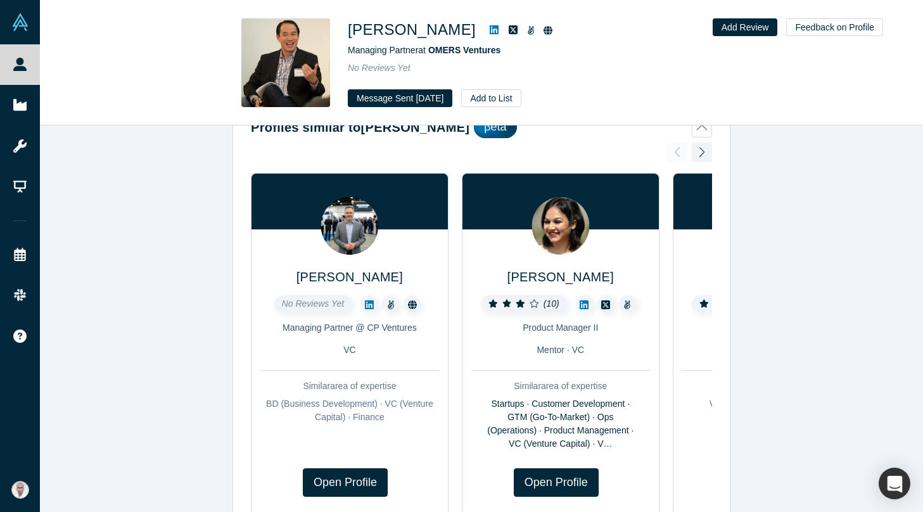
scroll to position [0, 0]
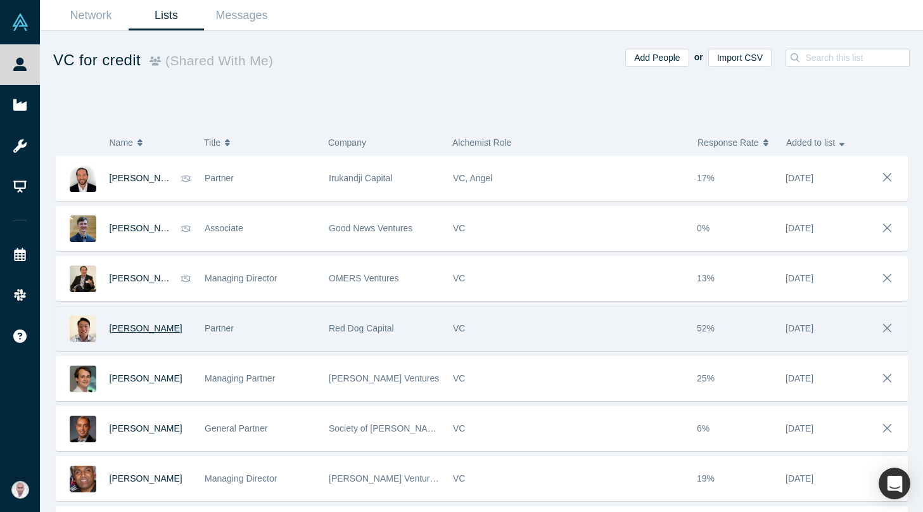
click at [125, 329] on span "Ed Kim" at bounding box center [146, 328] width 73 height 10
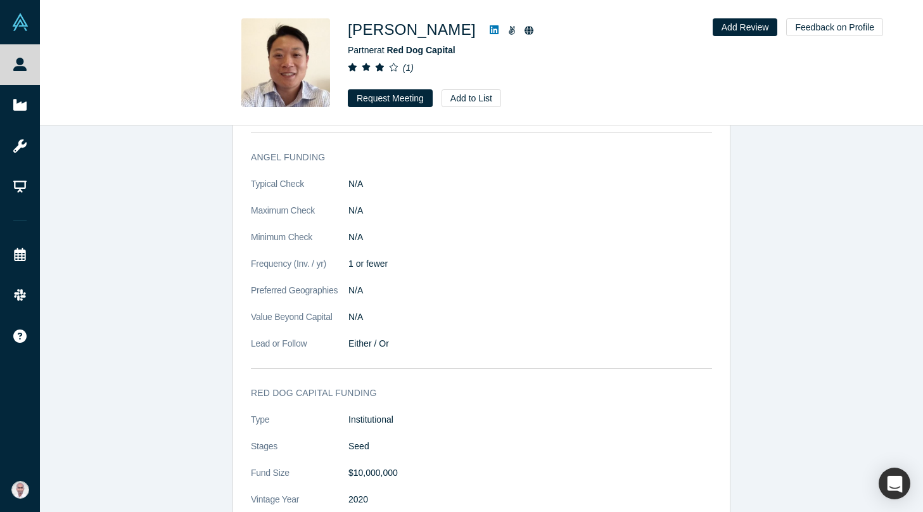
scroll to position [1239, 0]
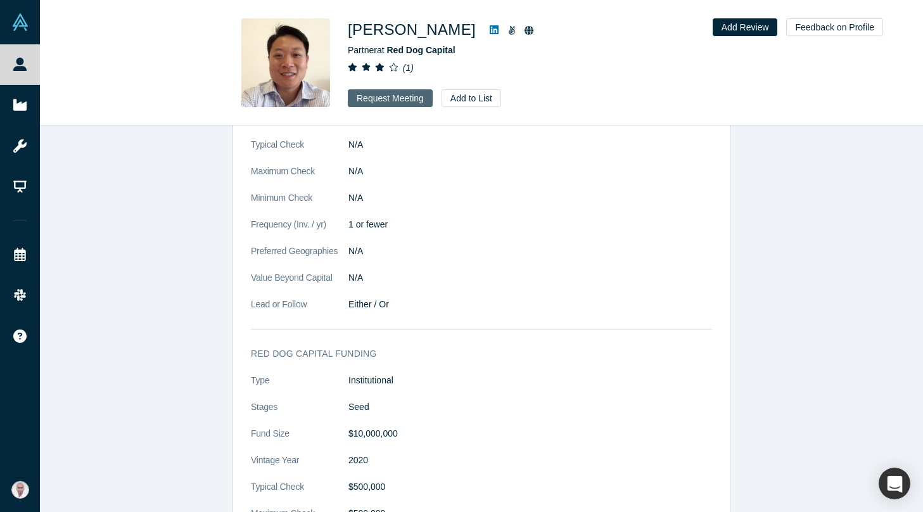
click at [403, 99] on button "Request Meeting" at bounding box center [390, 98] width 85 height 18
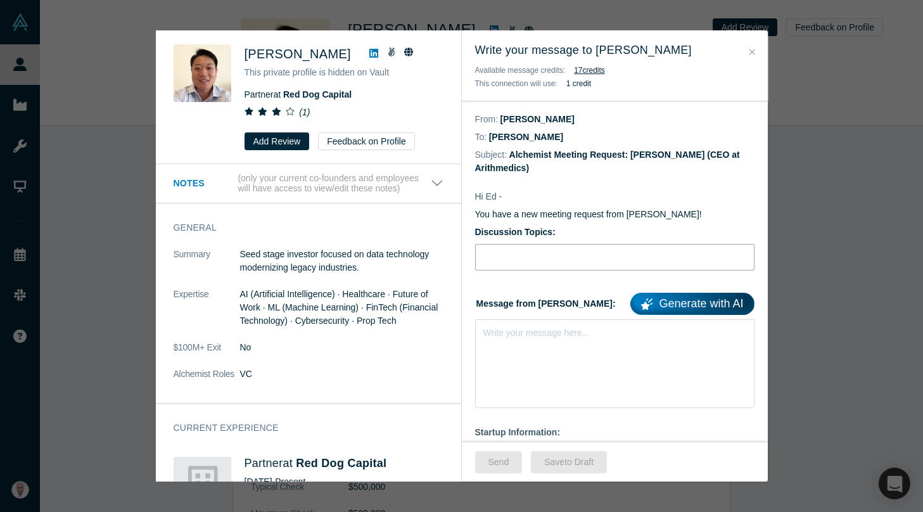
click at [586, 254] on input "Discussion Topics:" at bounding box center [614, 257] width 279 height 27
type input "Advice before Our Alchemist Demo Day"
click at [533, 343] on div "Write your message here..." at bounding box center [614, 363] width 279 height 89
paste div "rdw-editor"
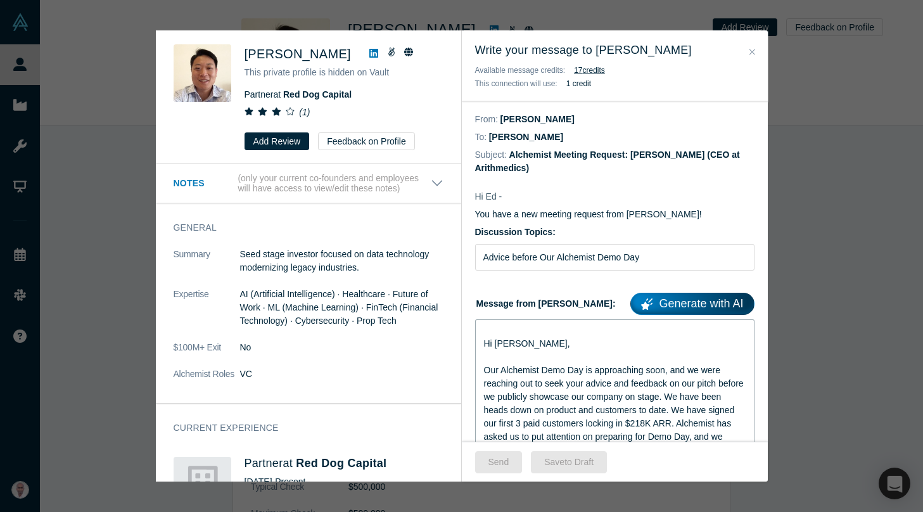
click at [498, 343] on span "Hi Enrico," at bounding box center [527, 343] width 86 height 10
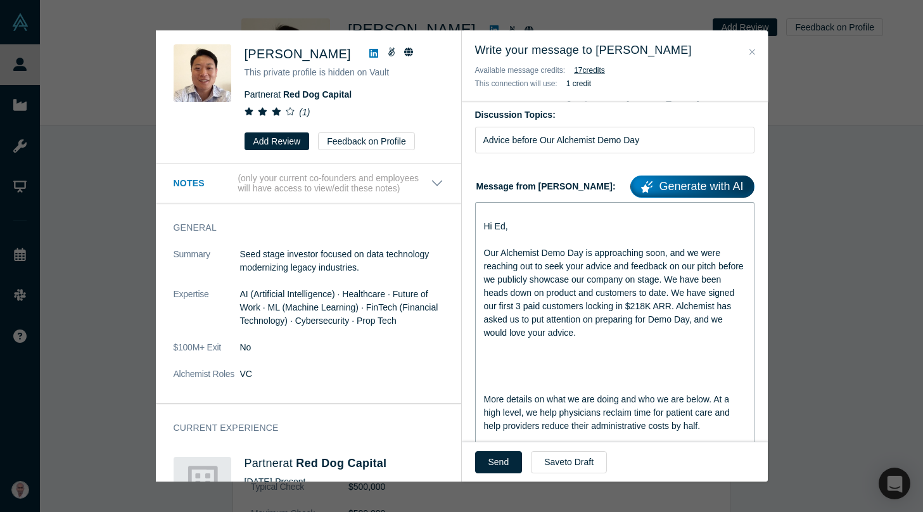
scroll to position [118, 0]
drag, startPoint x: 500, startPoint y: 355, endPoint x: 502, endPoint y: 388, distance: 33.0
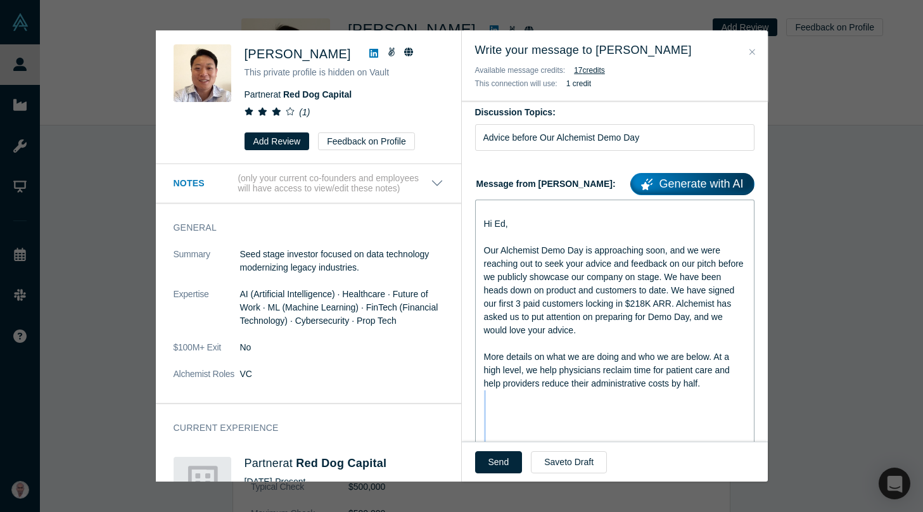
scroll to position [298, 0]
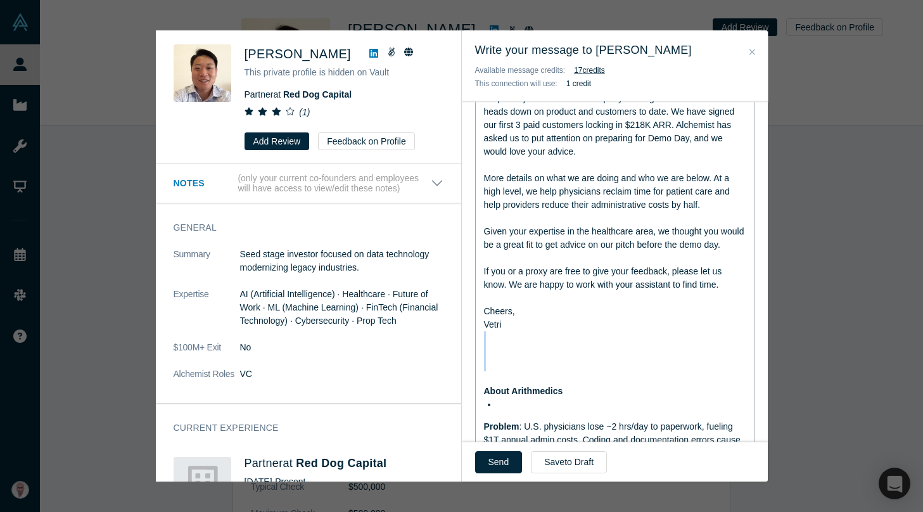
drag, startPoint x: 486, startPoint y: 340, endPoint x: 486, endPoint y: 382, distance: 42.4
click at [486, 382] on div "Hi Ed, Our Alchemist Demo Day is approaching soon, and we were reaching out to …" at bounding box center [615, 466] width 262 height 882
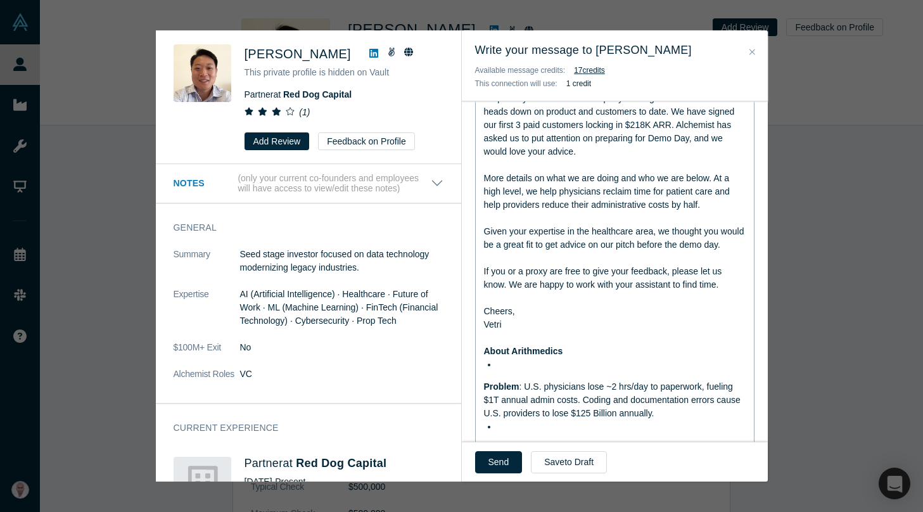
click at [485, 386] on span "Problem" at bounding box center [501, 386] width 35 height 10
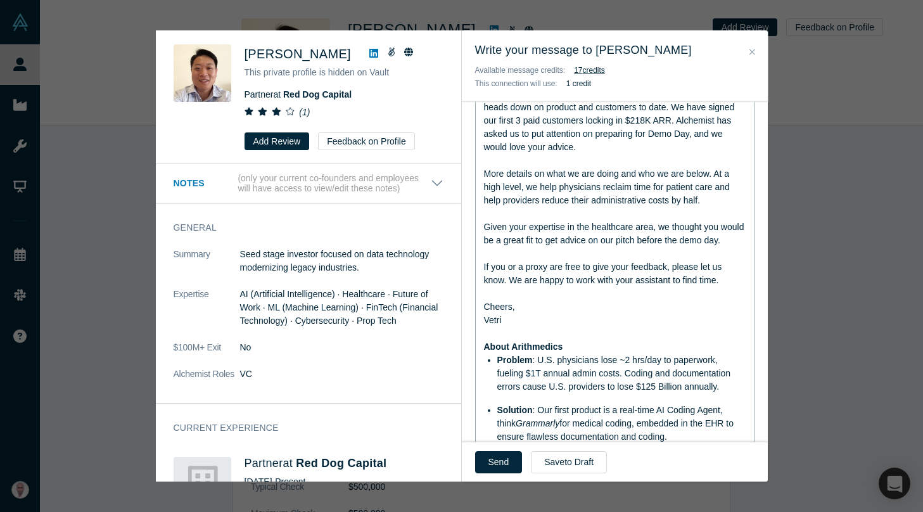
scroll to position [491, 0]
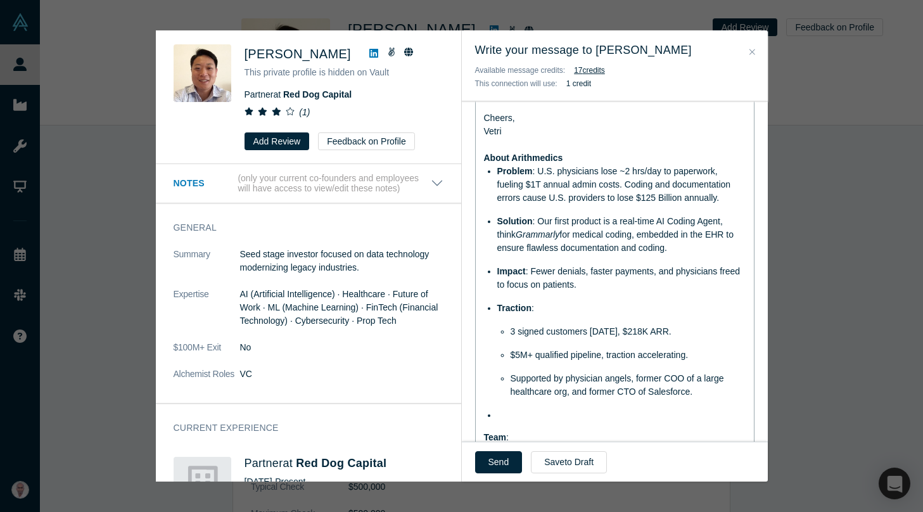
click at [519, 379] on span "Supported by physician angels, former COO of a large healthcare org, and former…" at bounding box center [618, 384] width 216 height 23
click at [505, 414] on div "rdw-editor" at bounding box center [621, 414] width 249 height 13
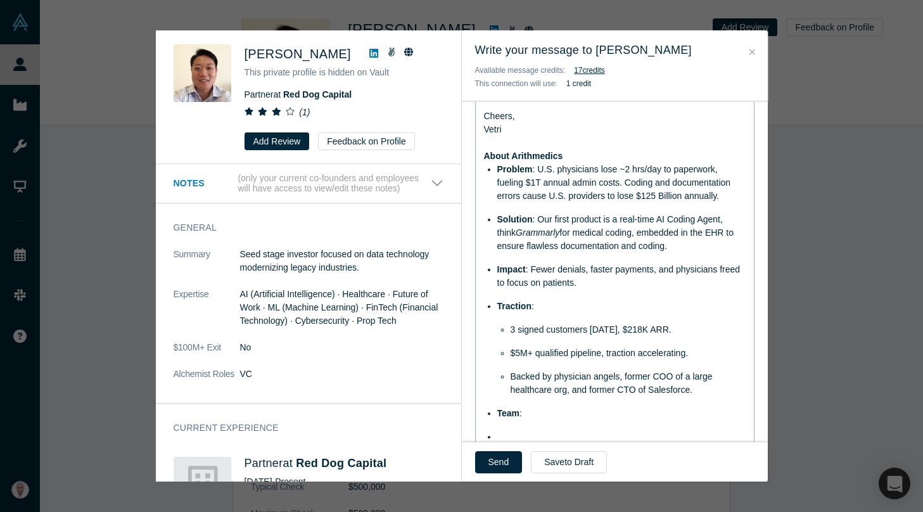
scroll to position [681, 0]
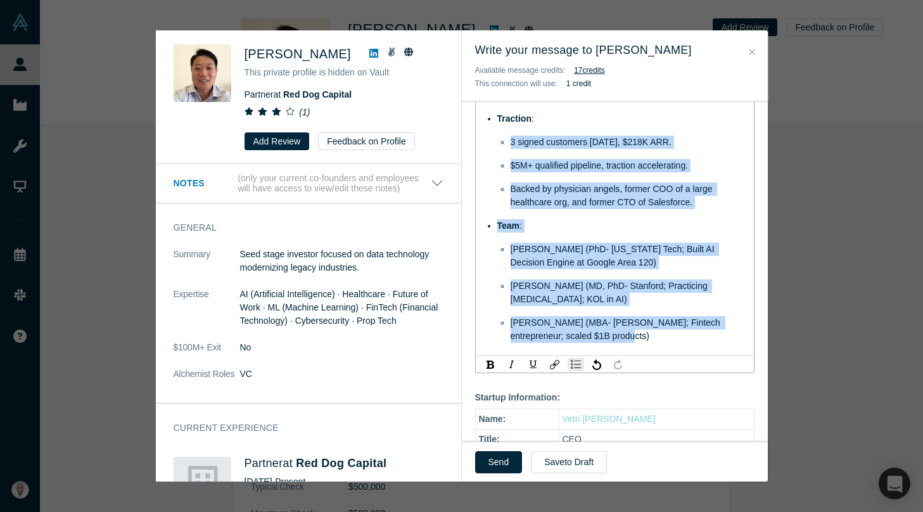
drag, startPoint x: 607, startPoint y: 336, endPoint x: 496, endPoint y: 139, distance: 226.3
click at [496, 139] on ul "Problem : U.S. physicians lose ~2 hrs/day to paperwork, fueling $1T annual admi…" at bounding box center [615, 158] width 262 height 367
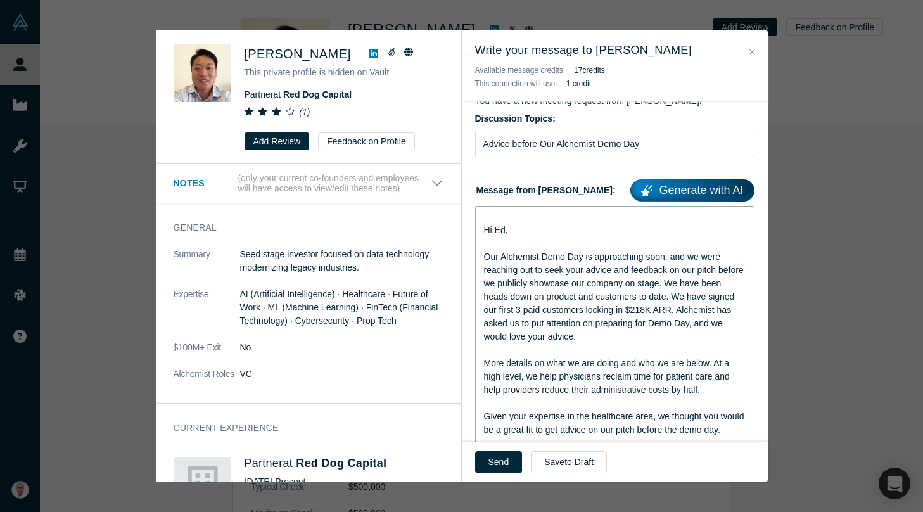
scroll to position [63, 0]
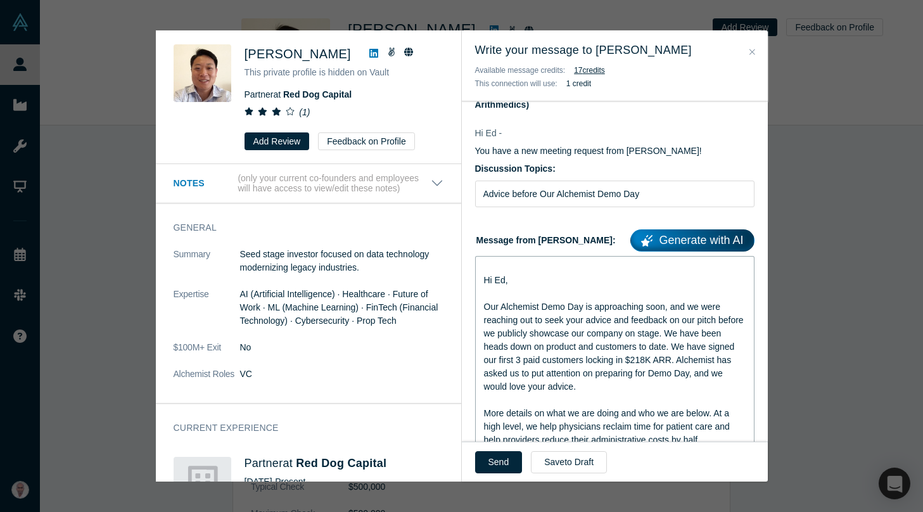
click at [484, 281] on span "Hi Ed," at bounding box center [496, 280] width 24 height 10
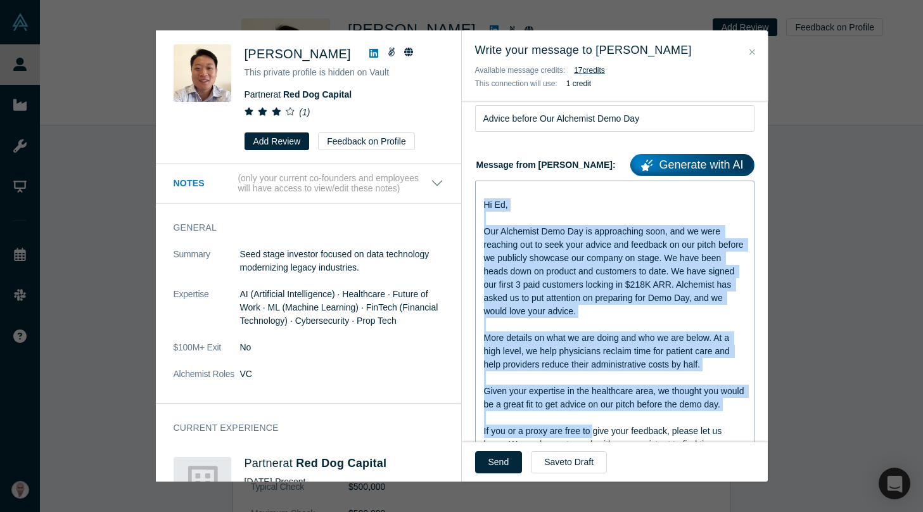
scroll to position [141, 0]
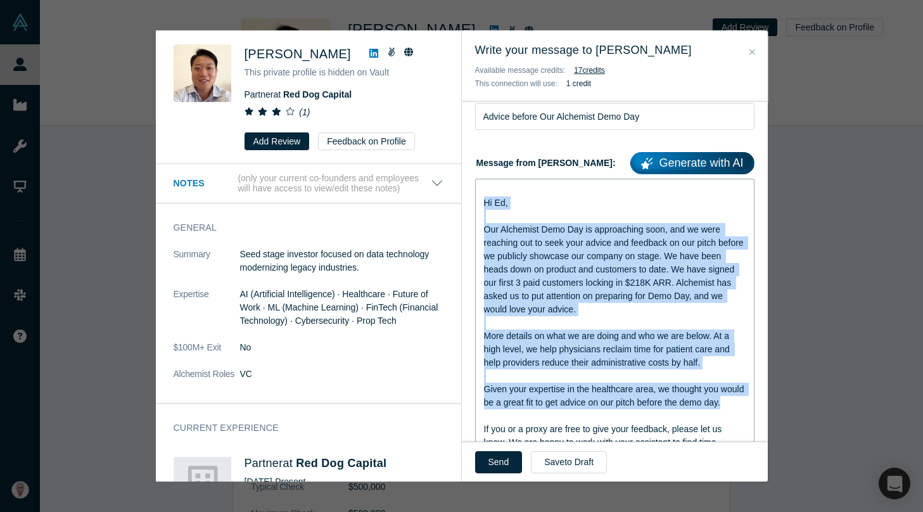
drag, startPoint x: 484, startPoint y: 281, endPoint x: 584, endPoint y: 412, distance: 165.4
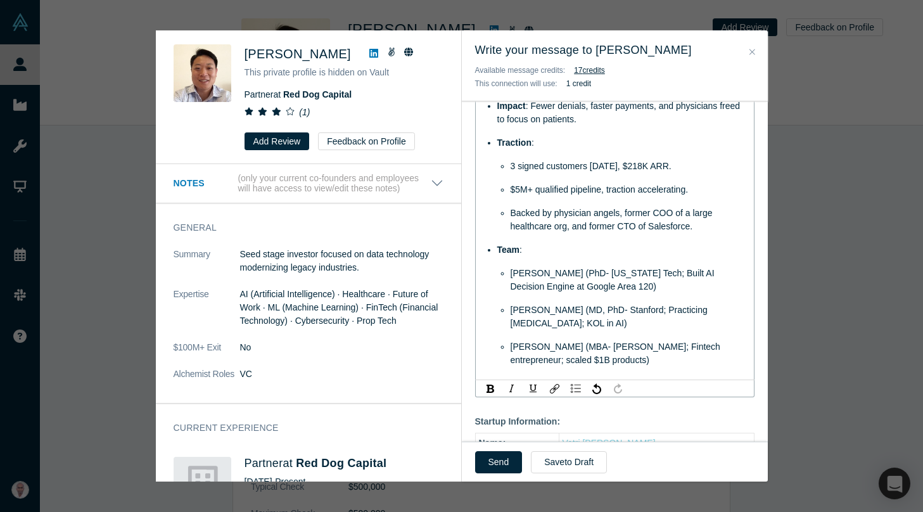
scroll to position [664, 0]
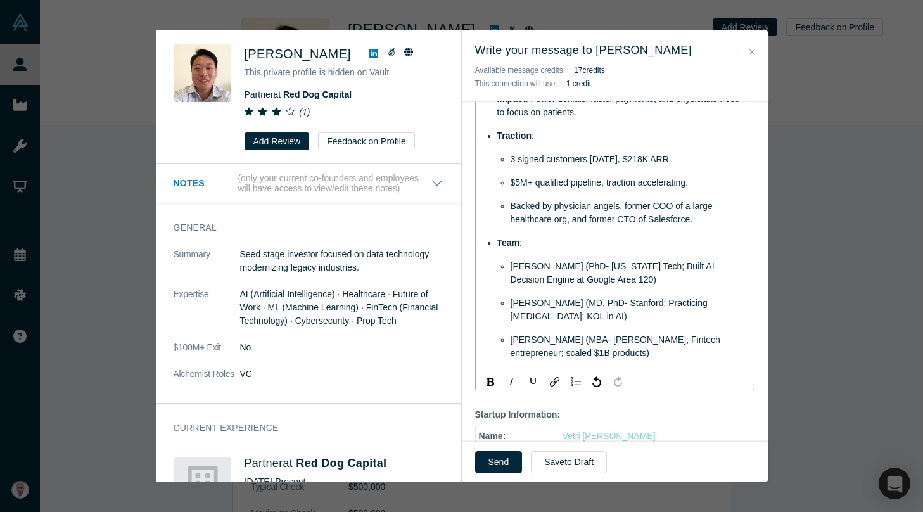
click at [610, 359] on div "Hi Ed, Our Alchemist Demo Day is approaching soon, and we were reaching out to …" at bounding box center [614, 14] width 279 height 717
click at [602, 353] on div "Venu Appanna (MBA- Ross UMich; Fintech entrepreneur; scaled $1B products)" at bounding box center [628, 346] width 236 height 27
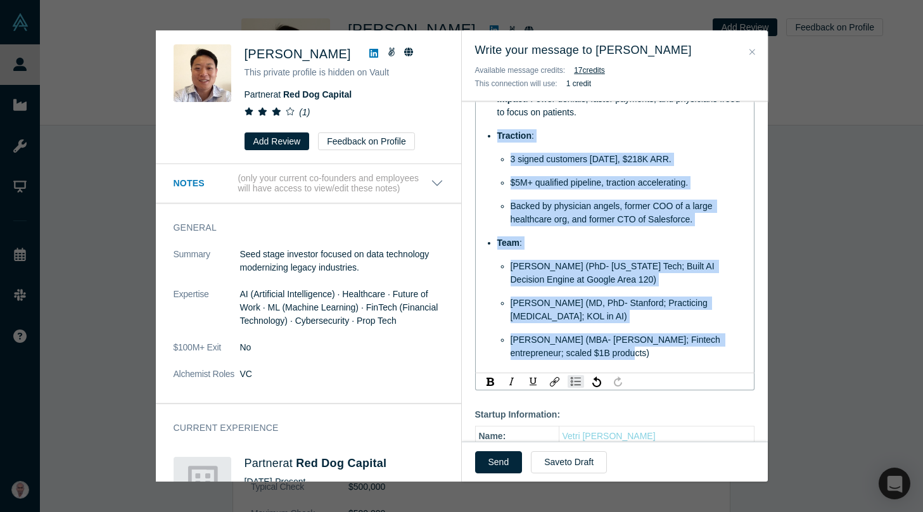
drag, startPoint x: 602, startPoint y: 353, endPoint x: 491, endPoint y: 120, distance: 257.5
click at [491, 120] on ul "Problem : U.S. physicians lose ~2 hrs/day to paperwork, fueling $1T annual admi…" at bounding box center [615, 175] width 262 height 367
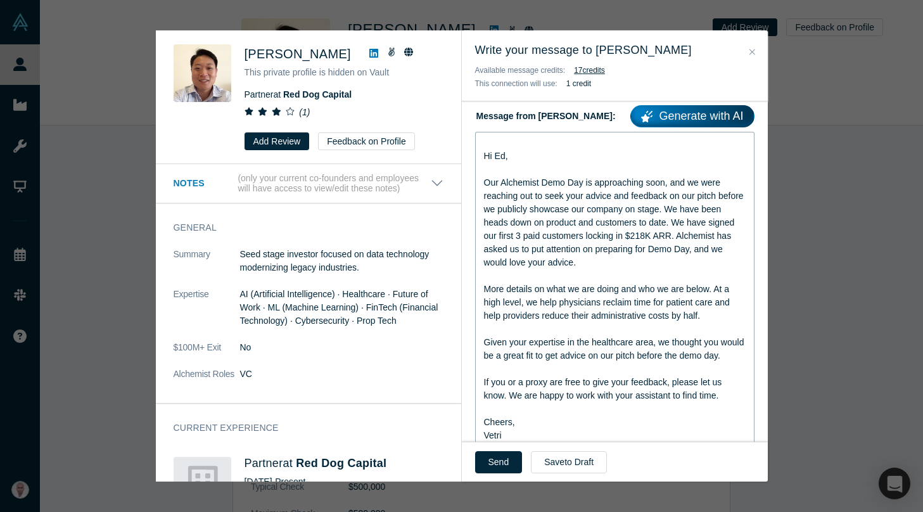
scroll to position [174, 0]
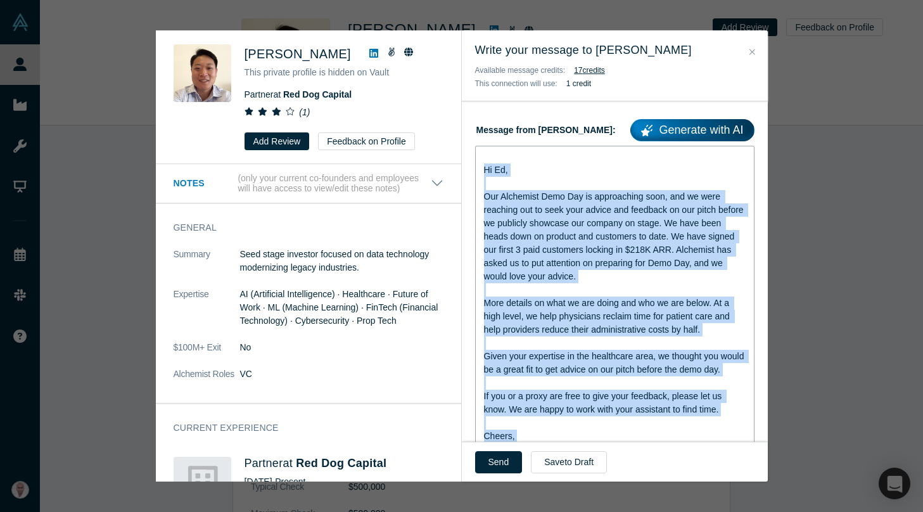
click at [484, 174] on span "Hi Ed," at bounding box center [496, 170] width 24 height 10
copy div "Hi Ed, Our Alchemist Demo Day is approaching soon, and we were reaching out to …"
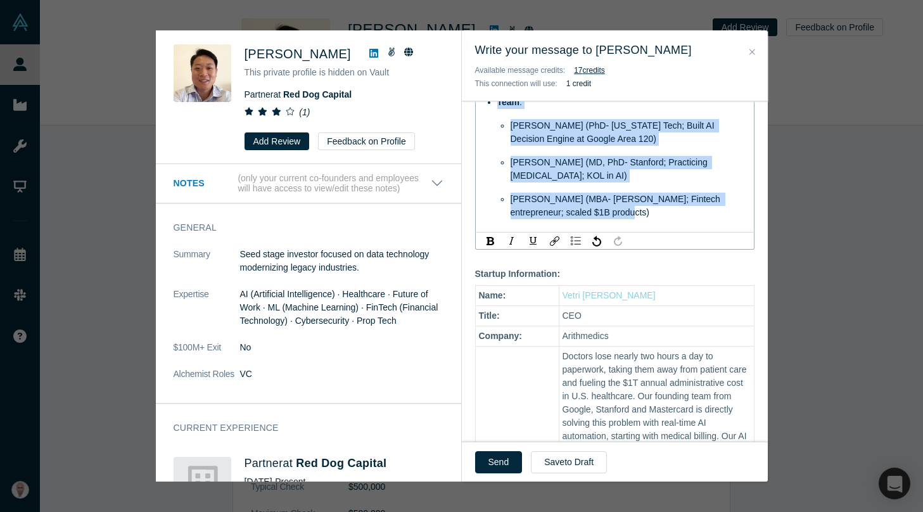
scroll to position [804, 0]
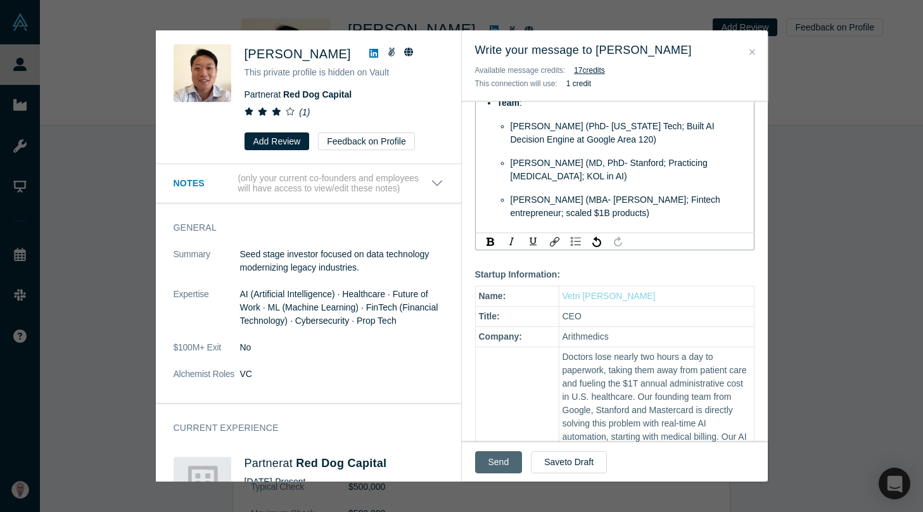
click at [493, 468] on button "Send" at bounding box center [498, 462] width 47 height 22
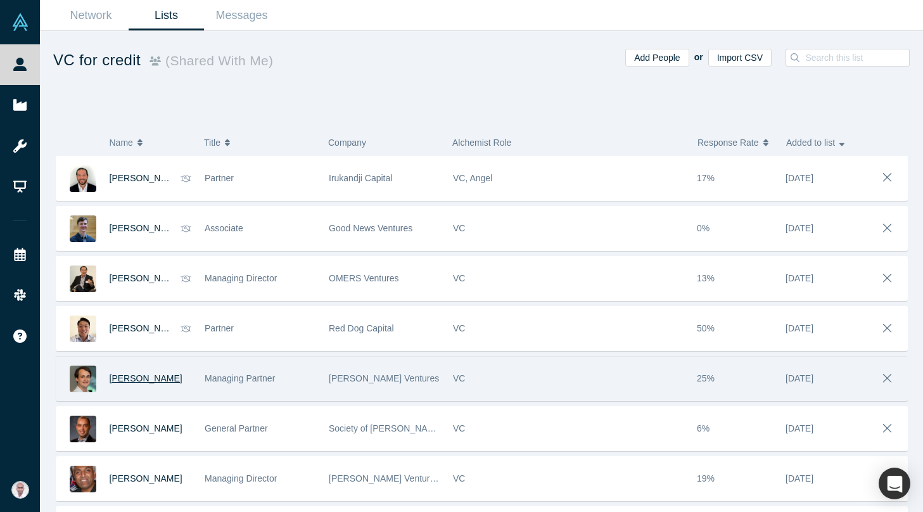
click at [129, 376] on span "Lawrence Barclay" at bounding box center [146, 378] width 73 height 10
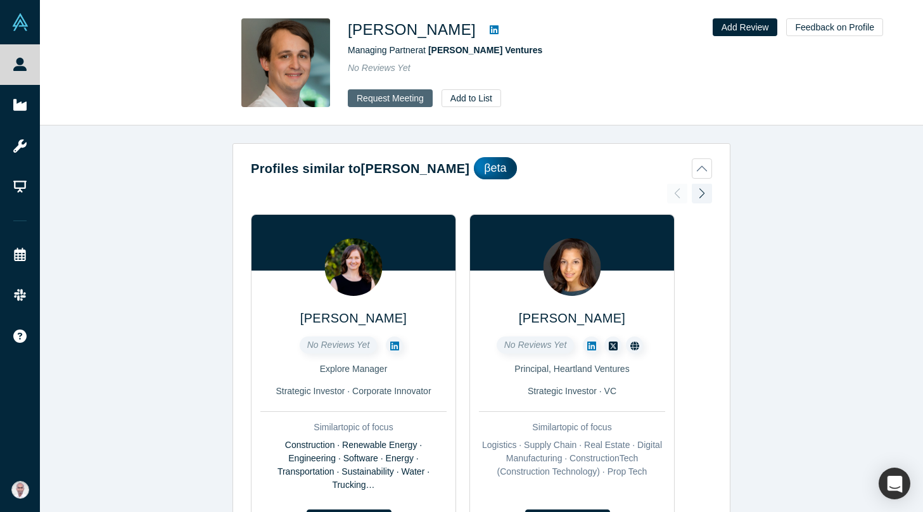
click at [369, 104] on button "Request Meeting" at bounding box center [390, 98] width 85 height 18
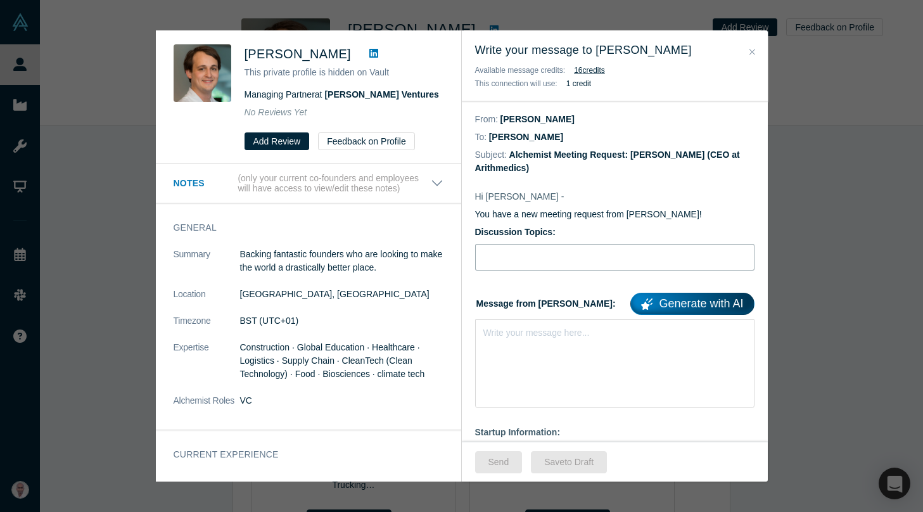
click at [542, 263] on input "Discussion Topics:" at bounding box center [614, 257] width 279 height 27
type input "Advice before Our Alchemist Demo Day"
click at [549, 351] on div "Write your message here..." at bounding box center [614, 363] width 279 height 89
paste div "rdw-editor"
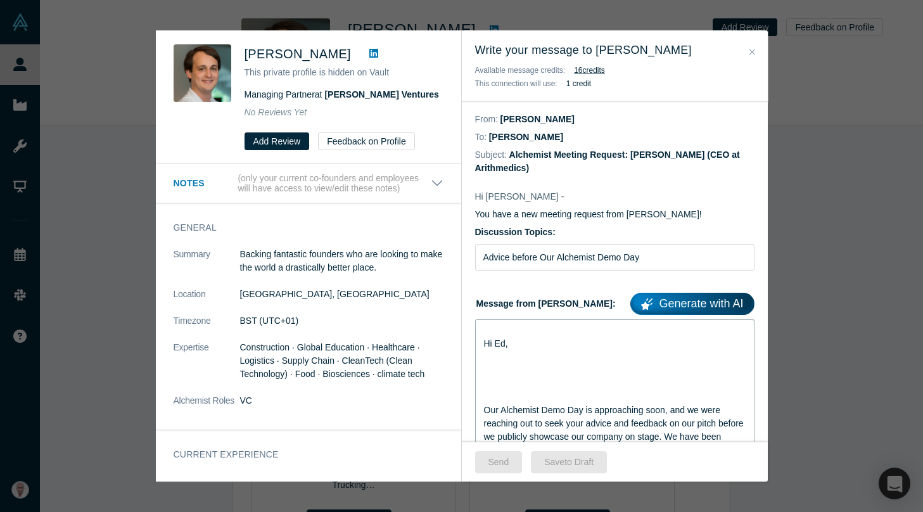
click at [498, 339] on span "Hi Ed," at bounding box center [496, 343] width 24 height 10
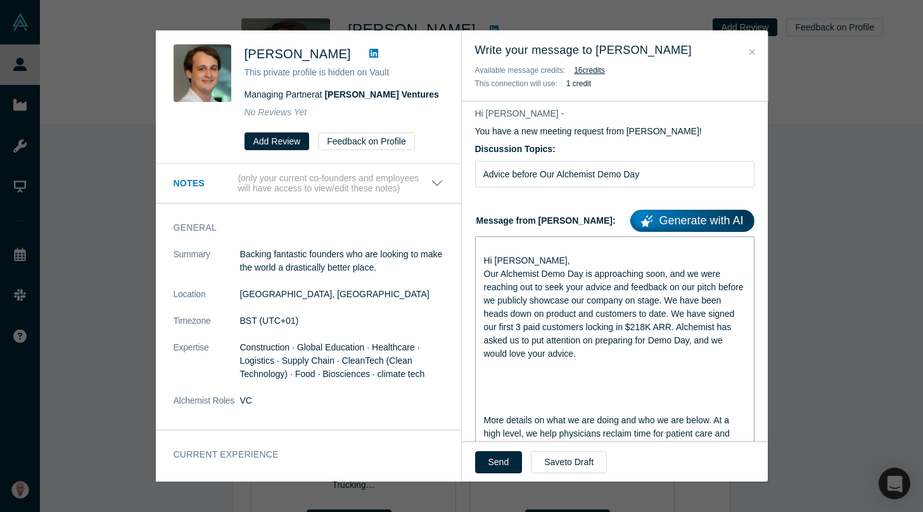
scroll to position [87, 0]
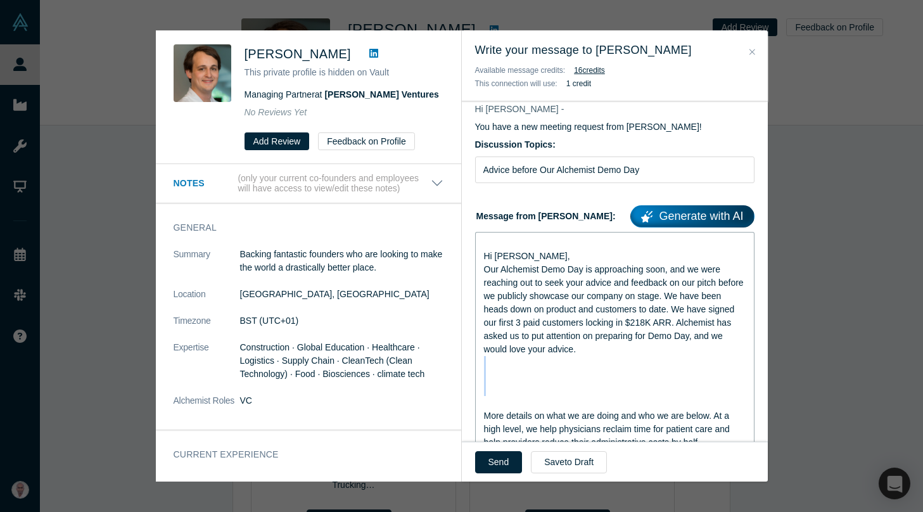
drag, startPoint x: 493, startPoint y: 367, endPoint x: 491, endPoint y: 405, distance: 38.0
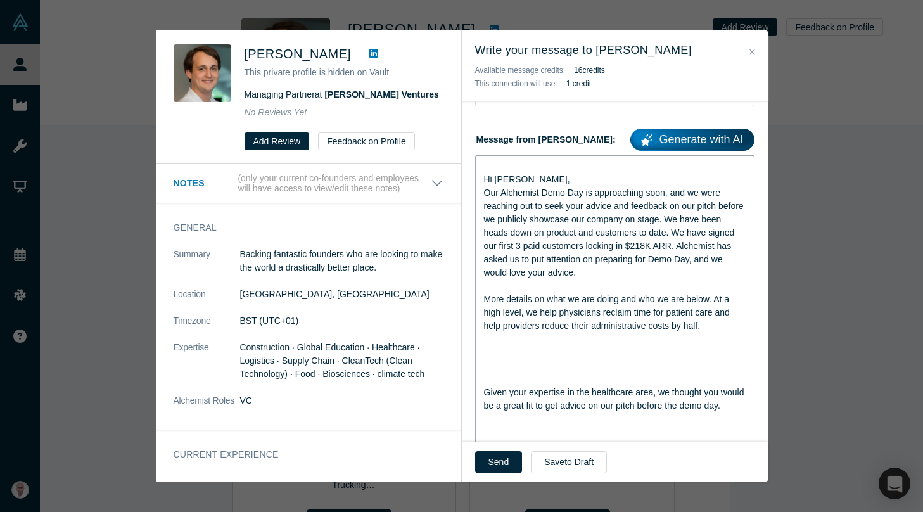
scroll to position [174, 0]
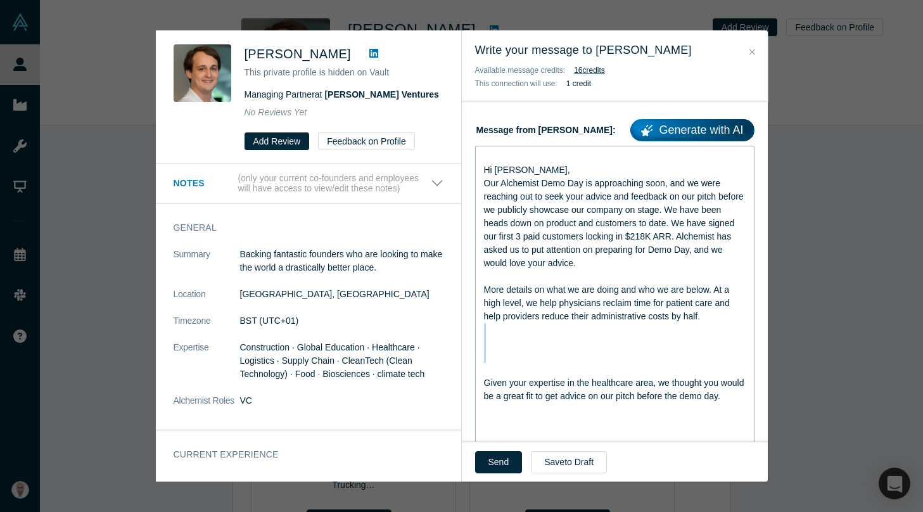
drag, startPoint x: 487, startPoint y: 331, endPoint x: 487, endPoint y: 367, distance: 35.5
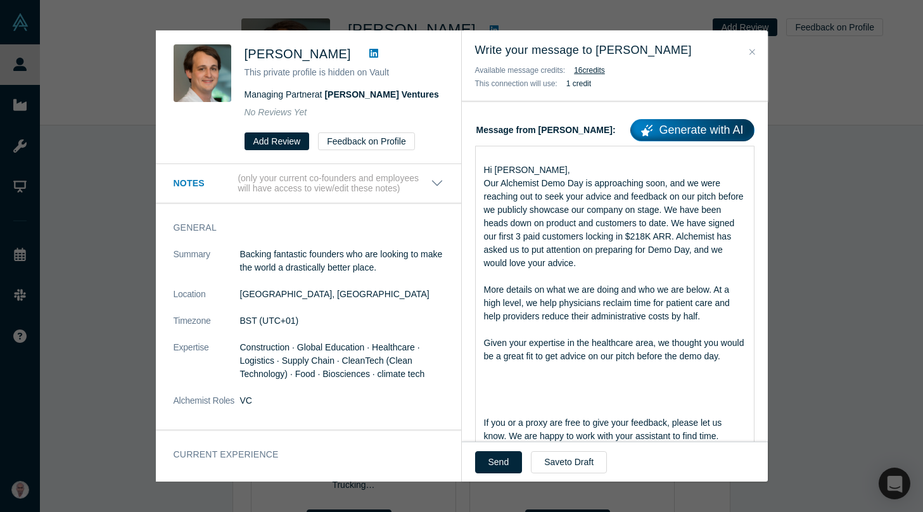
drag, startPoint x: 482, startPoint y: 371, endPoint x: 488, endPoint y: 403, distance: 32.2
click at [488, 403] on div "rdw-editor" at bounding box center [615, 409] width 262 height 13
drag, startPoint x: 488, startPoint y: 403, endPoint x: 484, endPoint y: 370, distance: 32.4
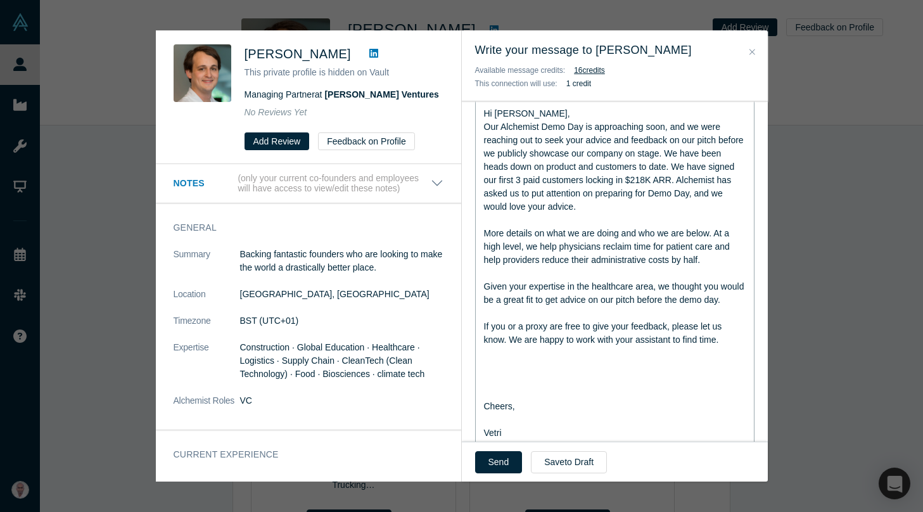
scroll to position [243, 0]
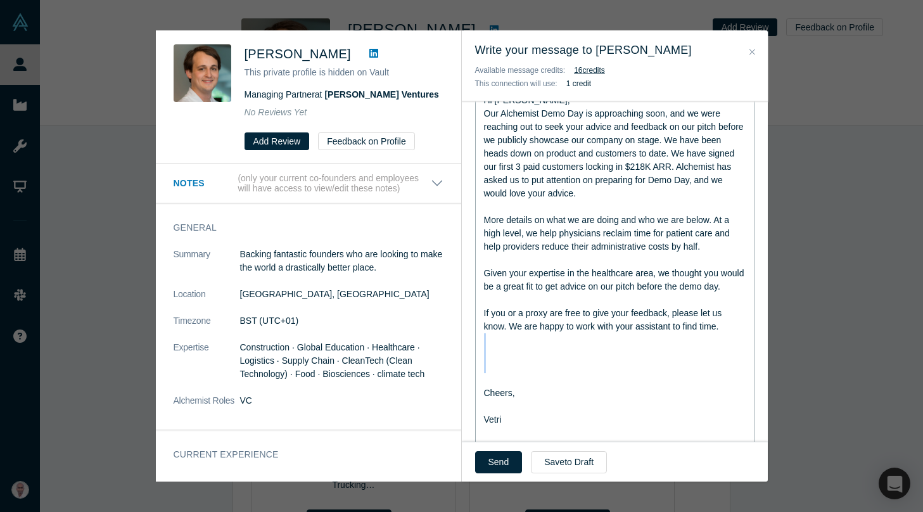
drag, startPoint x: 484, startPoint y: 342, endPoint x: 498, endPoint y: 384, distance: 44.1
click at [496, 364] on div "rdw-editor" at bounding box center [615, 366] width 262 height 13
drag, startPoint x: 486, startPoint y: 380, endPoint x: 501, endPoint y: 424, distance: 46.1
click at [501, 424] on div "Hi Lawrence, Our Alchemist Demo Day is approaching soon, and we were reaching o…" at bounding box center [615, 514] width 262 height 869
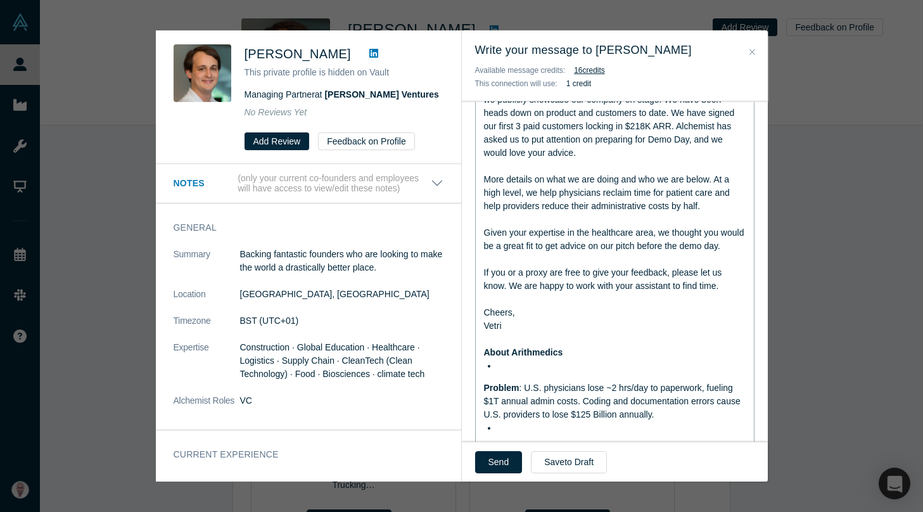
scroll to position [291, 0]
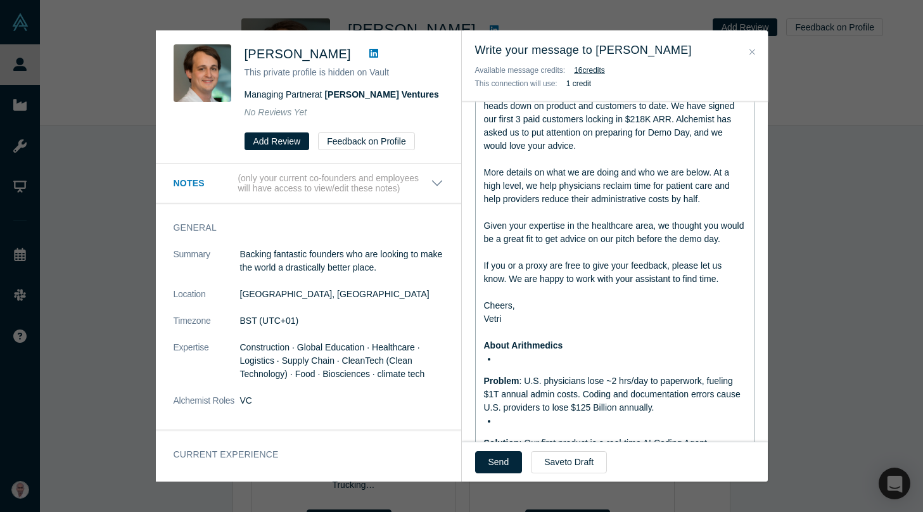
click at [485, 381] on span "Problem" at bounding box center [501, 380] width 35 height 10
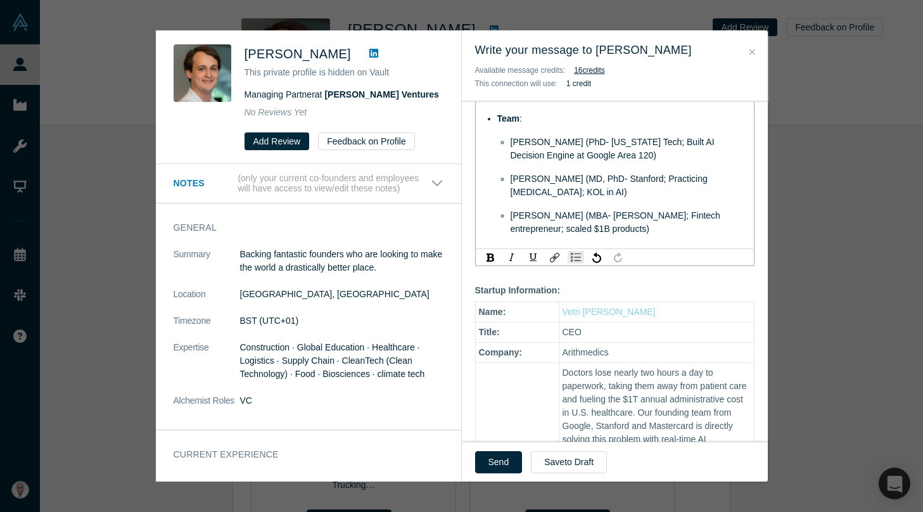
scroll to position [781, 0]
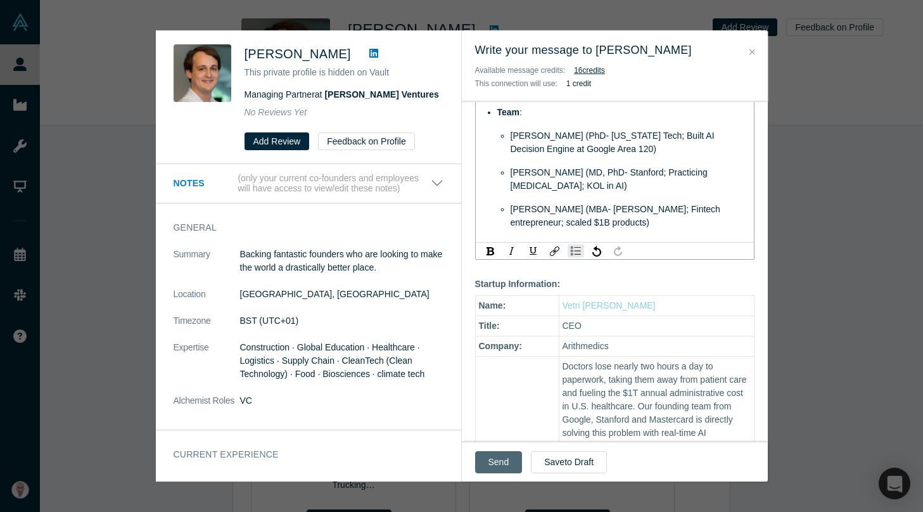
click at [491, 460] on button "Send" at bounding box center [498, 462] width 47 height 22
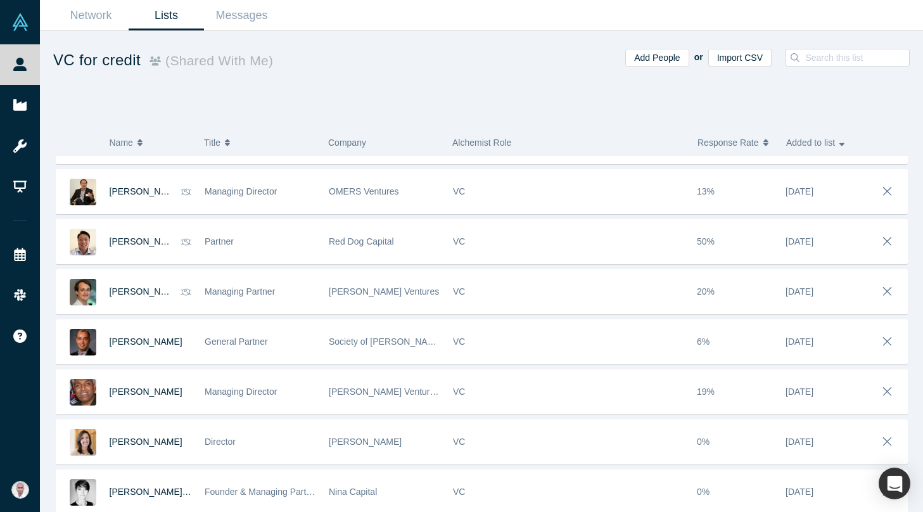
scroll to position [92, 0]
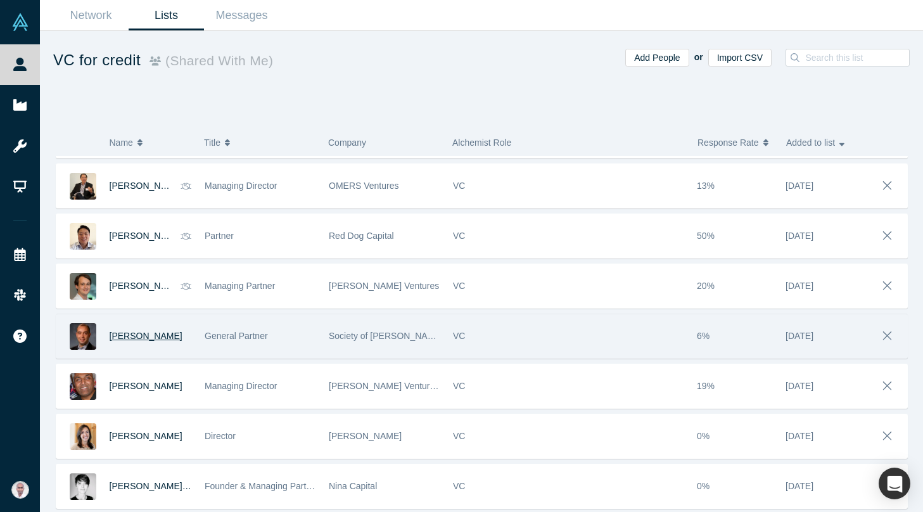
click at [122, 334] on span "Baris Aksoy" at bounding box center [146, 336] width 73 height 10
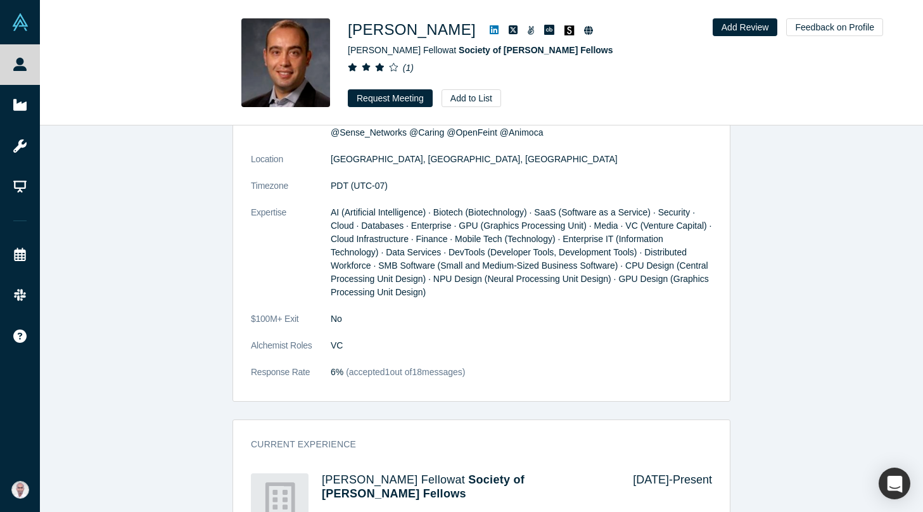
scroll to position [695, 0]
click at [369, 107] on div "Baris Aksoy Kauffman Fellow at Society of Kauffman Fellows ( 1 ) Request Meetin…" at bounding box center [481, 63] width 883 height 125
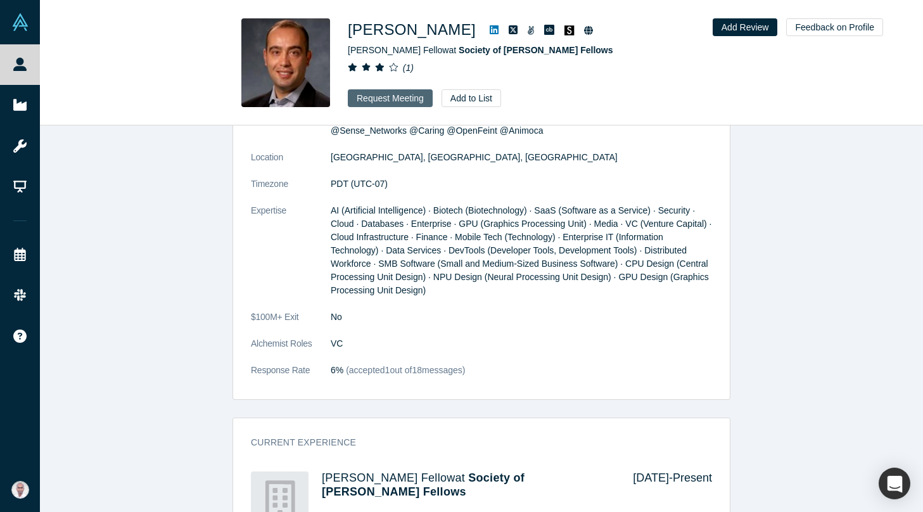
click at [370, 98] on button "Request Meeting" at bounding box center [390, 98] width 85 height 18
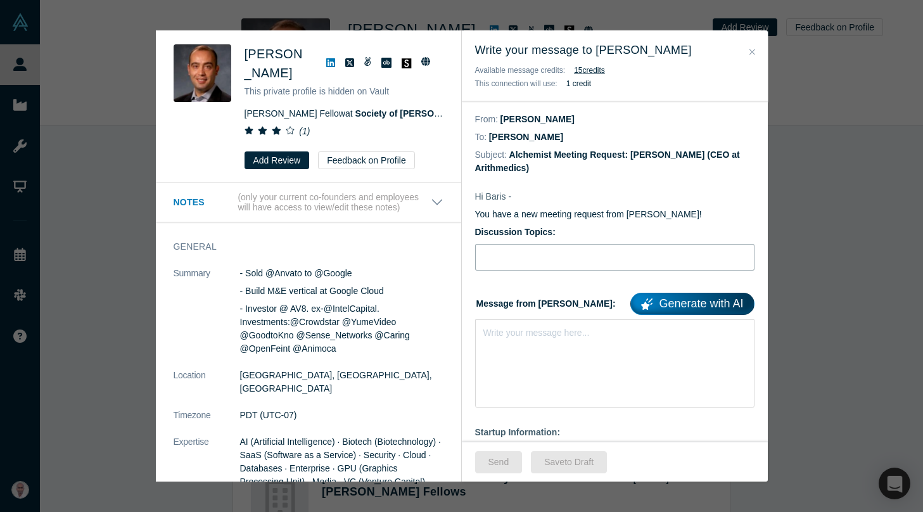
click at [560, 248] on input "Discussion Topics:" at bounding box center [614, 257] width 279 height 27
type input "Advice before Our Alchemist Demo Day"
click at [536, 338] on div "Write your message here..." at bounding box center [536, 332] width 106 height 13
paste div "rdw-editor"
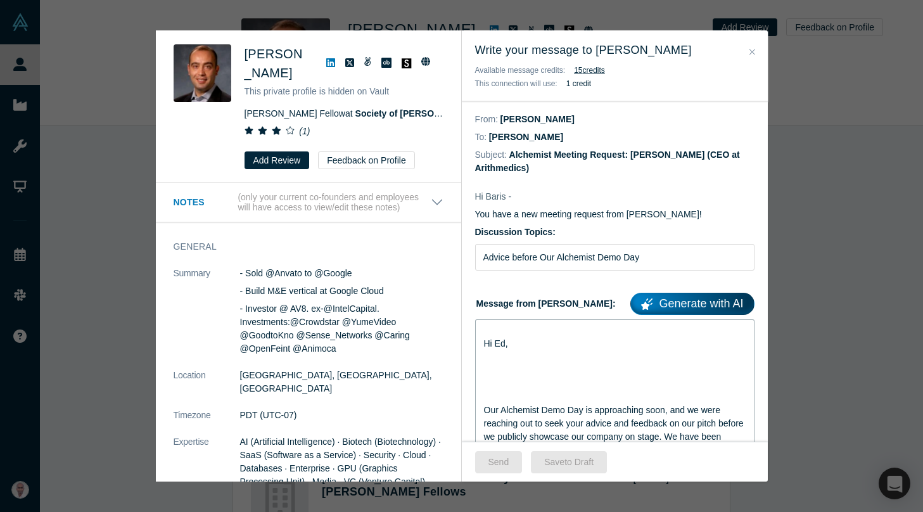
click at [500, 342] on span "Hi Ed," at bounding box center [496, 343] width 24 height 10
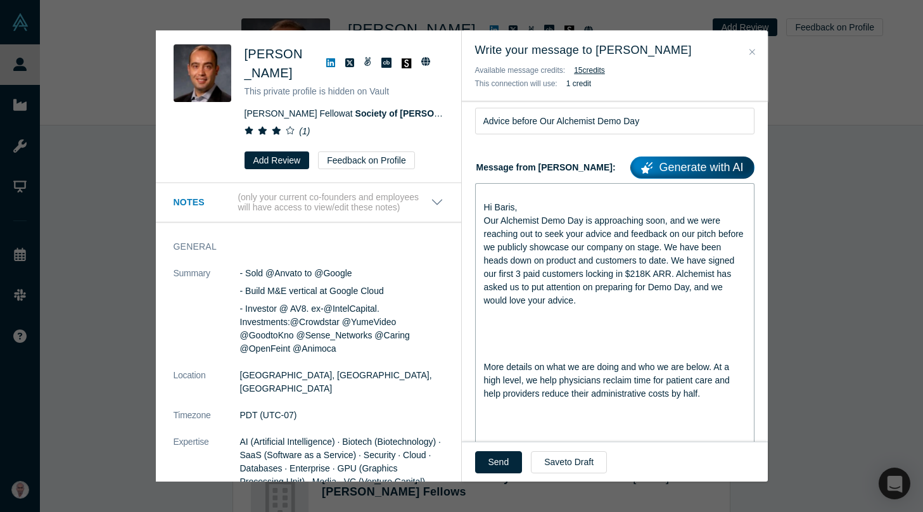
scroll to position [139, 0]
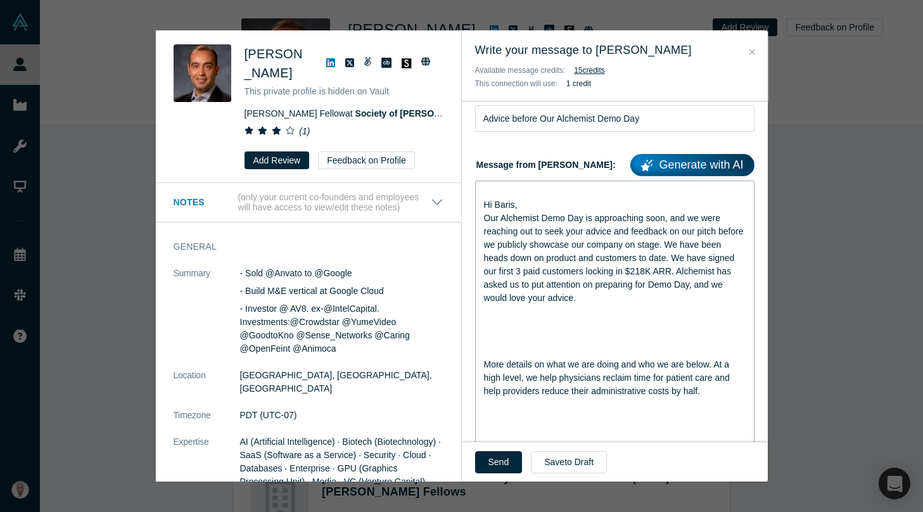
click at [499, 318] on div "rdw-editor" at bounding box center [615, 324] width 262 height 13
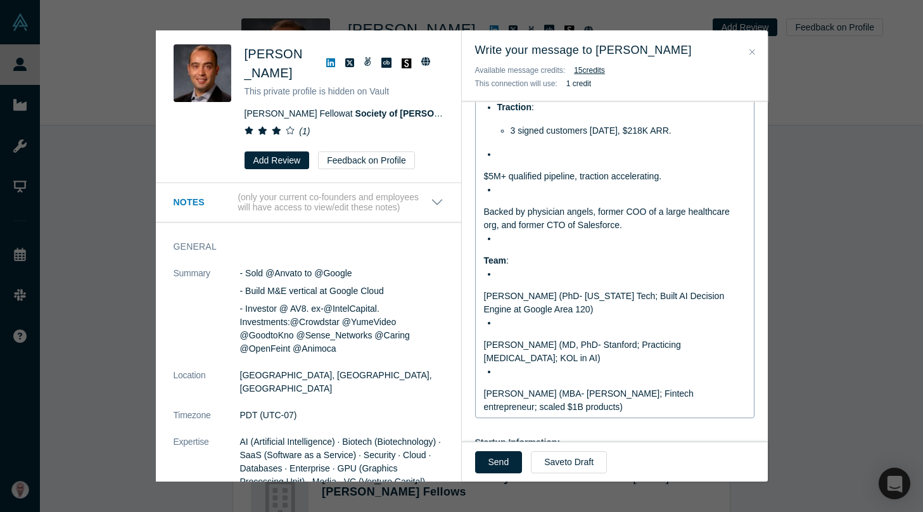
scroll to position [640, 0]
click at [484, 173] on span "$5M+ qualified pipeline, traction accelerating." at bounding box center [573, 175] width 178 height 10
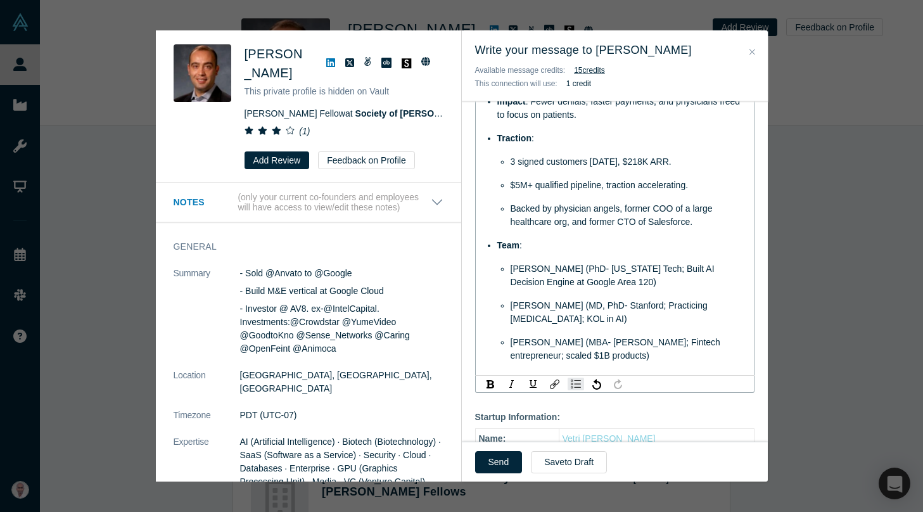
scroll to position [621, 0]
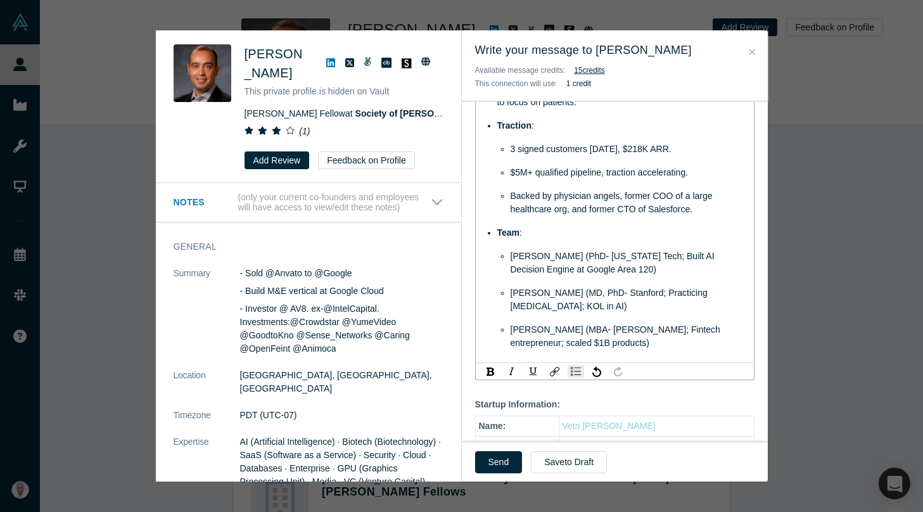
drag, startPoint x: 587, startPoint y: 309, endPoint x: 624, endPoint y: 310, distance: 37.4
click at [624, 310] on span "Renu Dhanasekaran (MD, PhD- Stanford; Practicing Gastroenterologist; KOL in AI)" at bounding box center [609, 298] width 199 height 23
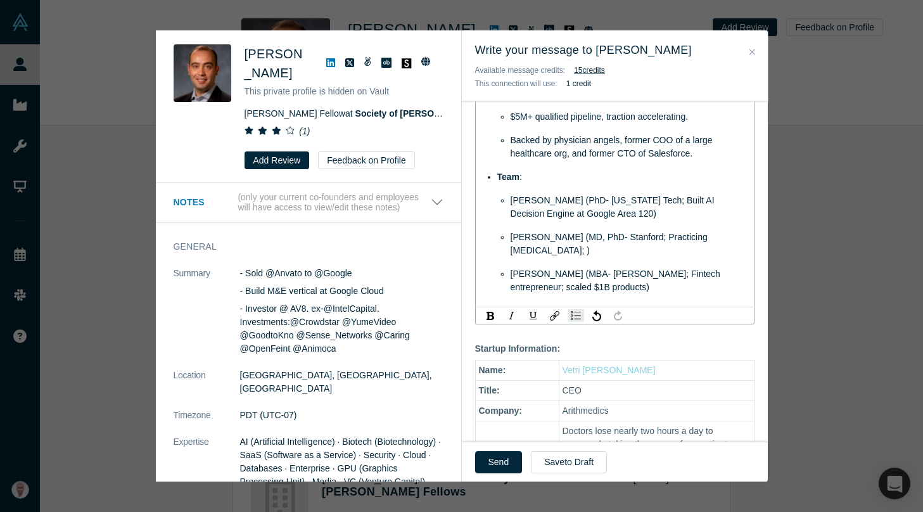
scroll to position [678, 0]
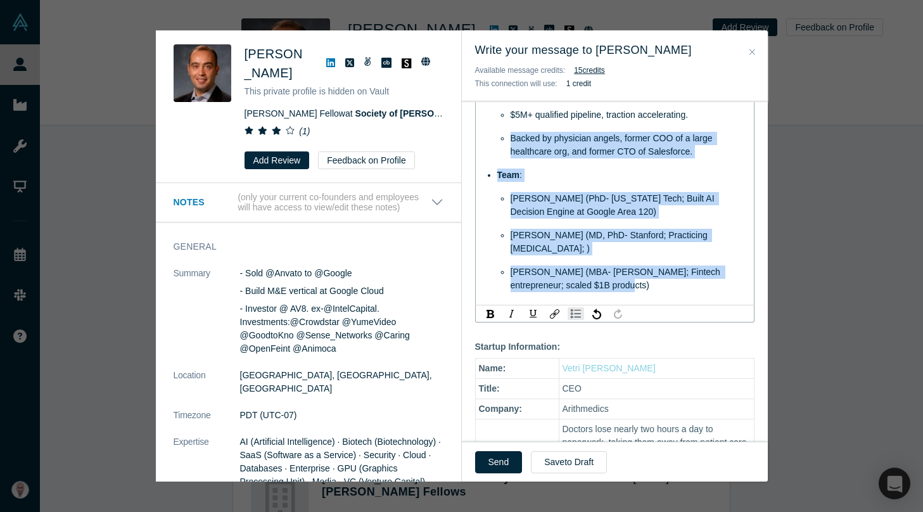
drag, startPoint x: 599, startPoint y: 289, endPoint x: 484, endPoint y: 144, distance: 184.3
click at [484, 144] on ul "Problem : U.S. physicians lose ~2 hrs/day to paperwork, fueling $1T annual admi…" at bounding box center [615, 108] width 262 height 367
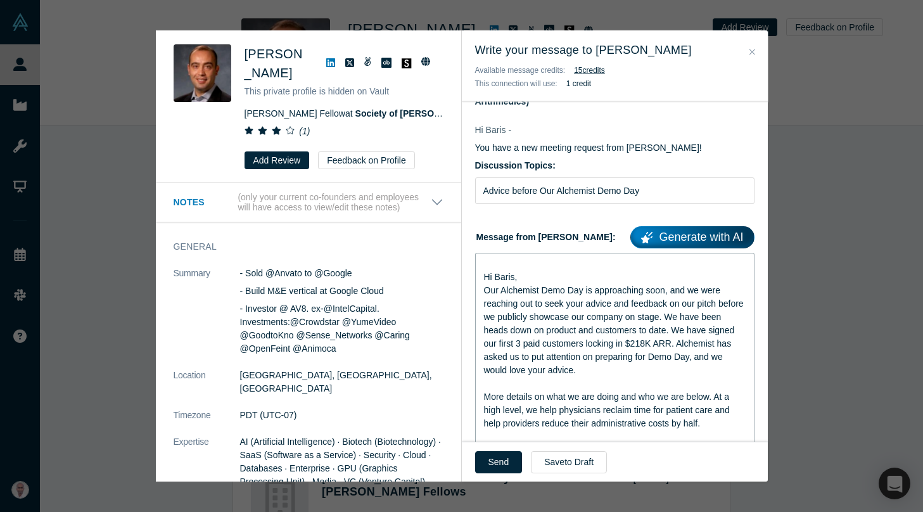
scroll to position [67, 0]
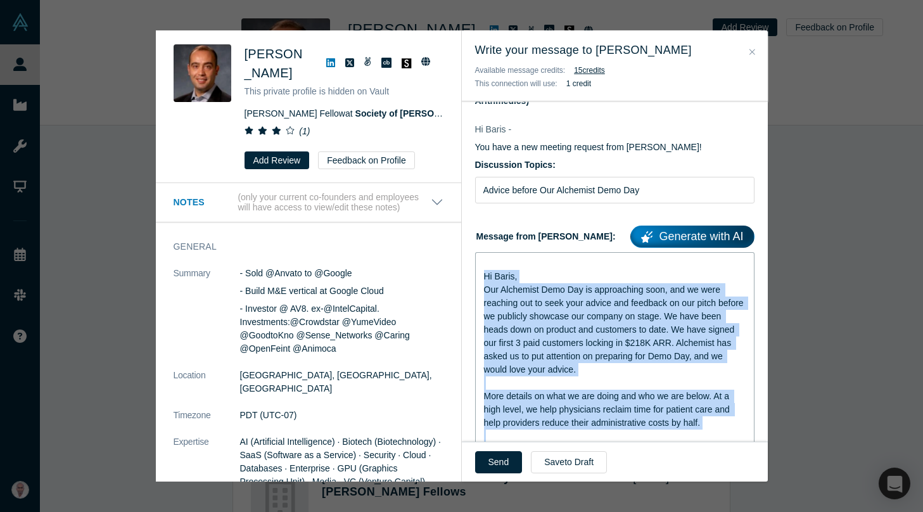
click at [484, 281] on span "Hi Baris," at bounding box center [501, 276] width 34 height 10
copy div "Hi Baris, Our Alchemist Demo Day is approaching soon, and we were reaching out …"
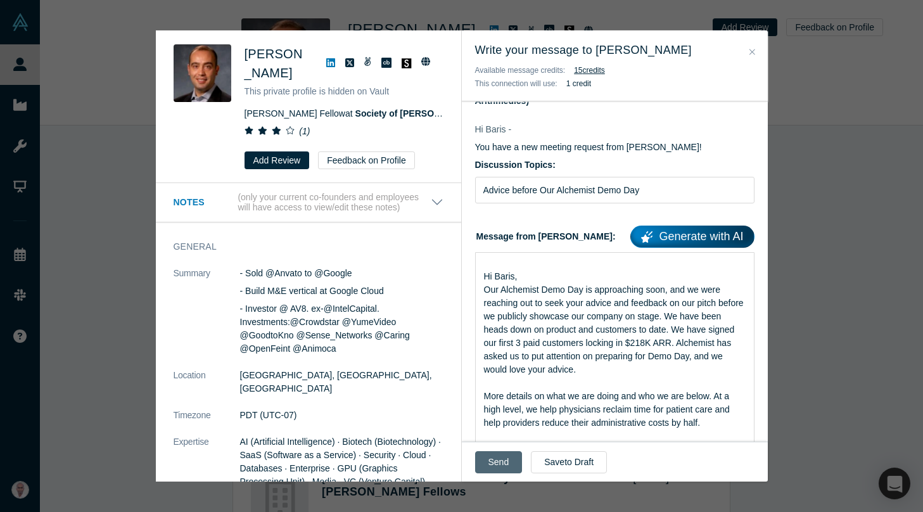
click at [488, 456] on button "Send" at bounding box center [498, 462] width 47 height 22
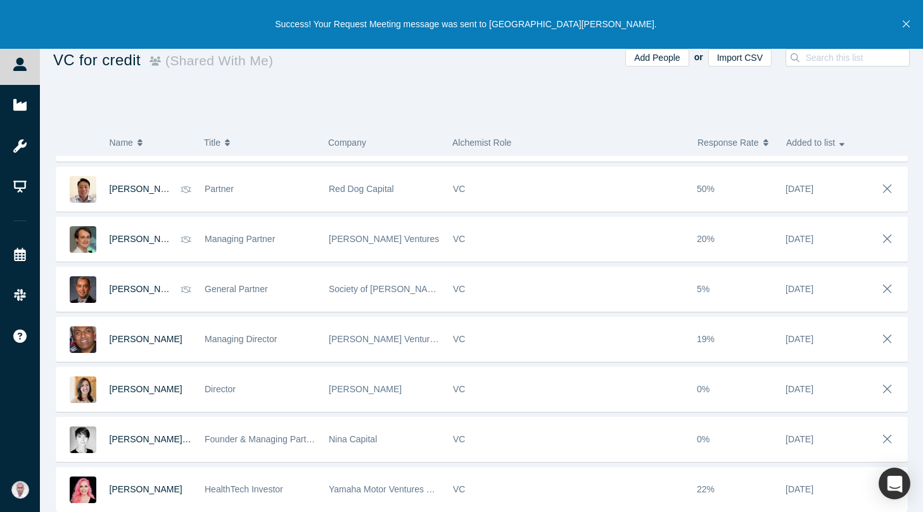
scroll to position [144, 0]
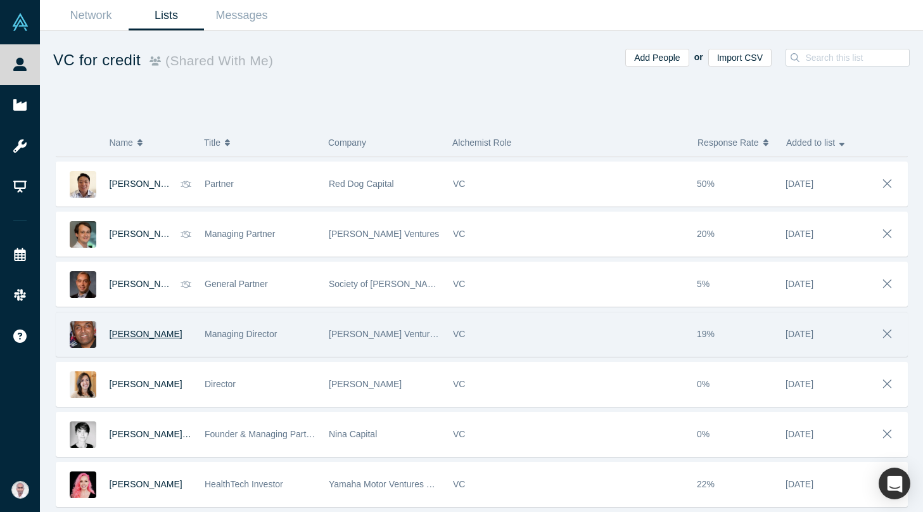
click at [120, 329] on span "Ash Patel" at bounding box center [146, 334] width 73 height 10
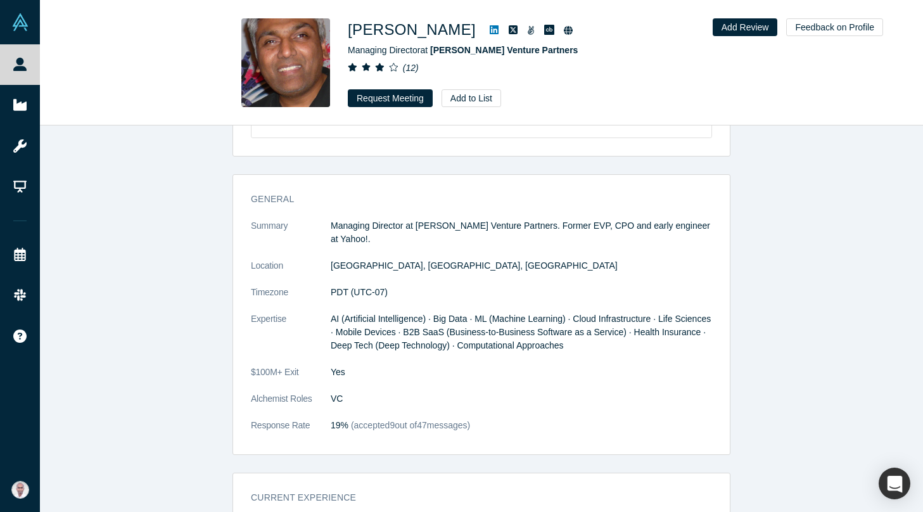
scroll to position [526, 0]
click at [379, 98] on button "Request Meeting" at bounding box center [390, 98] width 85 height 18
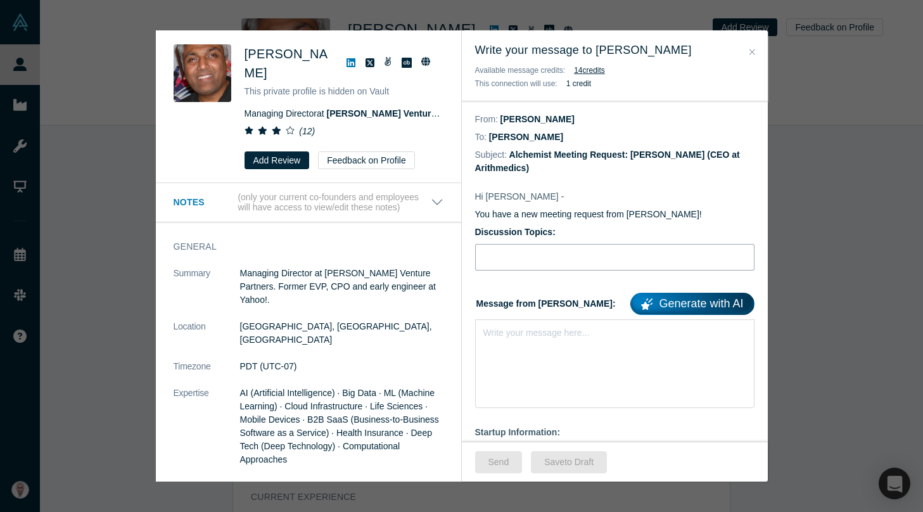
click at [549, 258] on input "Discussion Topics:" at bounding box center [614, 257] width 279 height 27
type input "Advice before Our Alchemist Demo Day"
click at [515, 333] on div "rdw-editor" at bounding box center [615, 330] width 262 height 13
paste div "rdw-editor"
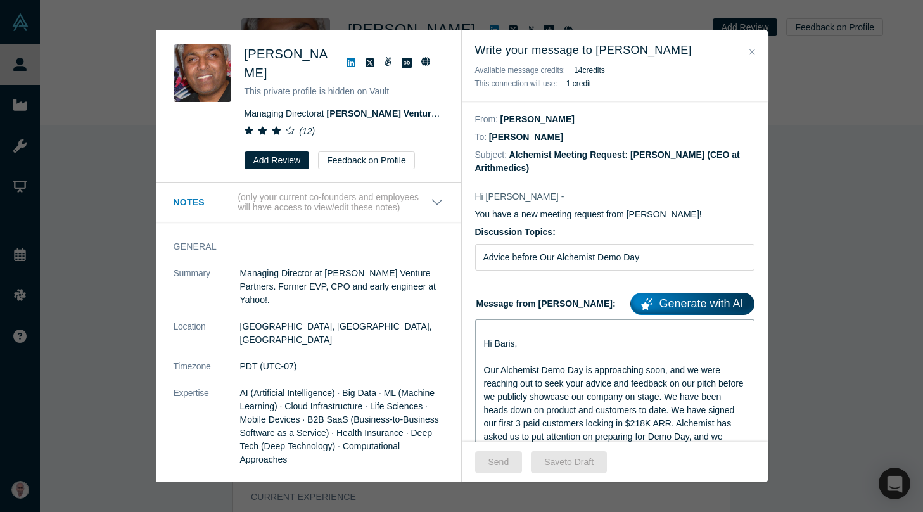
click at [504, 343] on span "Hi Baris," at bounding box center [501, 343] width 34 height 10
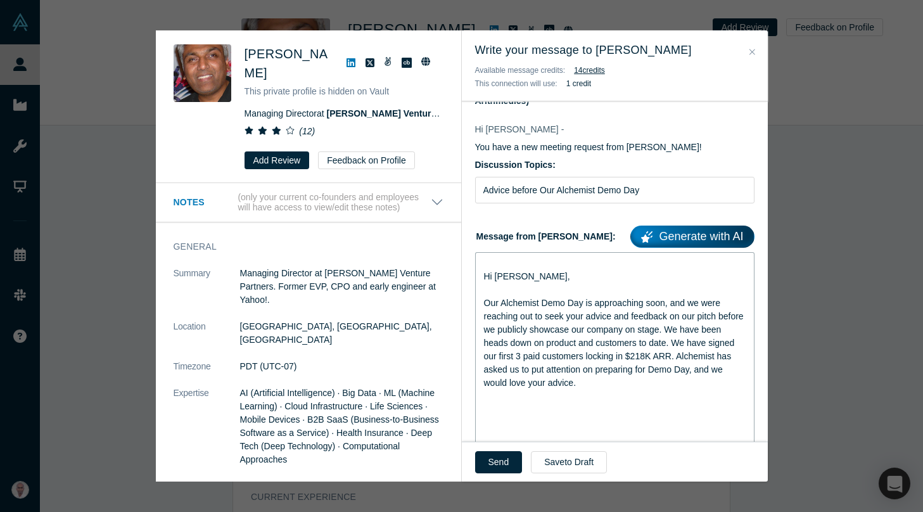
scroll to position [68, 0]
click at [491, 397] on div "rdw-editor" at bounding box center [615, 395] width 262 height 13
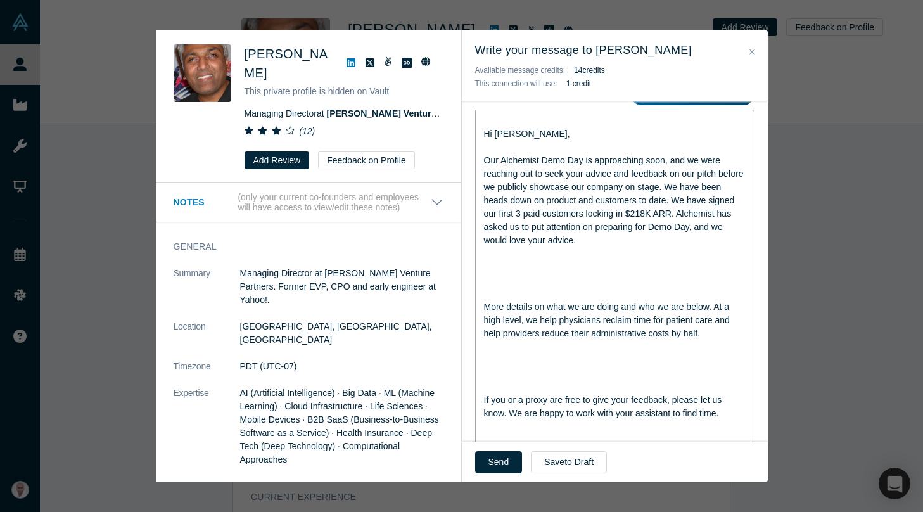
scroll to position [216, 0]
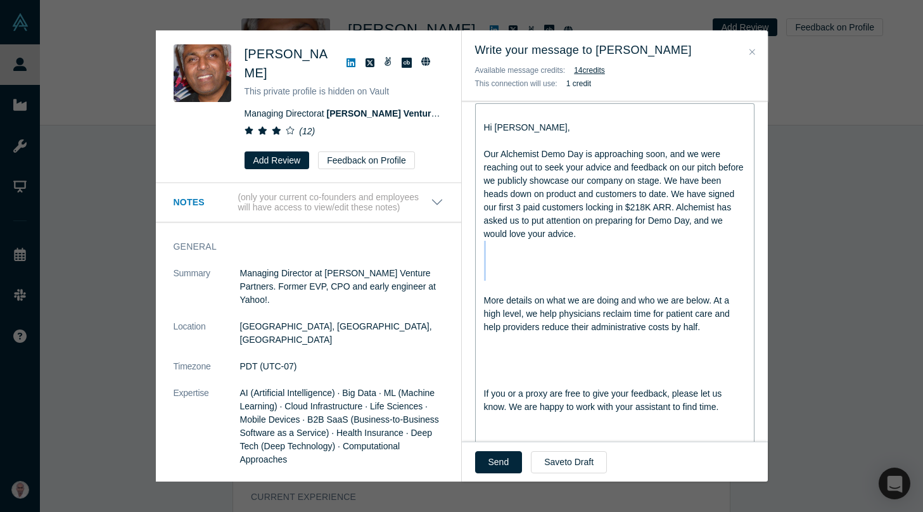
click at [490, 284] on div "rdw-editor" at bounding box center [615, 287] width 262 height 13
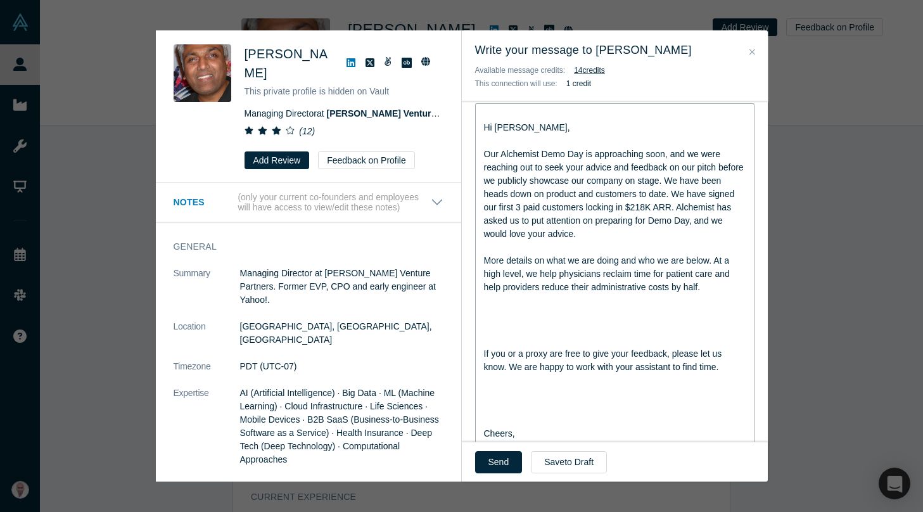
click at [500, 141] on div "rdw-editor" at bounding box center [615, 140] width 262 height 13
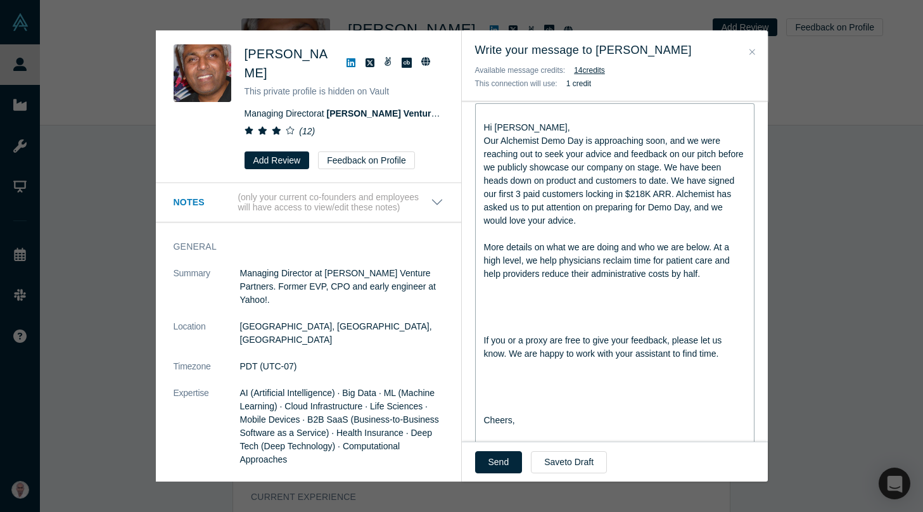
drag, startPoint x: 493, startPoint y: 293, endPoint x: 496, endPoint y: 313, distance: 19.9
drag, startPoint x: 488, startPoint y: 300, endPoint x: 494, endPoint y: 334, distance: 34.0
drag, startPoint x: 486, startPoint y: 305, endPoint x: 486, endPoint y: 326, distance: 20.9
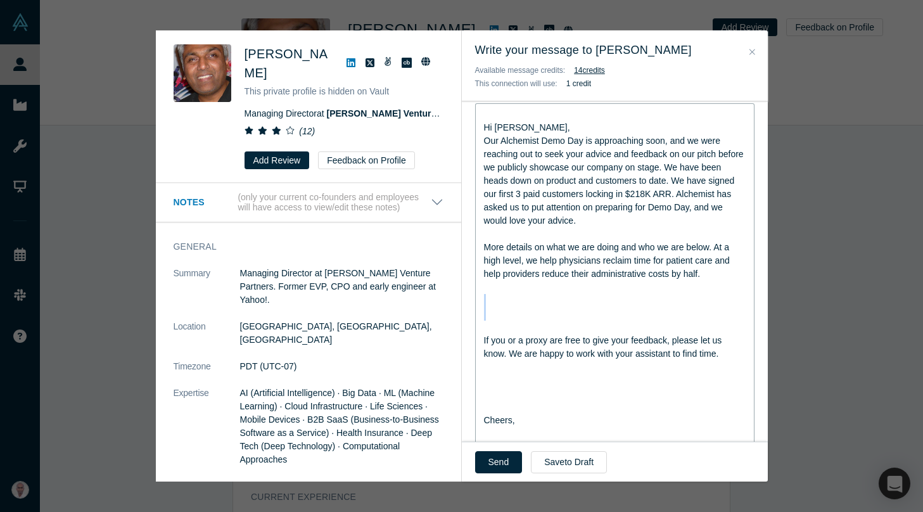
click at [588, 303] on span "Given your expertise in heathcare, we thought it would be great to get your adv…" at bounding box center [614, 306] width 261 height 23
click at [601, 326] on div "rdw-editor" at bounding box center [615, 326] width 262 height 13
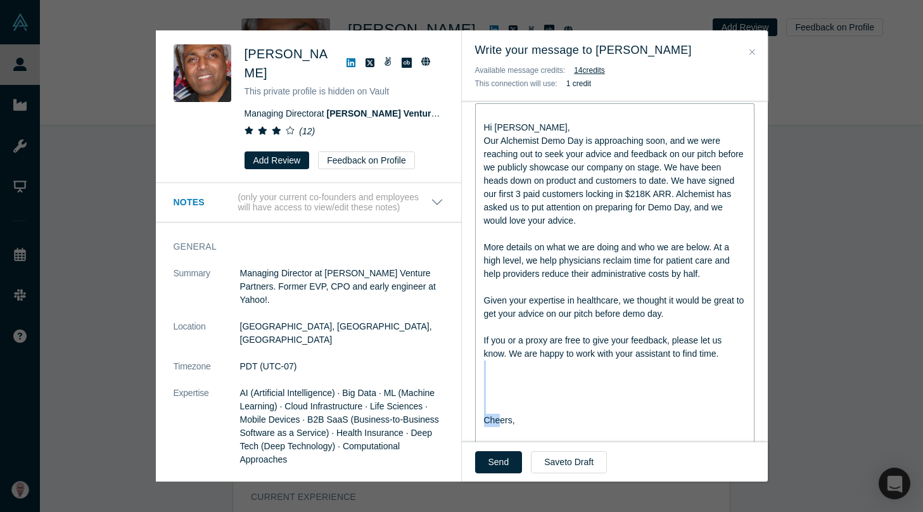
drag, startPoint x: 493, startPoint y: 372, endPoint x: 501, endPoint y: 413, distance: 42.6
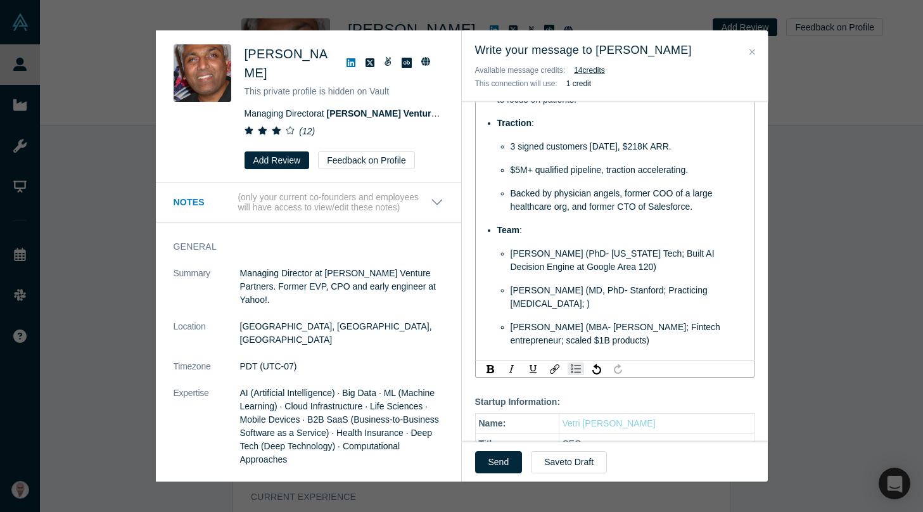
scroll to position [658, 0]
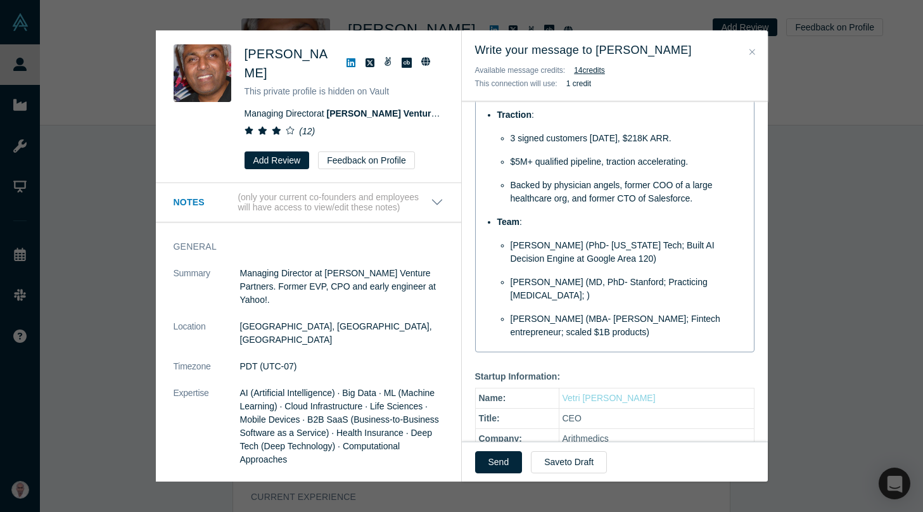
drag, startPoint x: 607, startPoint y: 341, endPoint x: 496, endPoint y: 228, distance: 158.1
click at [496, 228] on div "Hi Ash, Our Alchemist Demo Day is approaching soon, and we were reaching out to…" at bounding box center [614, 6] width 279 height 691
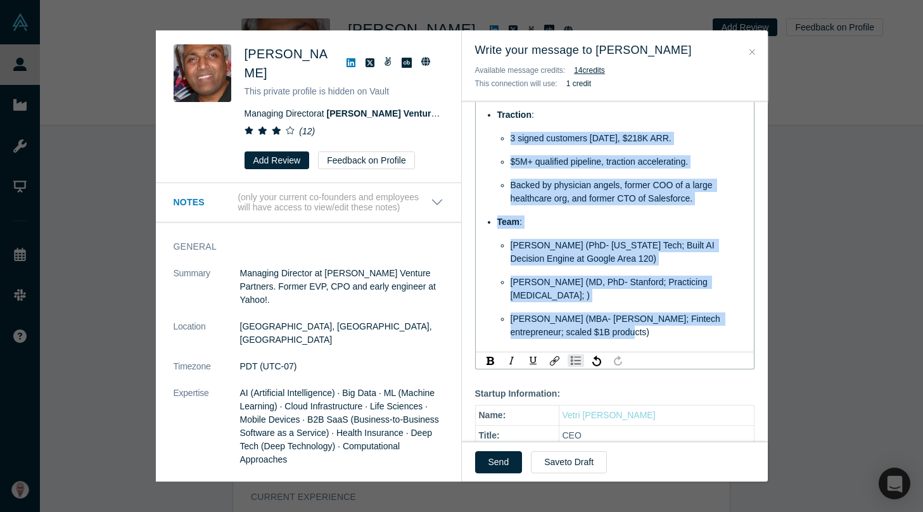
drag, startPoint x: 598, startPoint y: 333, endPoint x: 486, endPoint y: 134, distance: 228.2
click at [486, 134] on ul "Problem : U.S. physicians lose ~2 hrs/day to paperwork, fueling $1T annual admi…" at bounding box center [615, 155] width 262 height 367
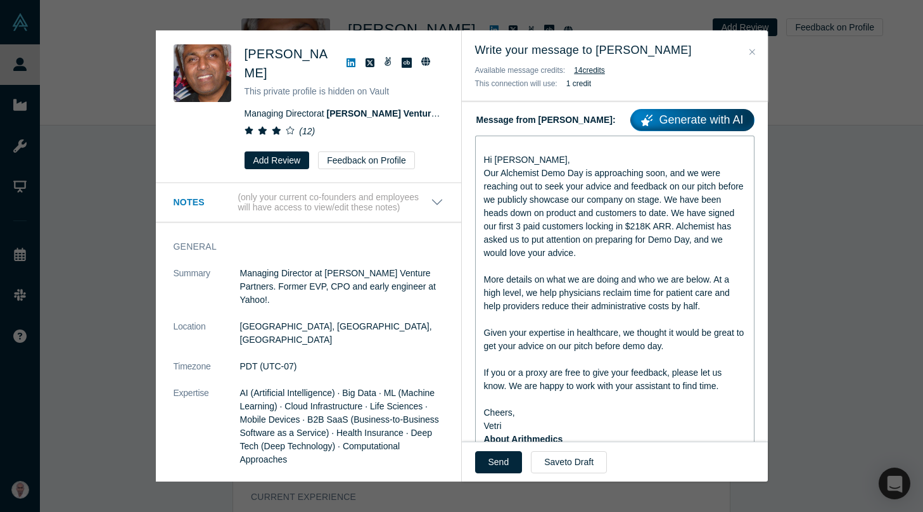
scroll to position [181, 0]
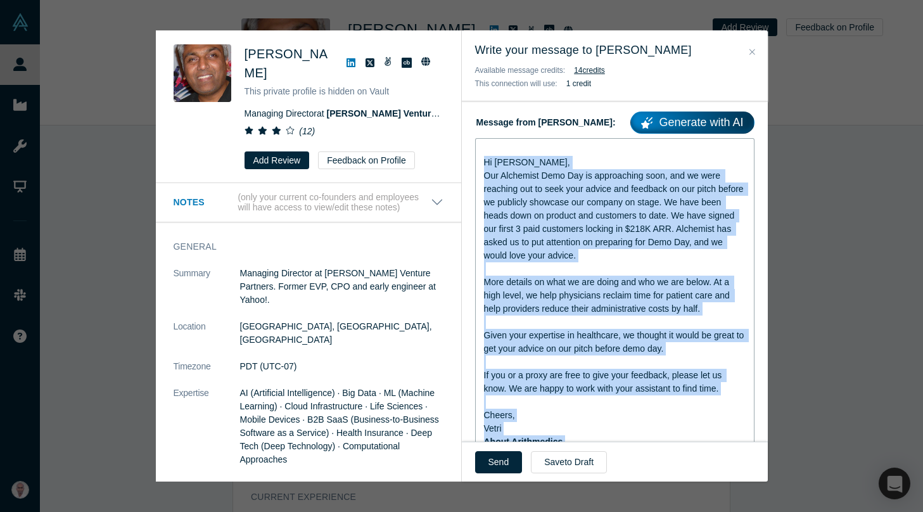
click at [484, 158] on span "Hi Ash," at bounding box center [527, 162] width 86 height 10
copy div "Hi Ash, Our Alchemist Demo Day is approaching soon, and we were reaching out to…"
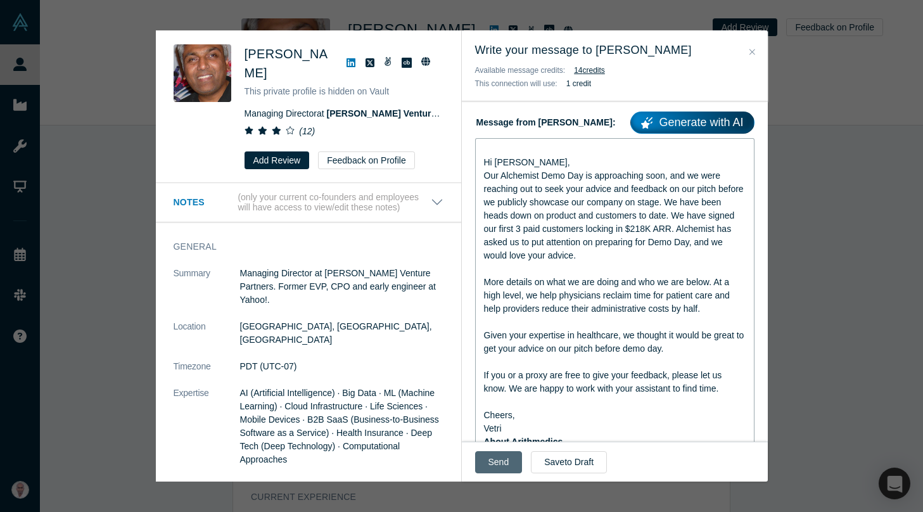
click at [490, 466] on button "Send" at bounding box center [498, 462] width 47 height 22
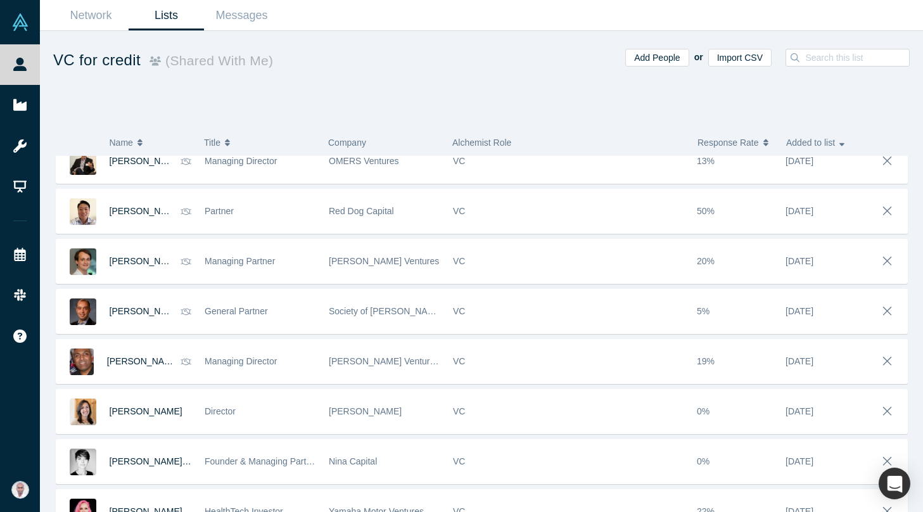
scroll to position [144, 0]
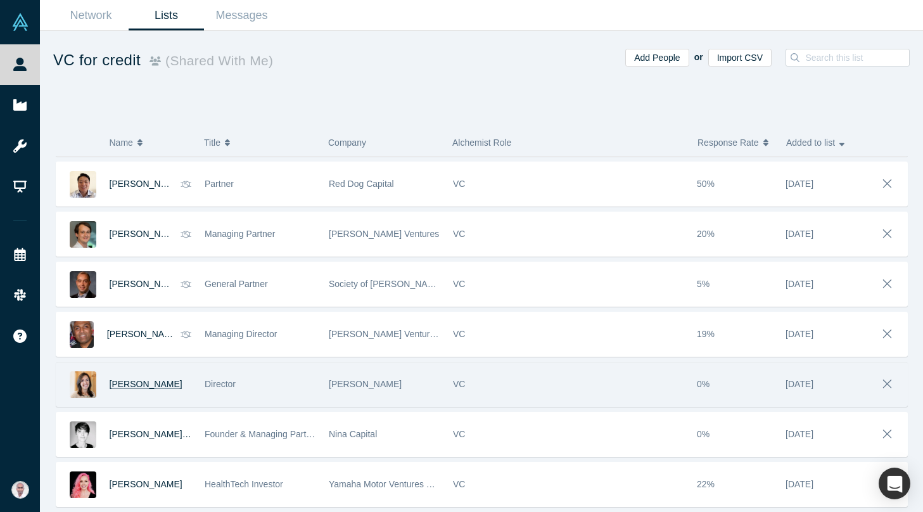
click at [120, 381] on span "Irem Mertol" at bounding box center [146, 384] width 73 height 10
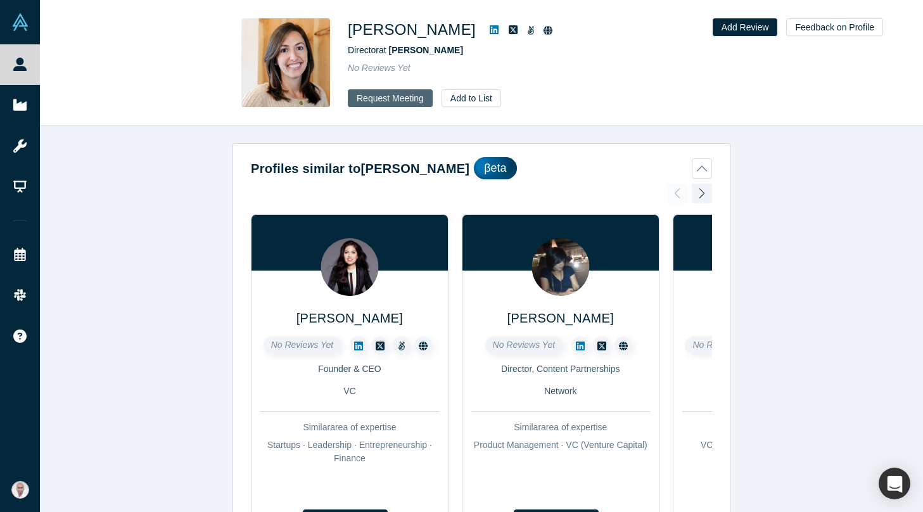
click at [366, 93] on button "Request Meeting" at bounding box center [390, 98] width 85 height 18
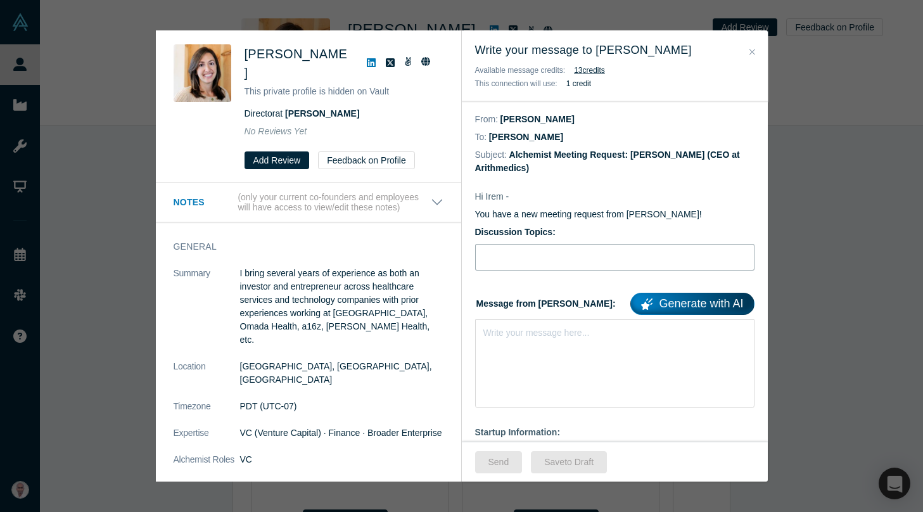
click at [534, 251] on input "Discussion Topics:" at bounding box center [614, 257] width 279 height 27
type input "Advice before Our Alchemist Demo Day"
click at [536, 338] on div "Write your message here..." at bounding box center [536, 332] width 106 height 13
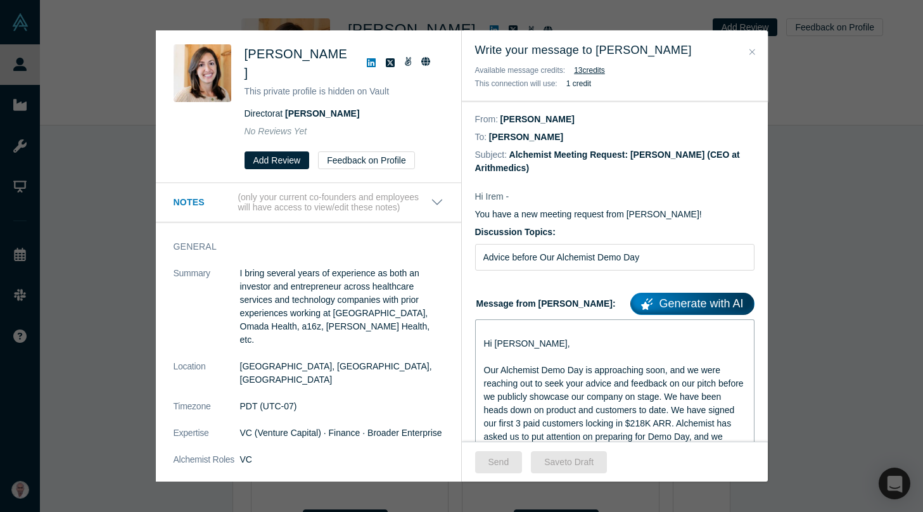
click at [502, 341] on span "Hi Ash," at bounding box center [527, 343] width 86 height 10
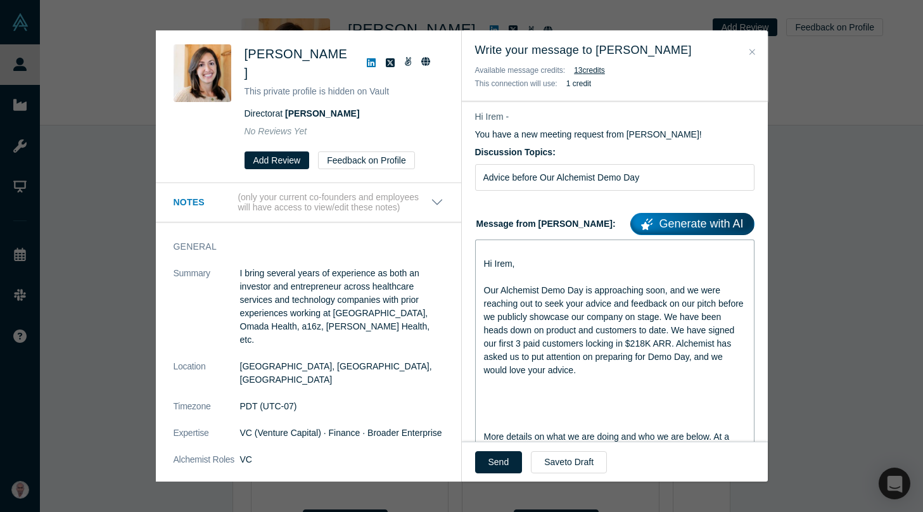
scroll to position [87, 0]
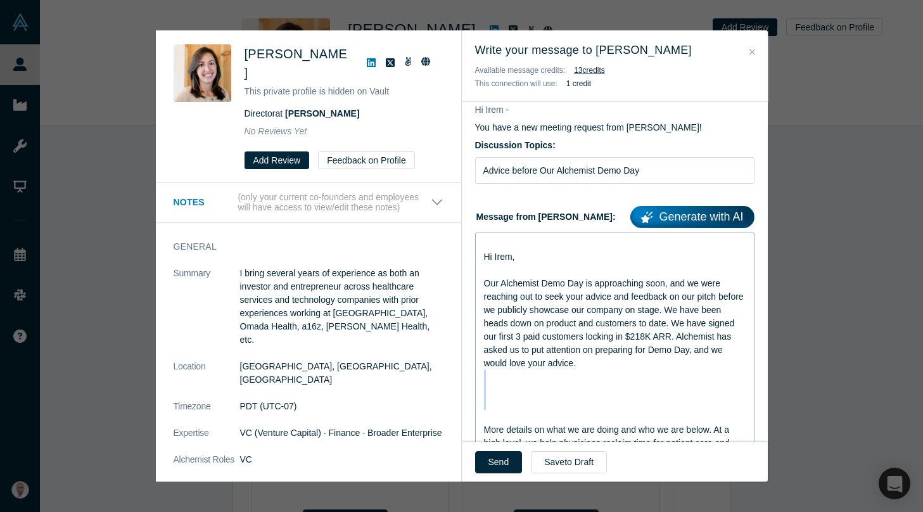
drag, startPoint x: 512, startPoint y: 382, endPoint x: 511, endPoint y: 417, distance: 35.5
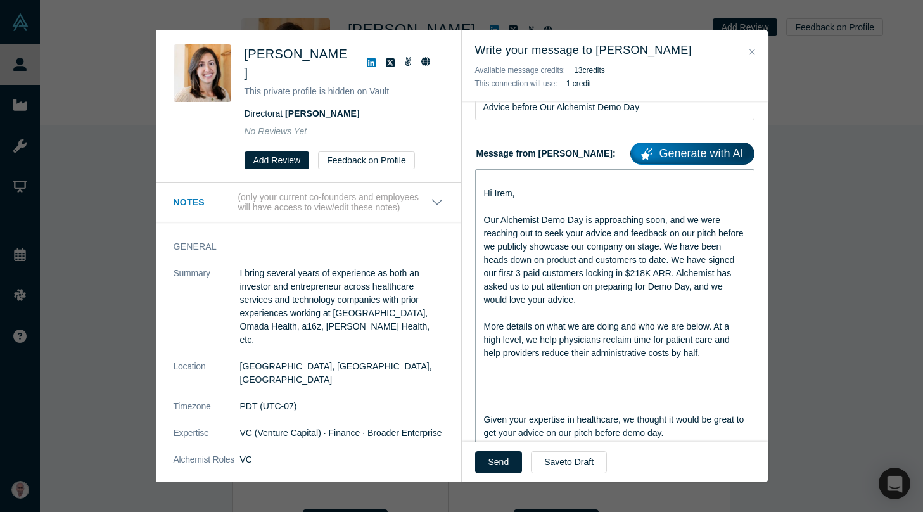
scroll to position [155, 0]
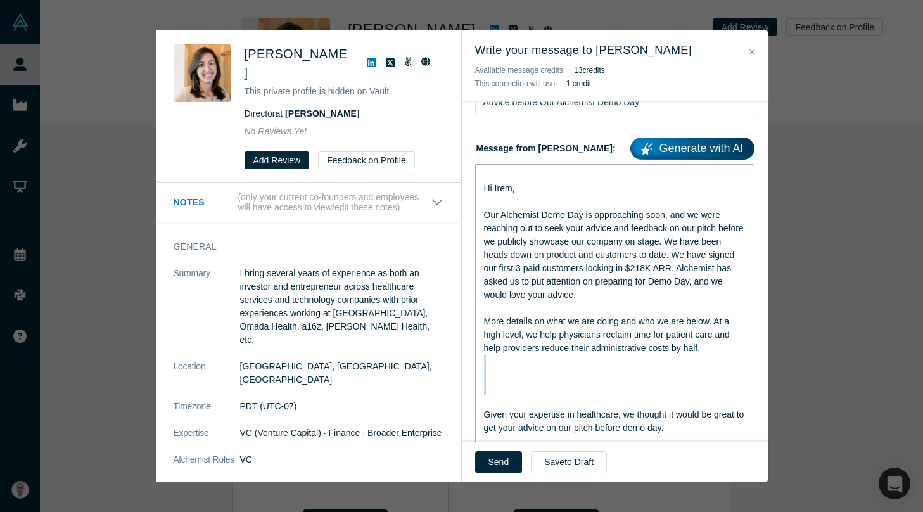
drag, startPoint x: 485, startPoint y: 365, endPoint x: 498, endPoint y: 405, distance: 42.7
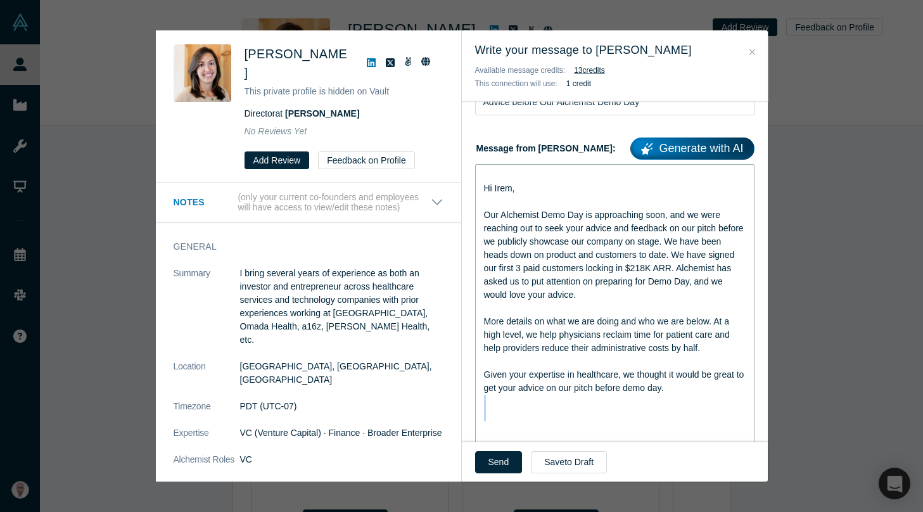
drag, startPoint x: 488, startPoint y: 406, endPoint x: 491, endPoint y: 431, distance: 24.9
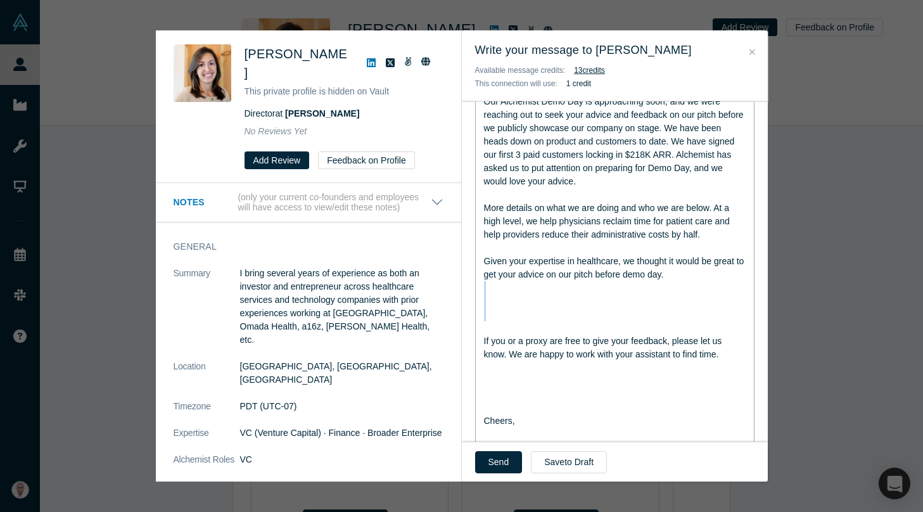
scroll to position [272, 0]
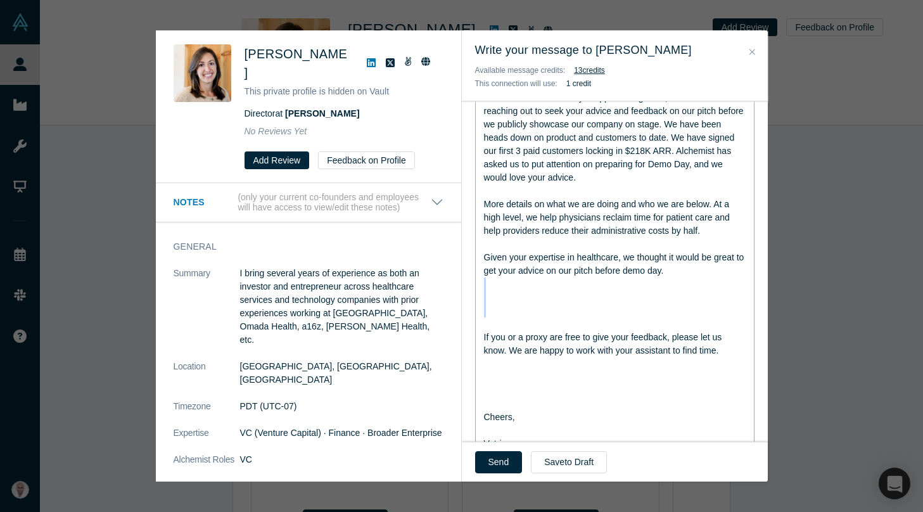
click at [495, 322] on div "rdw-editor" at bounding box center [615, 323] width 262 height 13
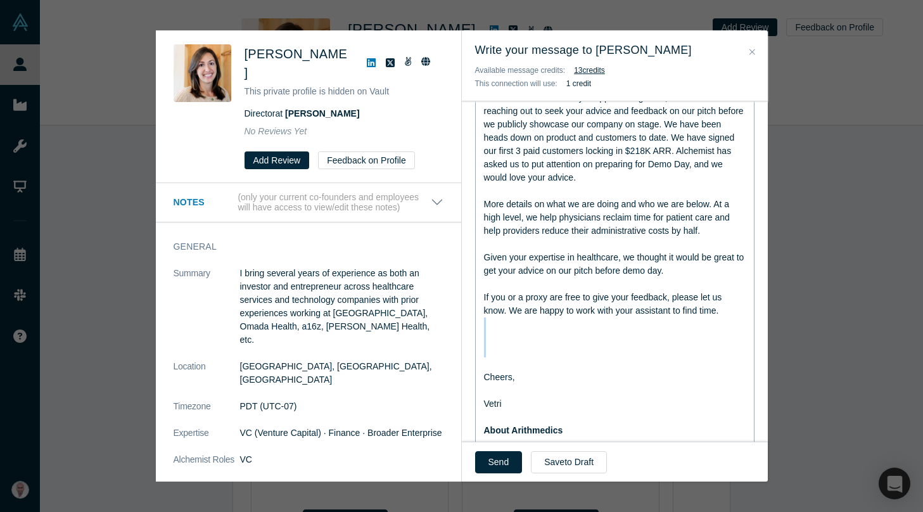
drag, startPoint x: 504, startPoint y: 325, endPoint x: 504, endPoint y: 369, distance: 43.7
click at [504, 369] on div "Hi Irem, Our Alchemist Demo Day is approaching soon, and we were reaching out t…" at bounding box center [615, 498] width 262 height 895
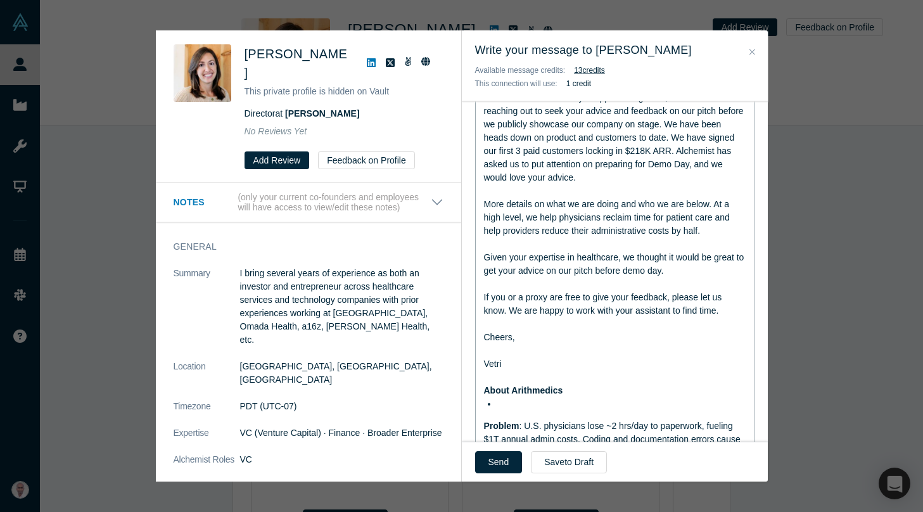
click at [489, 355] on div "rdw-editor" at bounding box center [615, 350] width 262 height 13
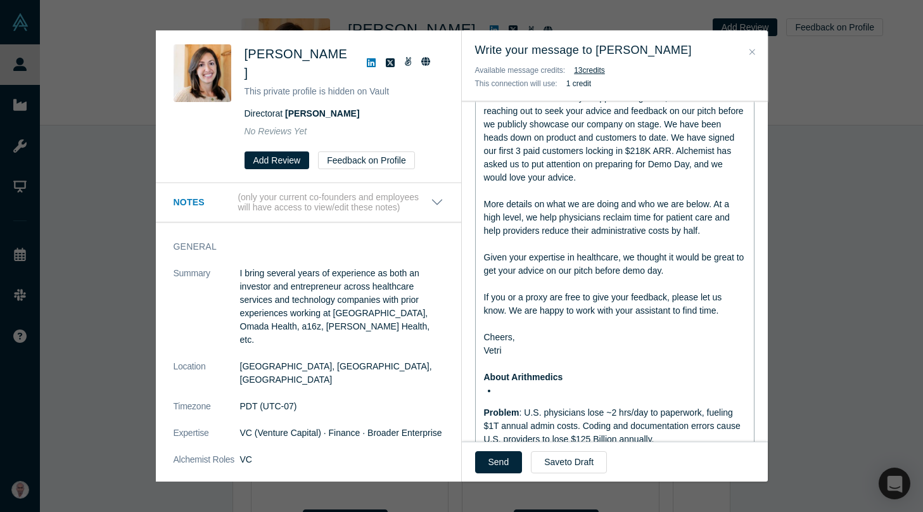
click at [488, 410] on span "Problem" at bounding box center [501, 412] width 35 height 10
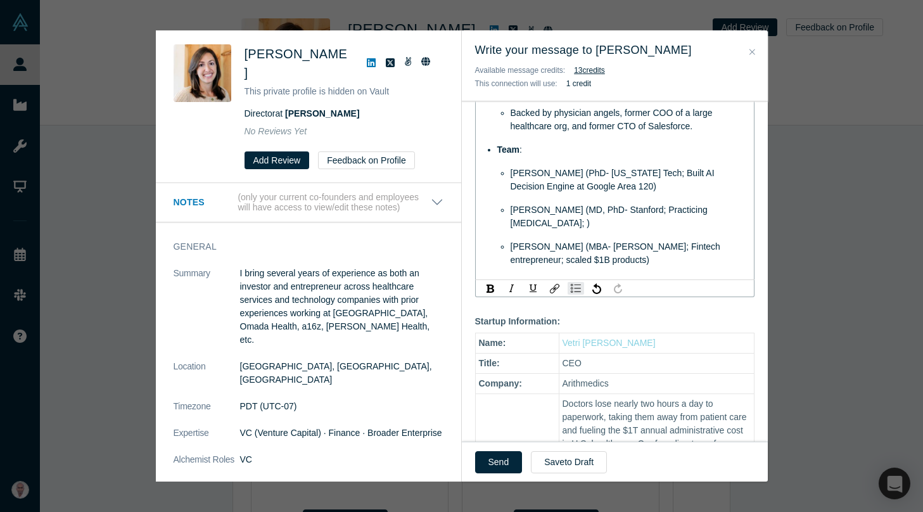
scroll to position [760, 0]
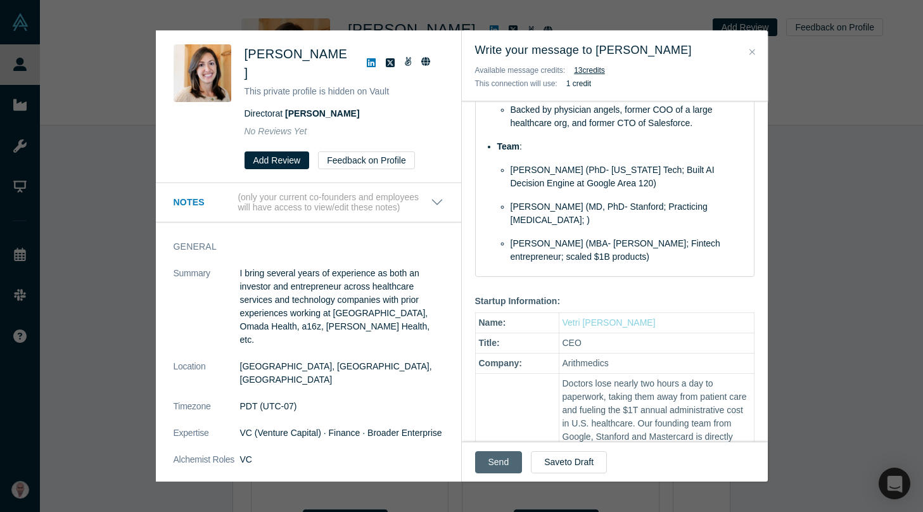
click at [500, 464] on button "Send" at bounding box center [498, 462] width 47 height 22
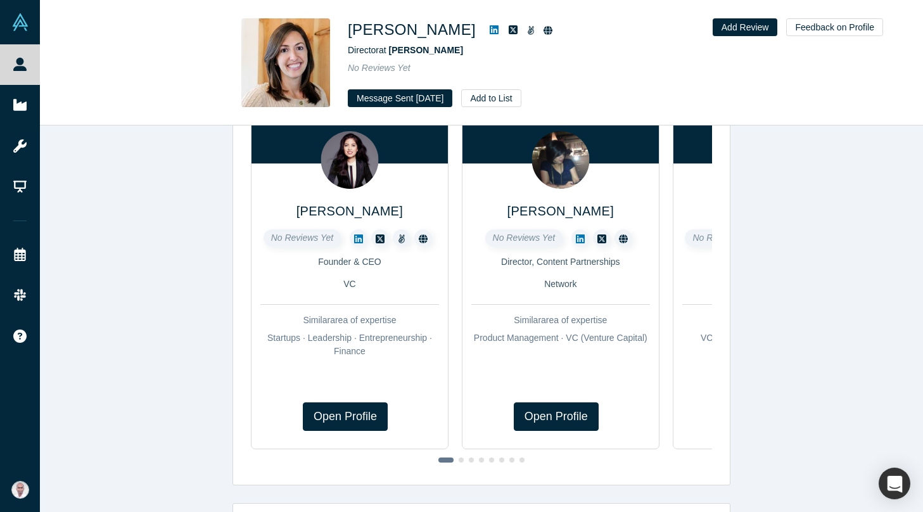
scroll to position [208, 0]
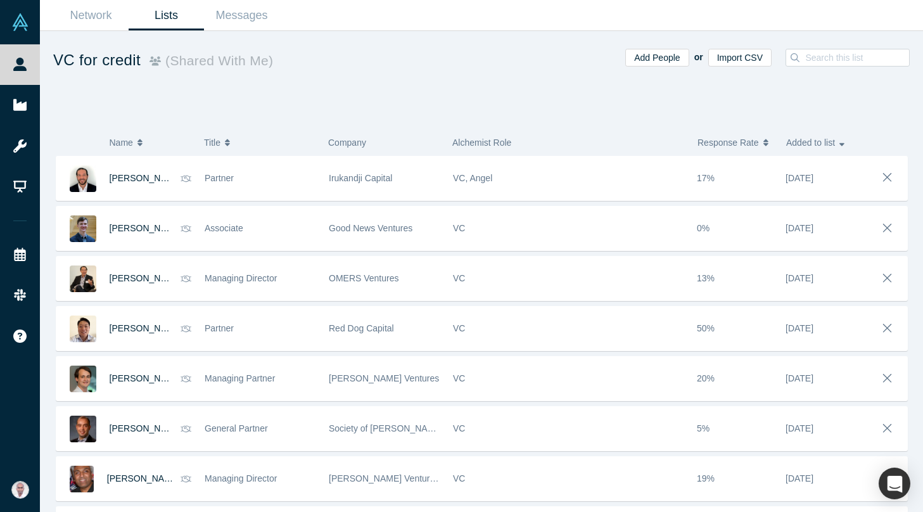
scroll to position [144, 0]
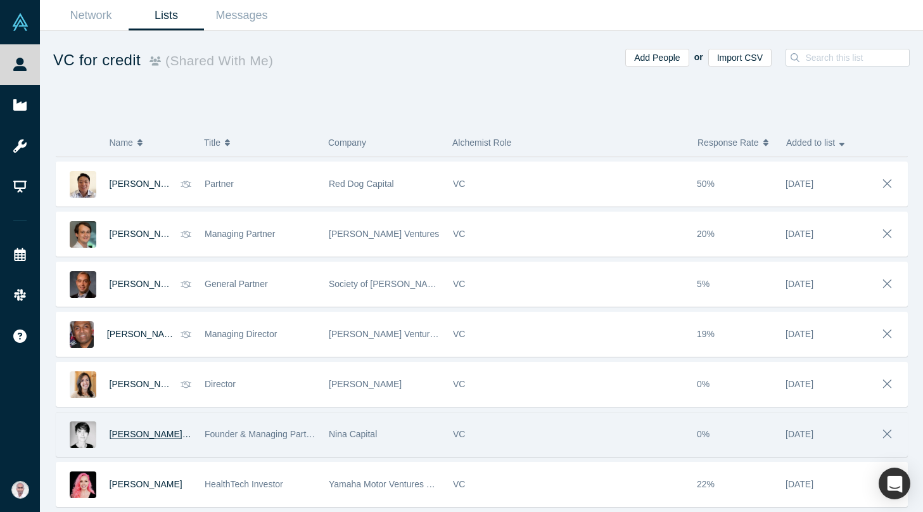
click at [134, 433] on span "Marta-Gaia Zanchi" at bounding box center [195, 434] width 170 height 10
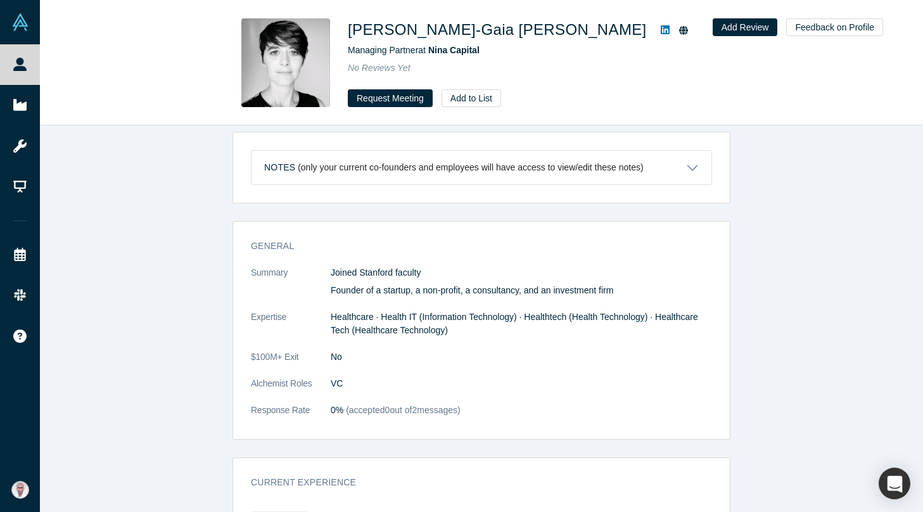
scroll to position [493, 0]
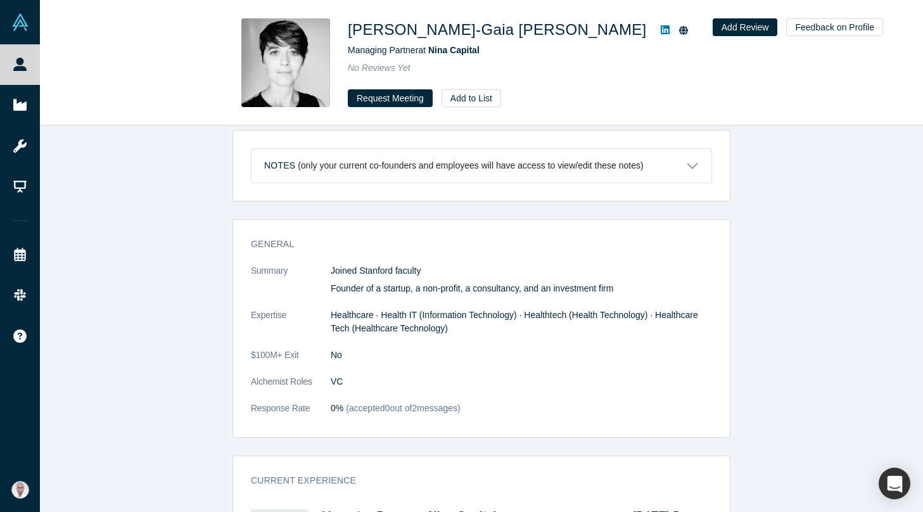
click at [395, 107] on div "Marta-Gaia Zanchi Managing Partner at Nina Capital No Reviews Yet Request Meeti…" at bounding box center [481, 63] width 883 height 125
click at [393, 101] on button "Request Meeting" at bounding box center [390, 98] width 85 height 18
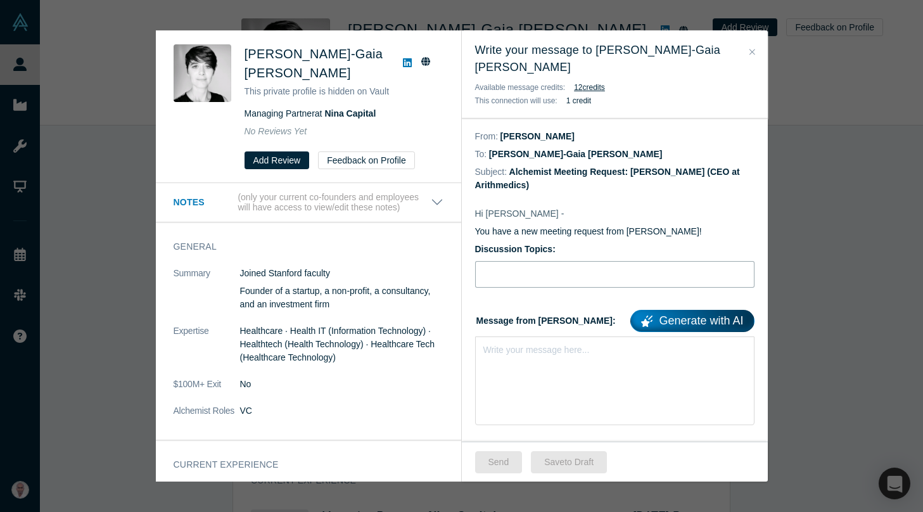
click at [576, 266] on input "Discussion Topics:" at bounding box center [614, 274] width 279 height 27
type input "Advice before Our Alchemist Demo Day"
click at [527, 365] on div "Write your message here..." at bounding box center [614, 380] width 279 height 89
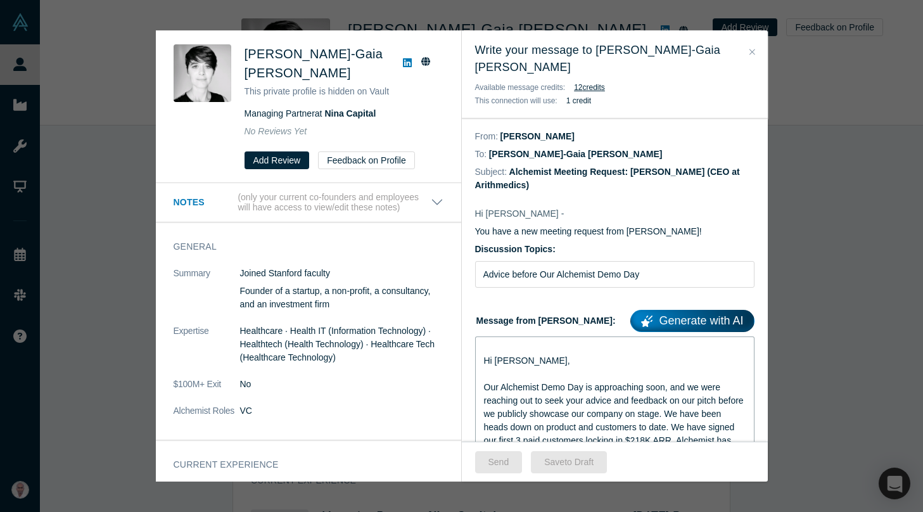
click at [497, 355] on span "Hi Ash," at bounding box center [527, 360] width 86 height 10
click at [496, 462] on button "Send" at bounding box center [498, 462] width 47 height 22
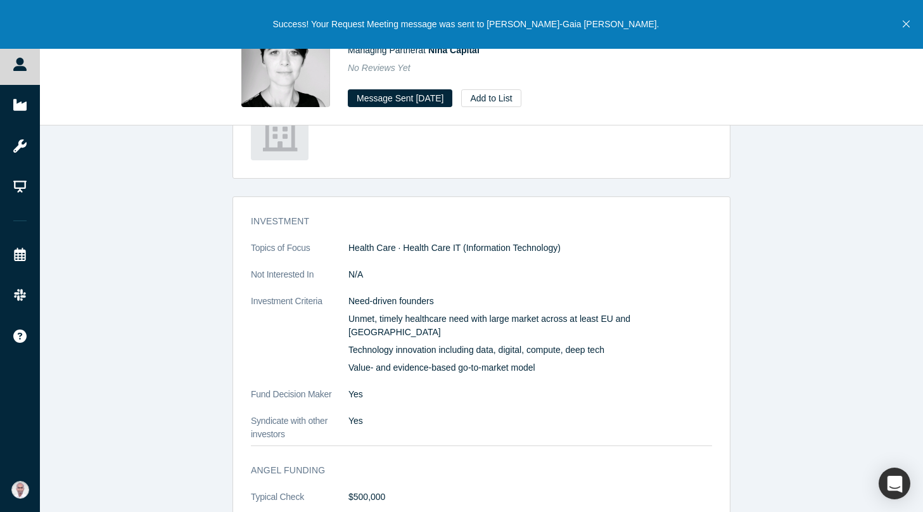
scroll to position [900, 0]
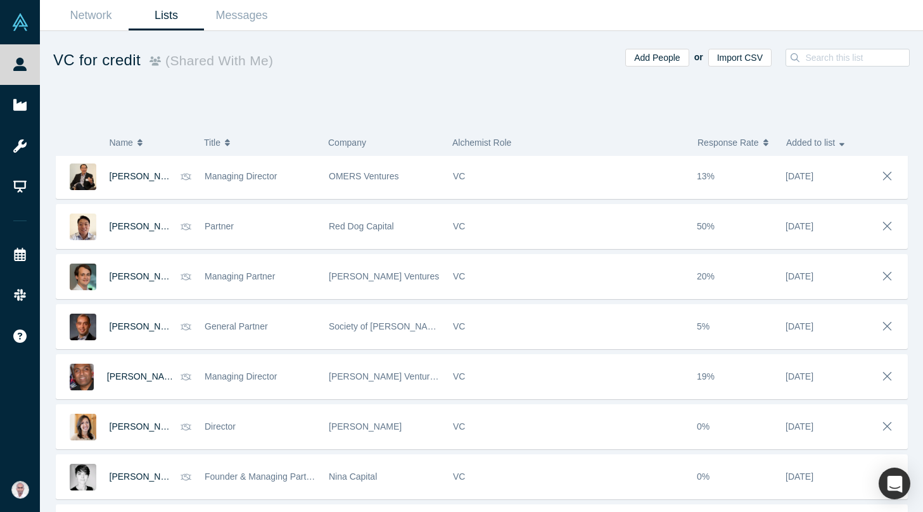
scroll to position [144, 0]
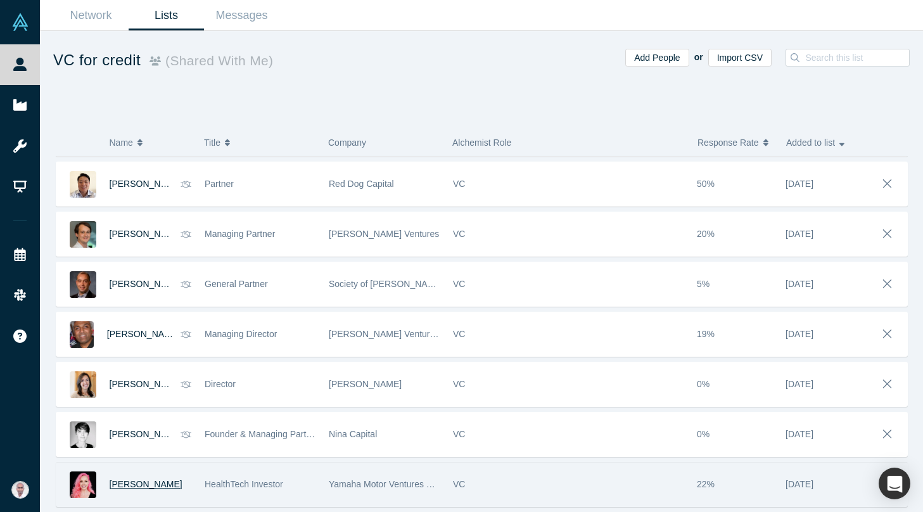
click at [157, 481] on span "Rebecca Woodcock" at bounding box center [146, 484] width 73 height 10
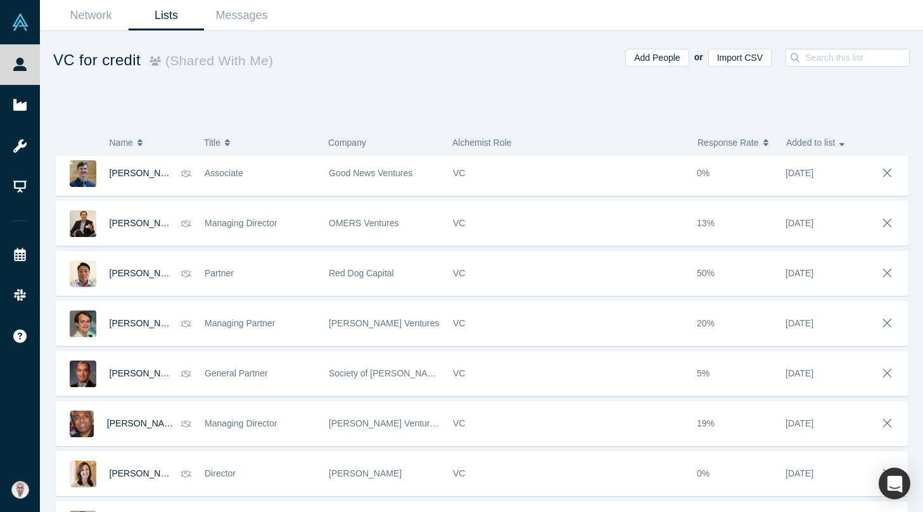
scroll to position [144, 0]
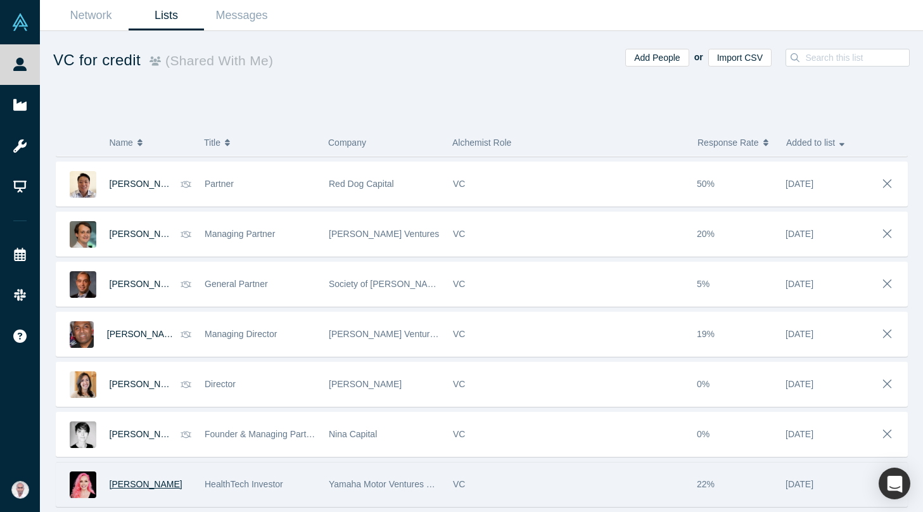
click at [137, 485] on span "Rebecca Woodcock" at bounding box center [146, 484] width 73 height 10
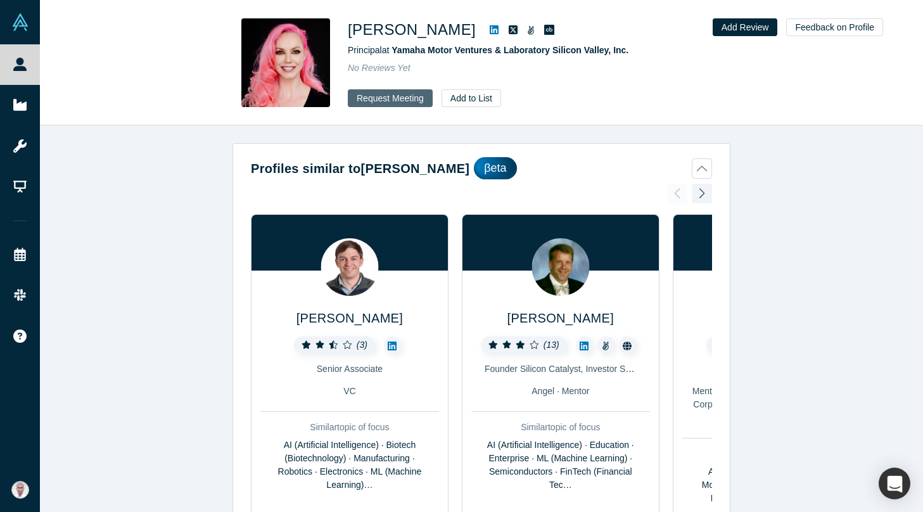
click at [368, 94] on button "Request Meeting" at bounding box center [390, 98] width 85 height 18
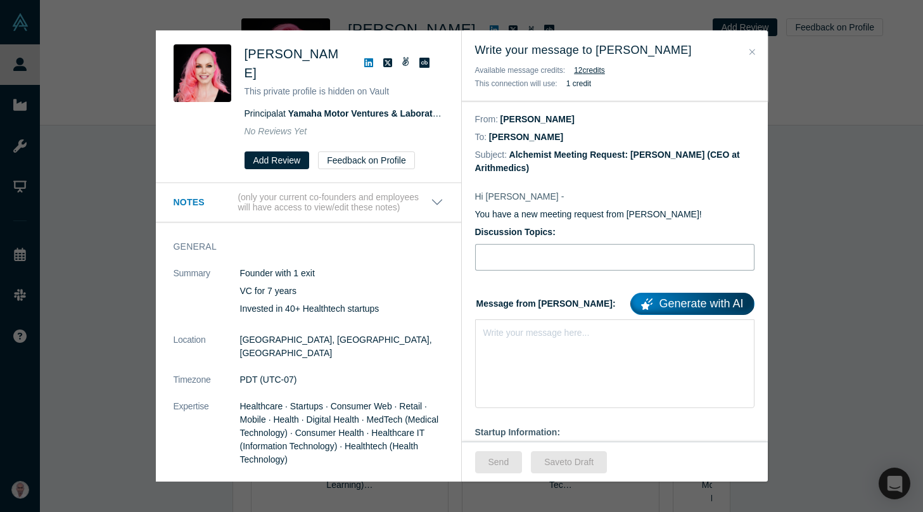
click at [531, 249] on input "Discussion Topics:" at bounding box center [614, 257] width 279 height 27
type input "Advice before Our Alchemist Demo Day"
click at [522, 343] on div "Write your message here..." at bounding box center [614, 363] width 279 height 89
paste div "rdw-editor"
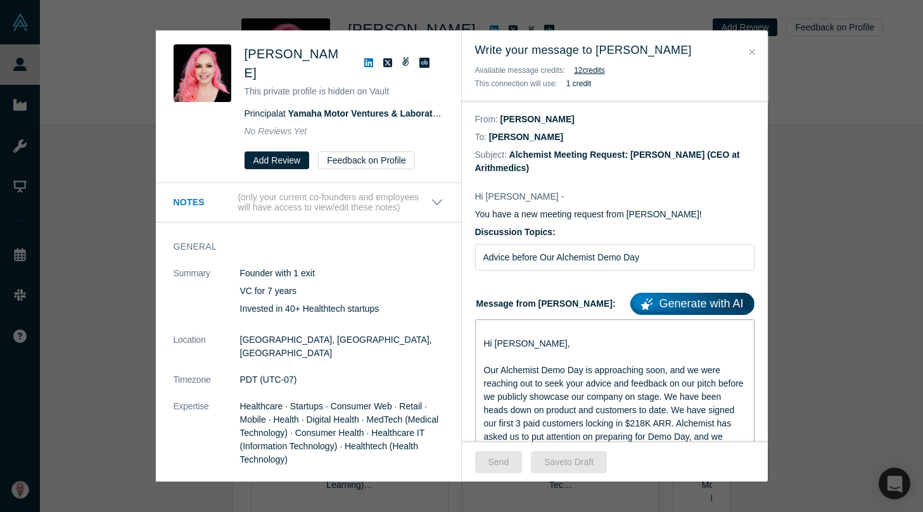
click at [500, 343] on span "Hi Ash," at bounding box center [527, 343] width 86 height 10
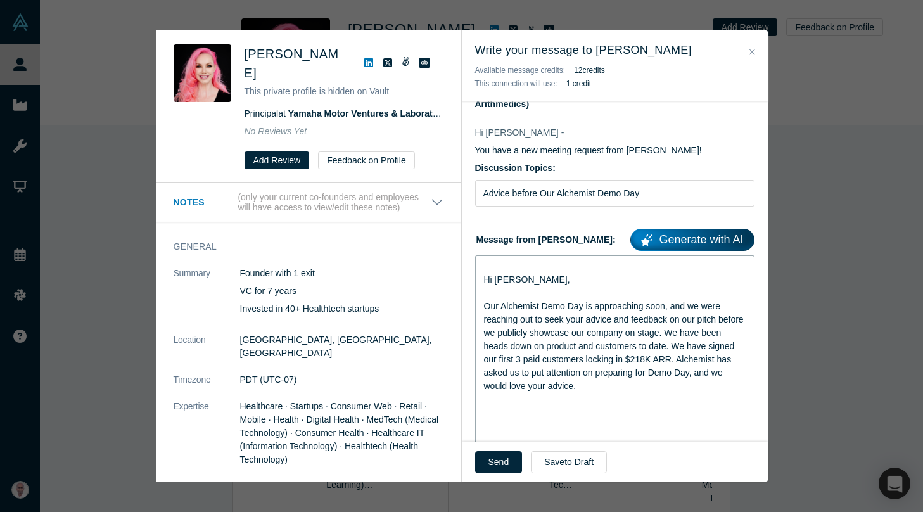
scroll to position [75, 0]
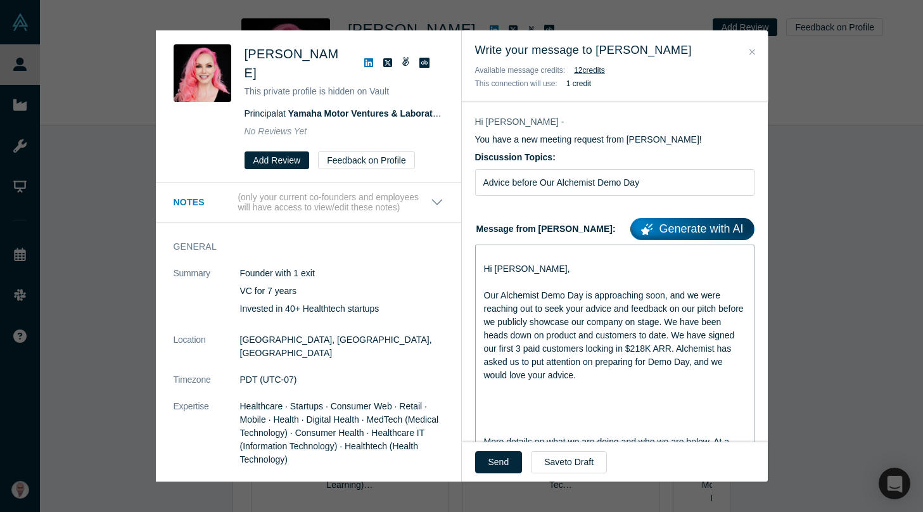
drag, startPoint x: 491, startPoint y: 394, endPoint x: 491, endPoint y: 423, distance: 28.5
click at [491, 413] on div "rdw-editor" at bounding box center [615, 414] width 262 height 13
click at [487, 388] on div "rdw-editor" at bounding box center [615, 388] width 262 height 13
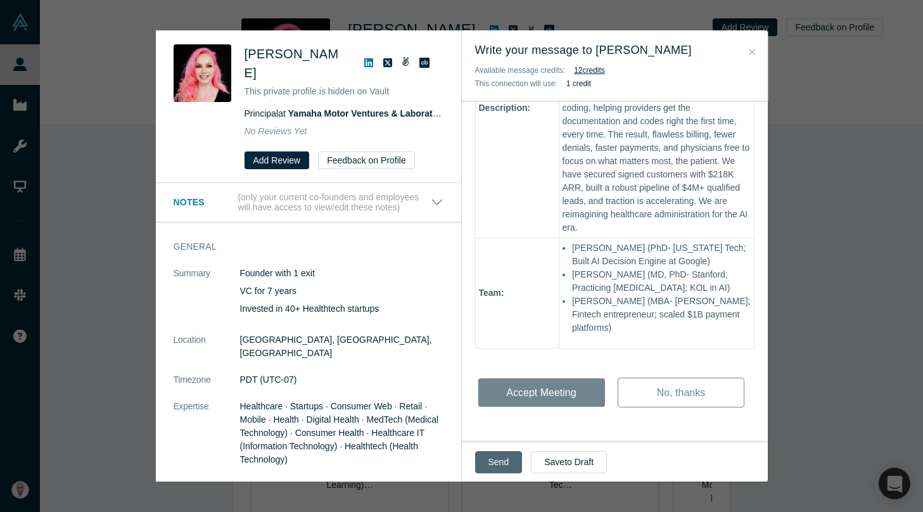
scroll to position [1155, 0]
click at [497, 464] on button "Send" at bounding box center [498, 462] width 47 height 22
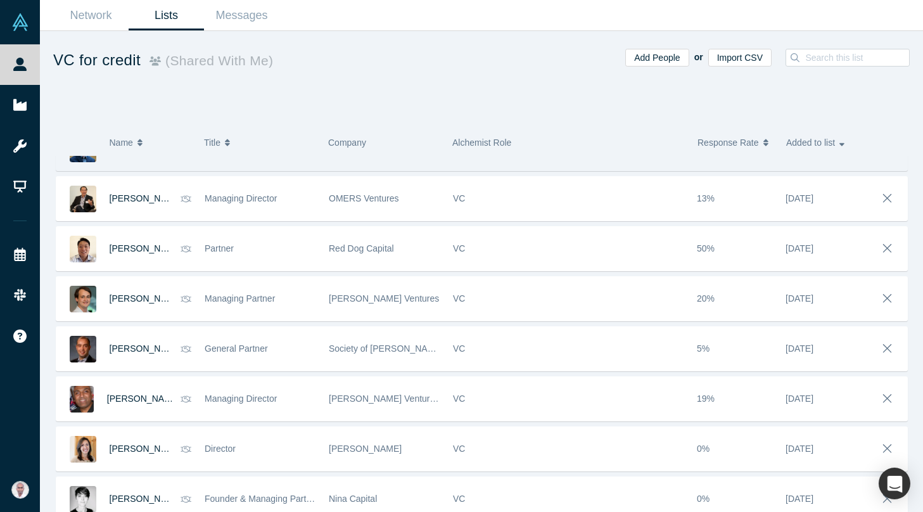
scroll to position [144, 0]
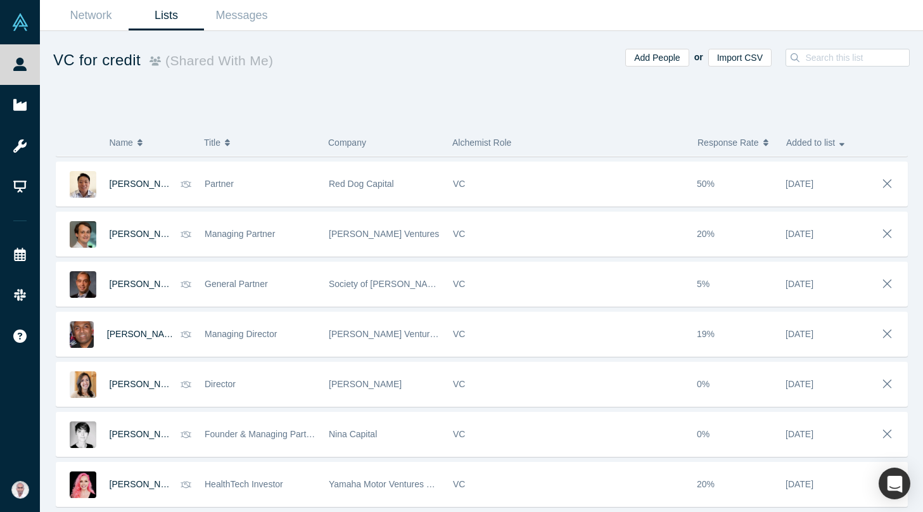
click at [165, 13] on link "Lists" at bounding box center [166, 16] width 75 height 30
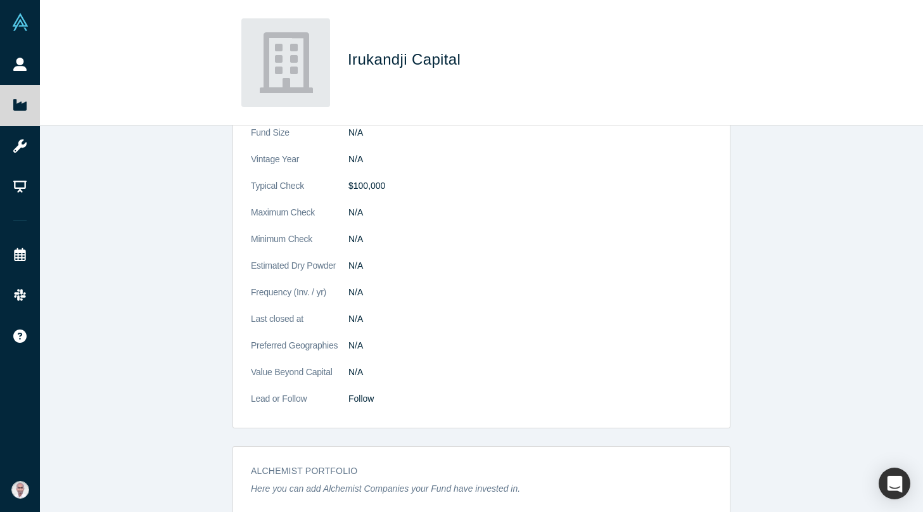
scroll to position [267, 0]
